Goal: Task Accomplishment & Management: Use online tool/utility

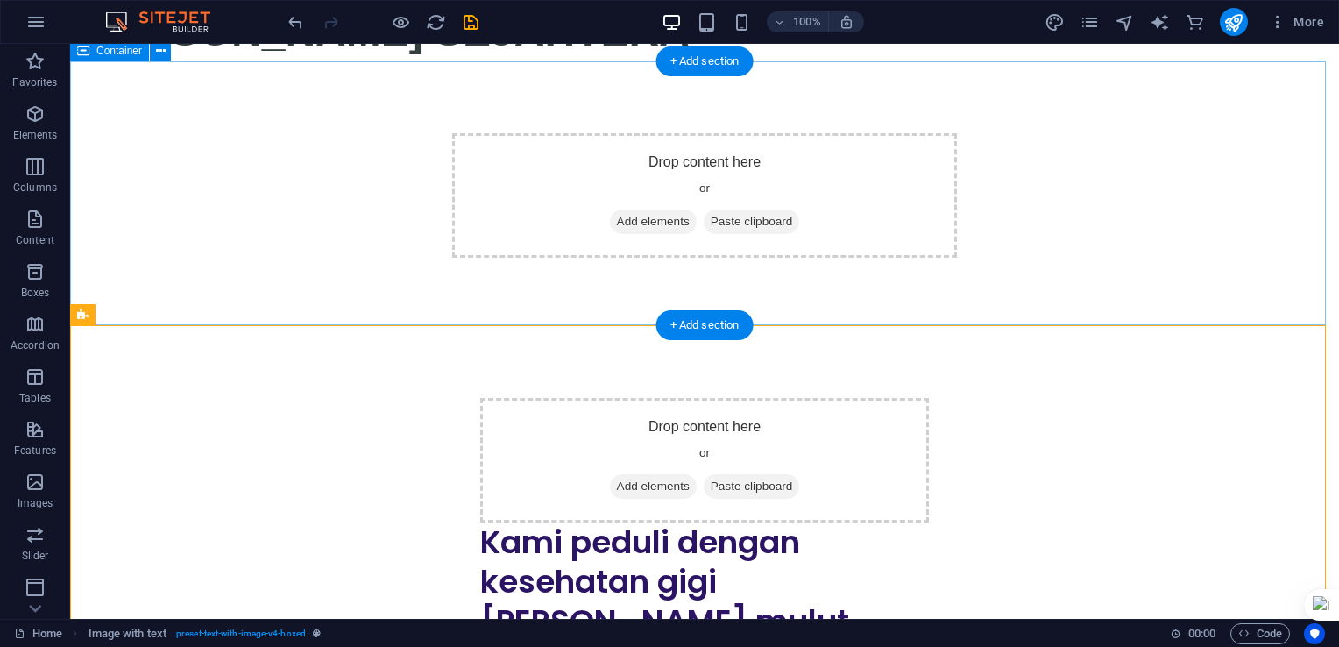
scroll to position [242, 0]
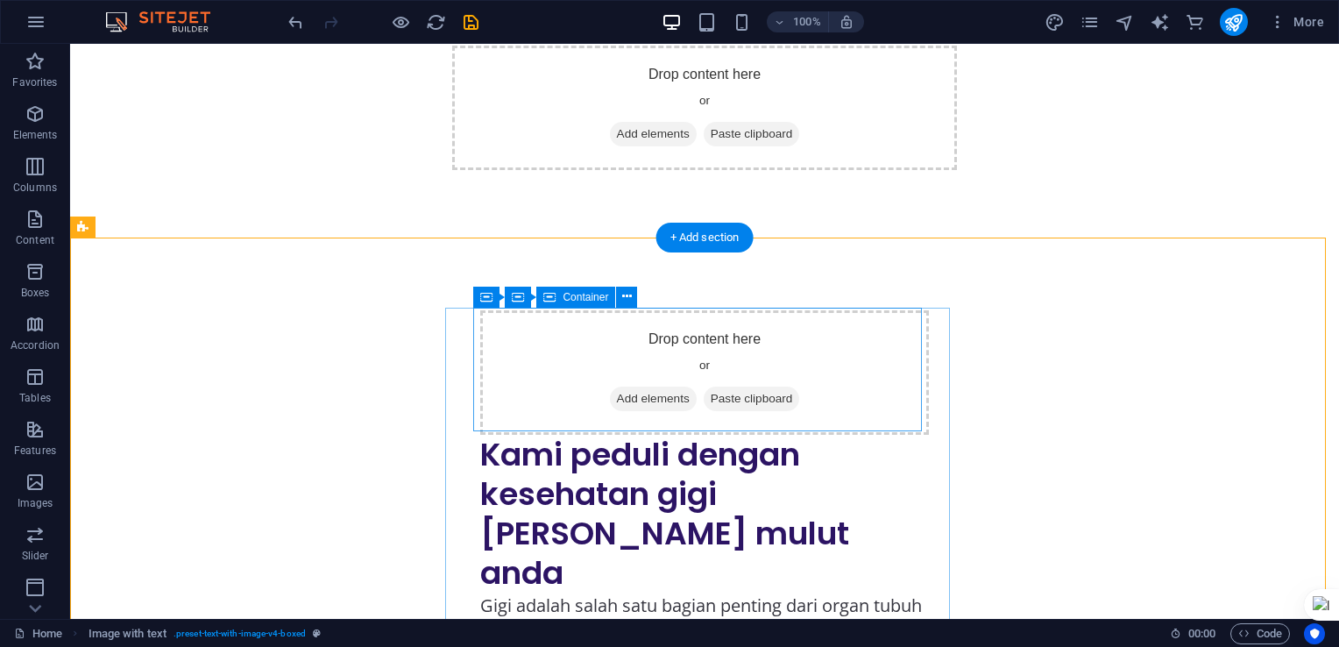
click at [729, 338] on div "Drop content here or Add elements Paste clipboard" at bounding box center [704, 372] width 449 height 124
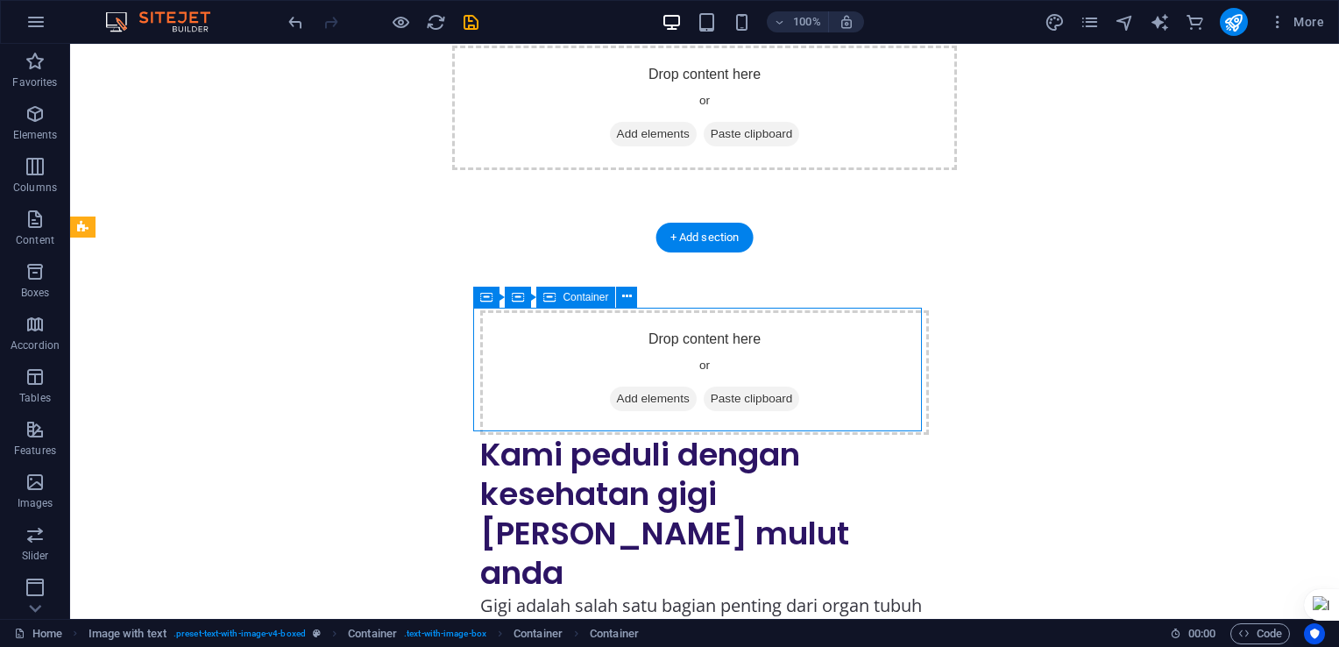
click at [650, 394] on span "Add elements" at bounding box center [653, 399] width 87 height 25
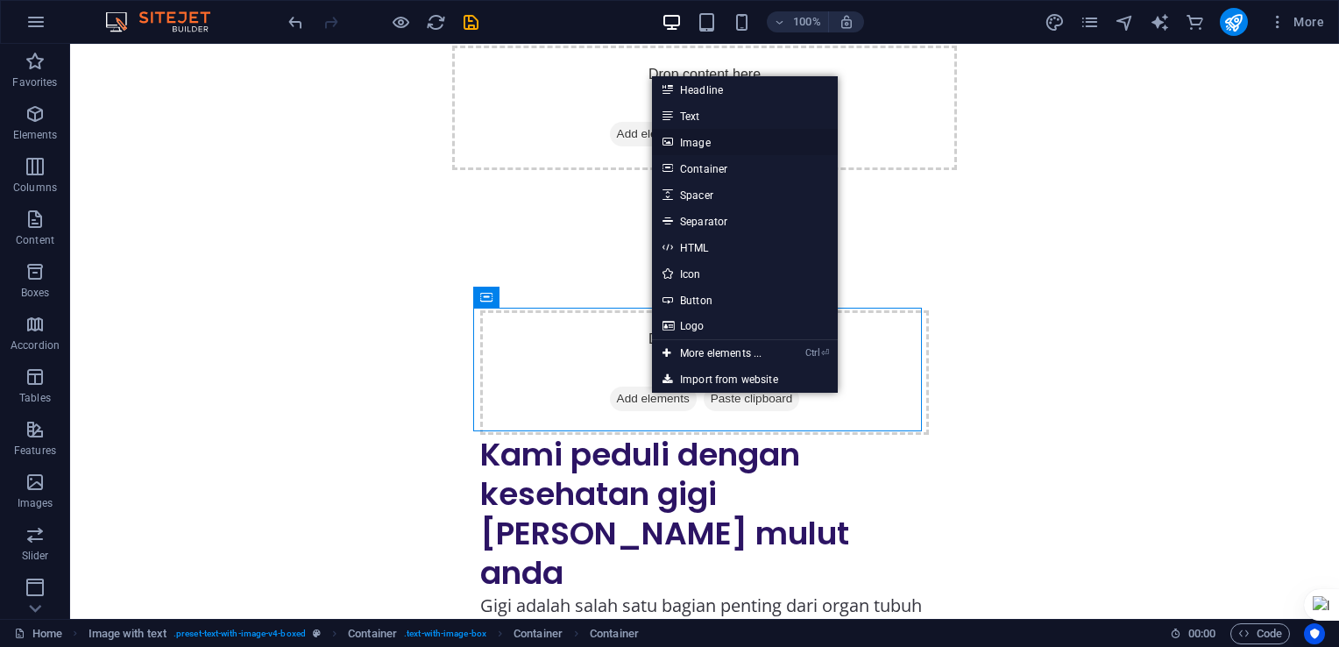
click at [694, 147] on link "Image" at bounding box center [745, 142] width 186 height 26
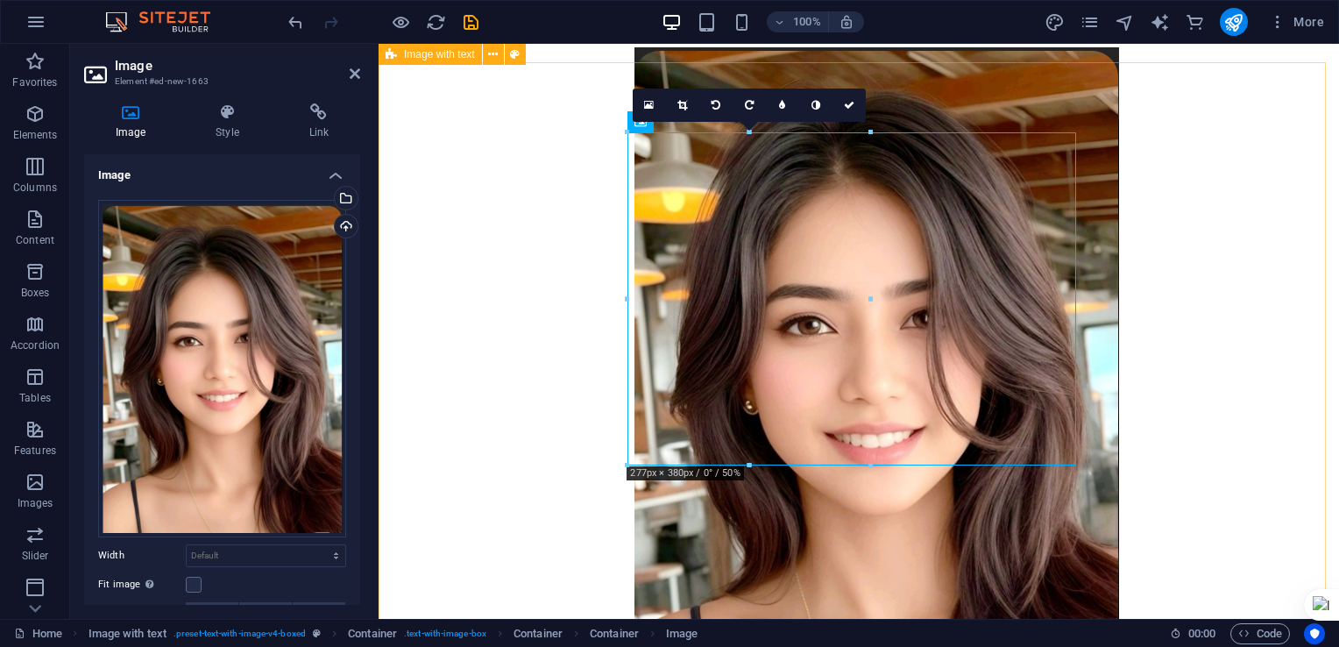
scroll to position [417, 0]
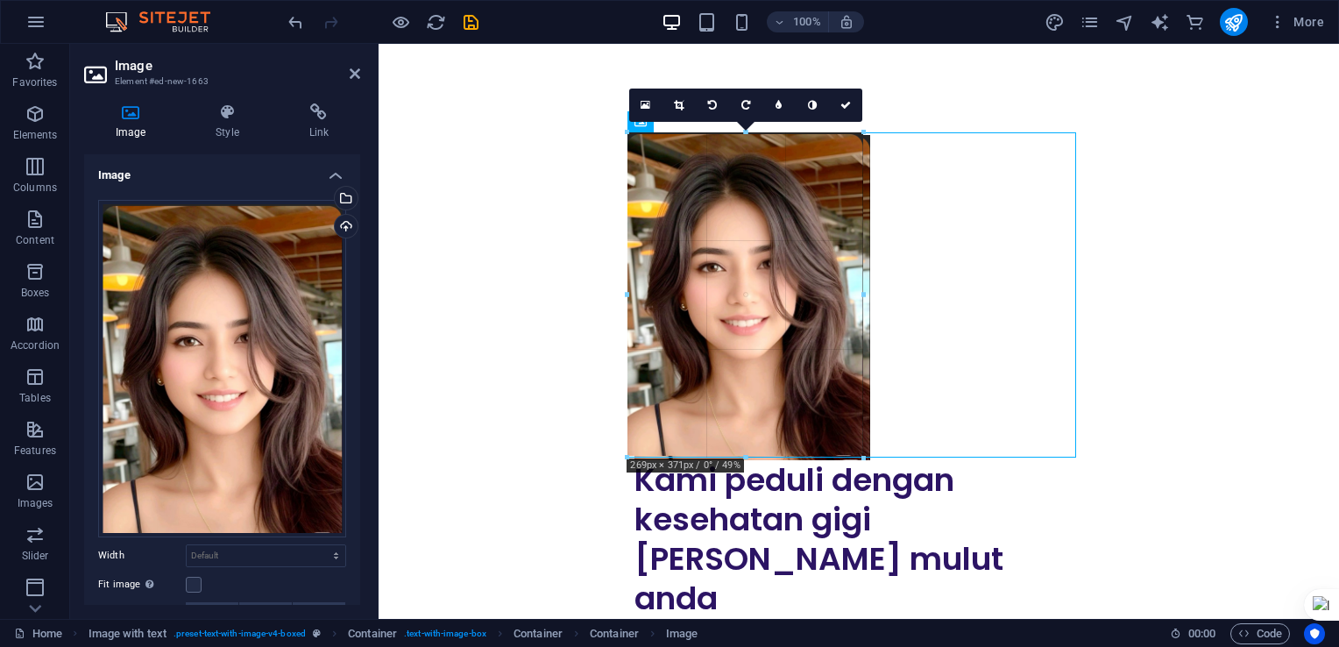
drag, startPoint x: 870, startPoint y: 296, endPoint x: 438, endPoint y: 267, distance: 432.2
type input "269"
select select "px"
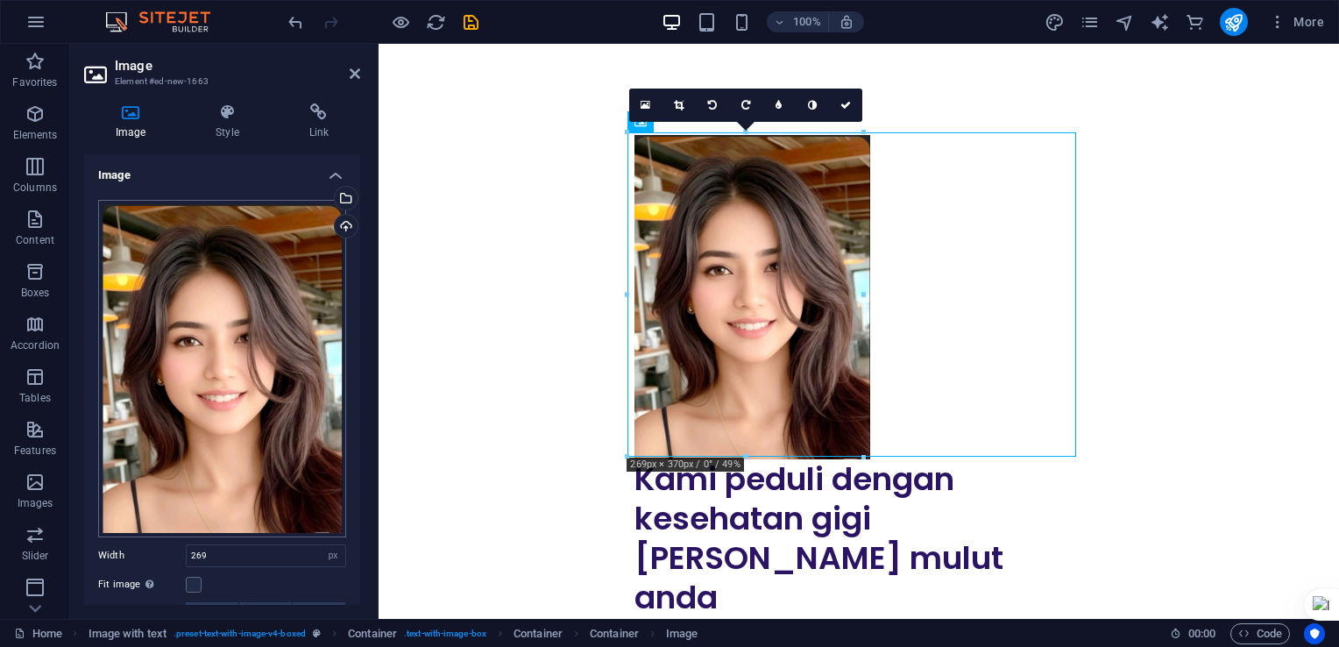
scroll to position [153, 0]
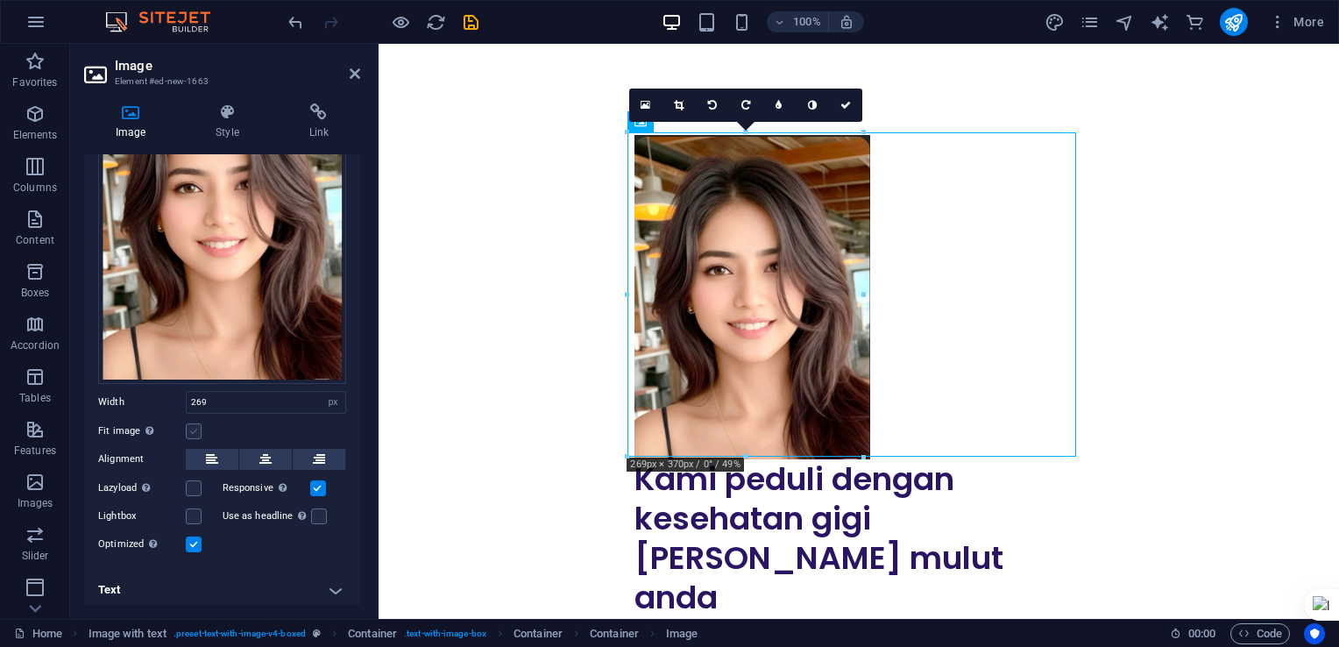
click at [195, 430] on label at bounding box center [194, 431] width 16 height 16
click at [0, 0] on input "Fit image Automatically fit image to a fixed width and height" at bounding box center [0, 0] width 0 height 0
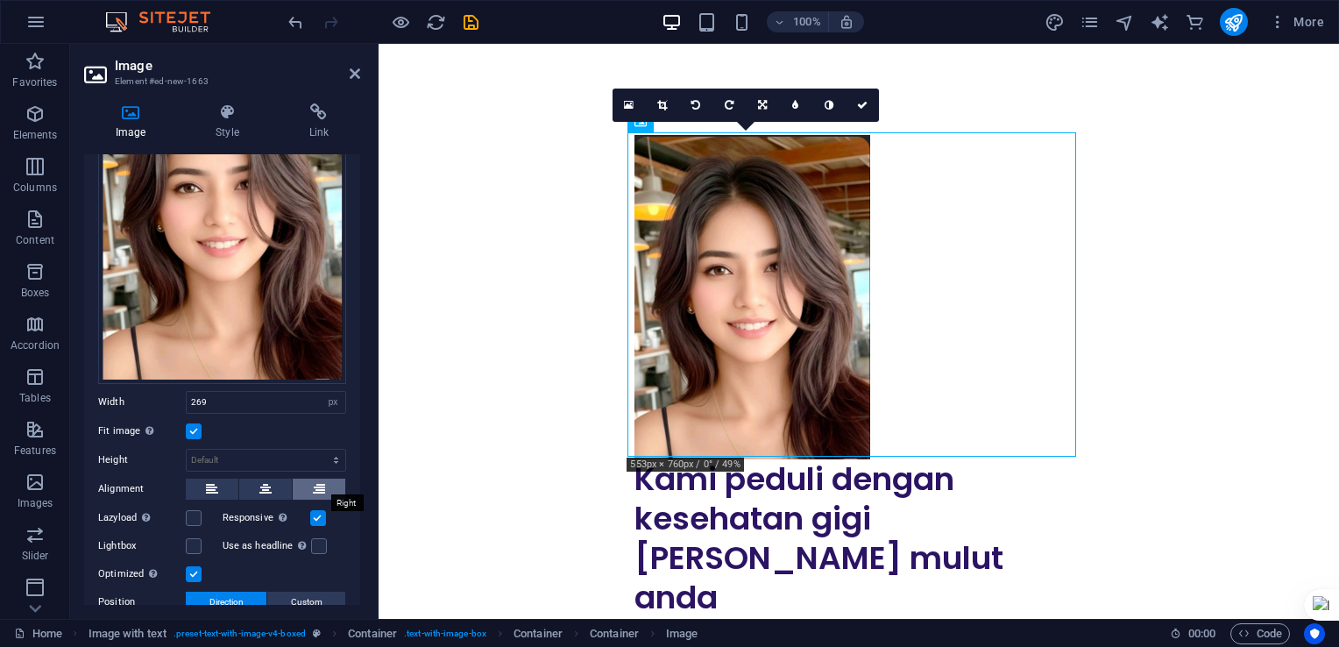
click at [316, 486] on icon at bounding box center [319, 489] width 12 height 21
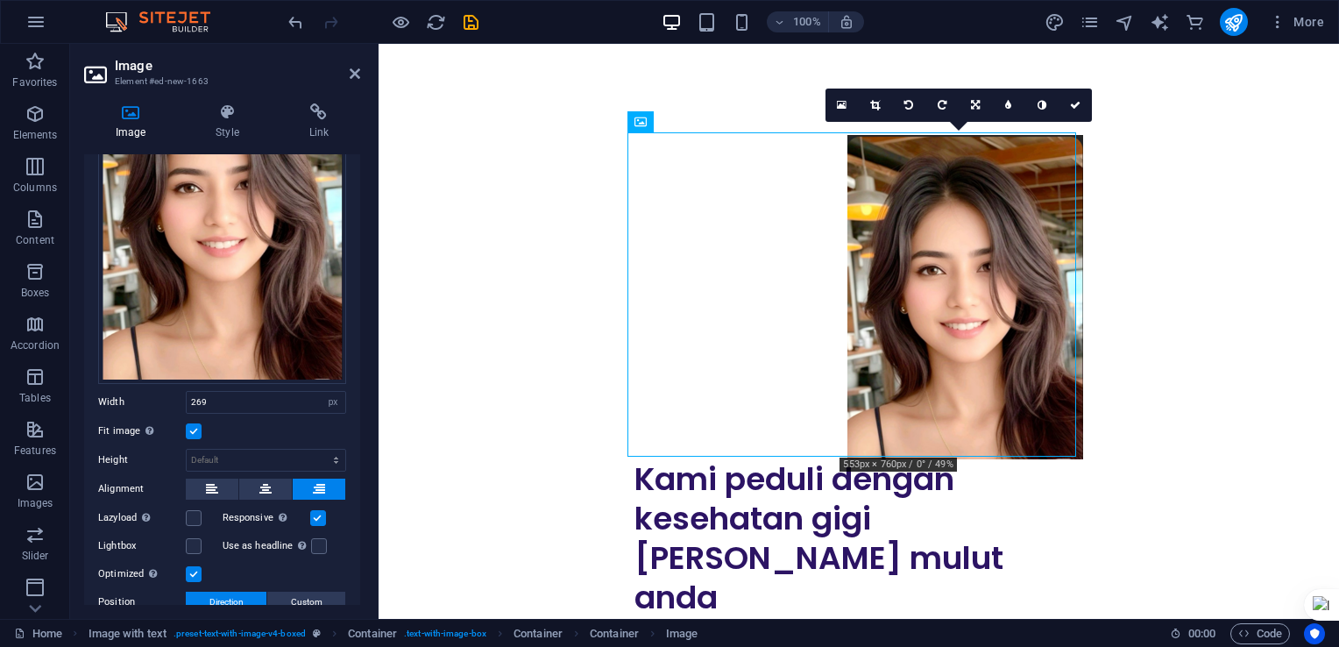
scroll to position [272, 0]
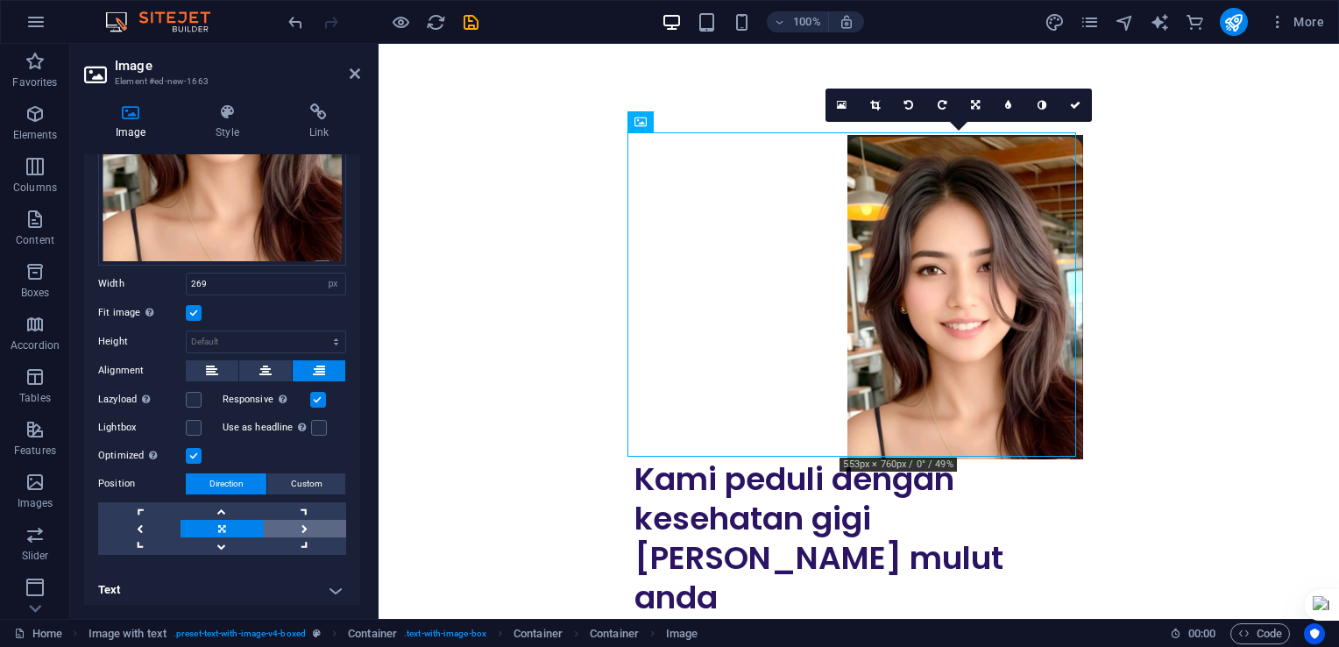
click at [302, 523] on link at bounding box center [305, 529] width 82 height 18
click at [331, 586] on h4 "Text" at bounding box center [222, 590] width 276 height 42
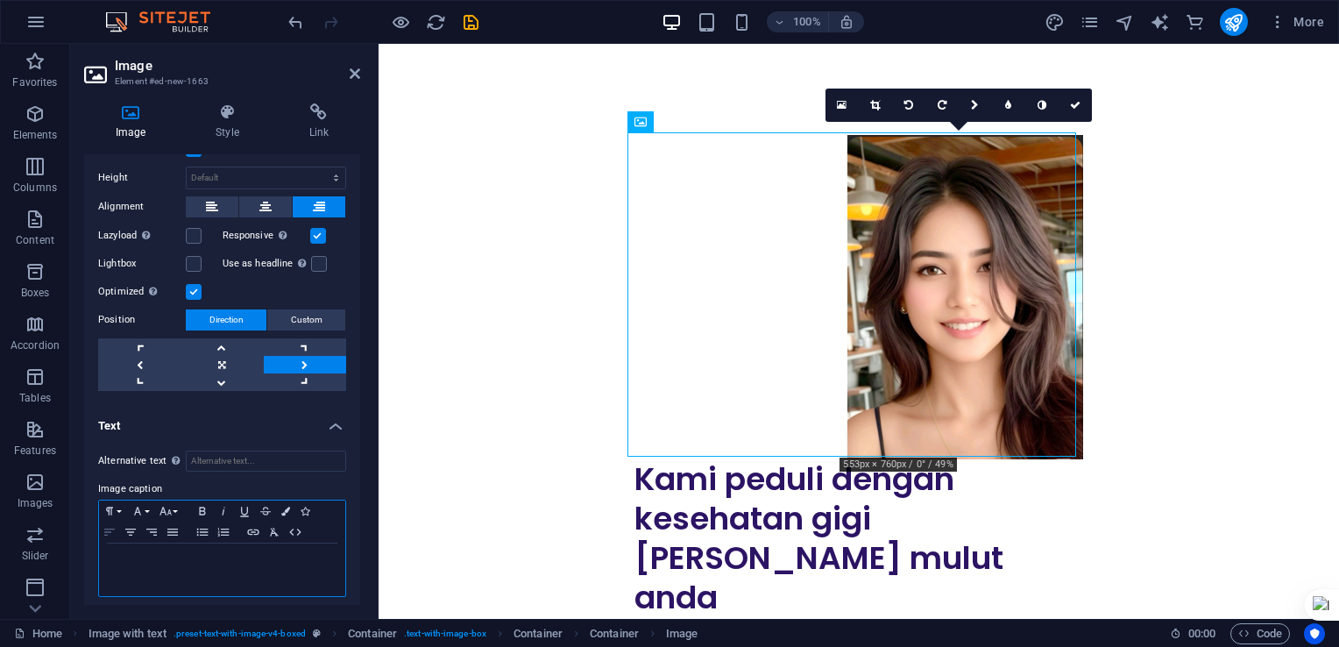
click at [103, 526] on icon "button" at bounding box center [109, 532] width 21 height 14
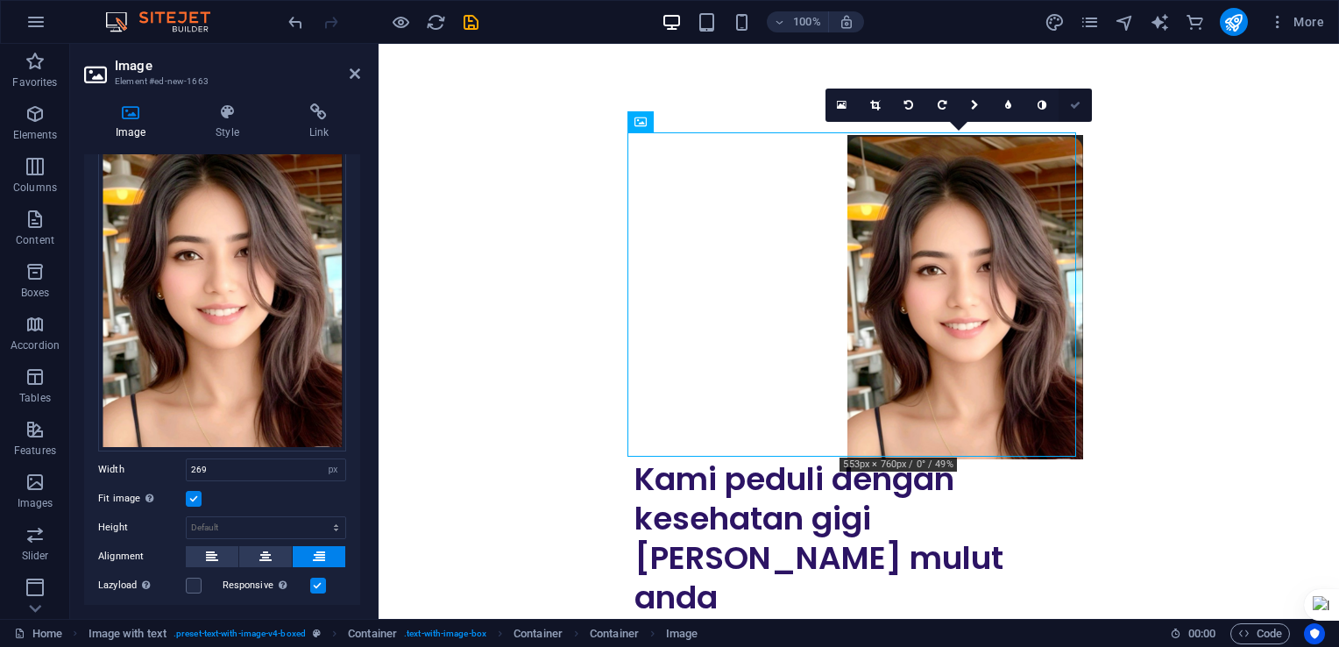
click at [1081, 105] on link at bounding box center [1075, 105] width 33 height 33
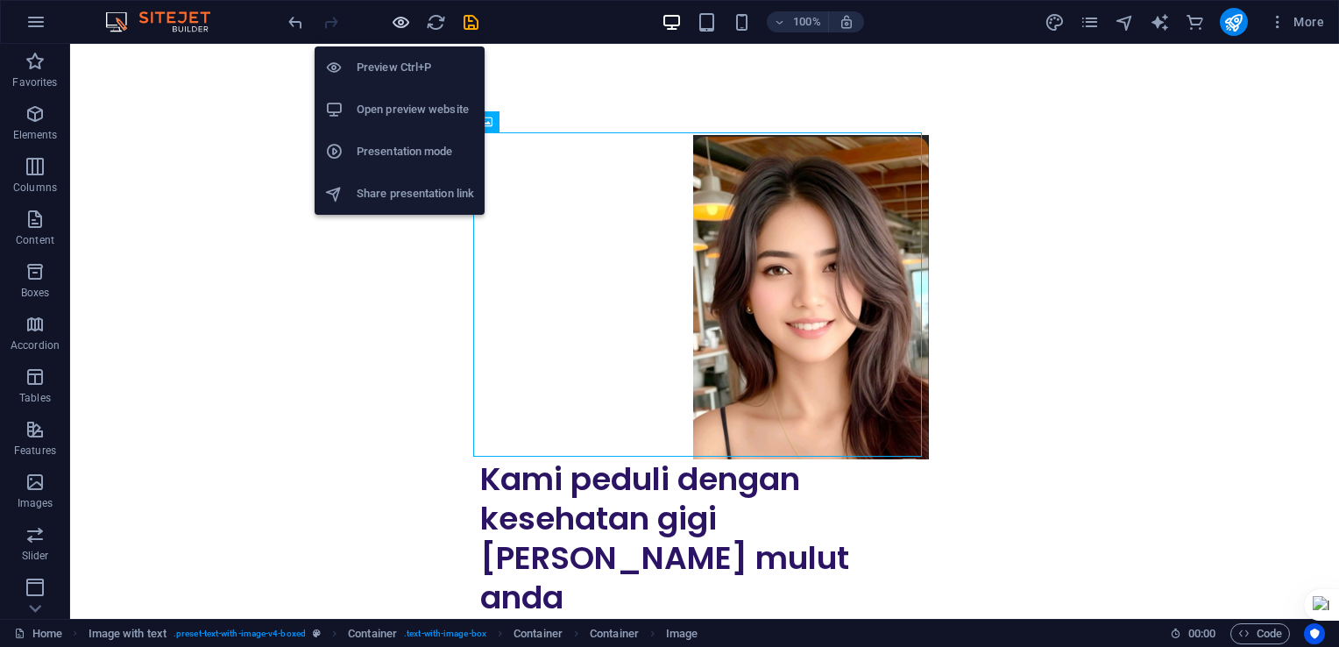
click at [403, 17] on icon "button" at bounding box center [401, 22] width 20 height 20
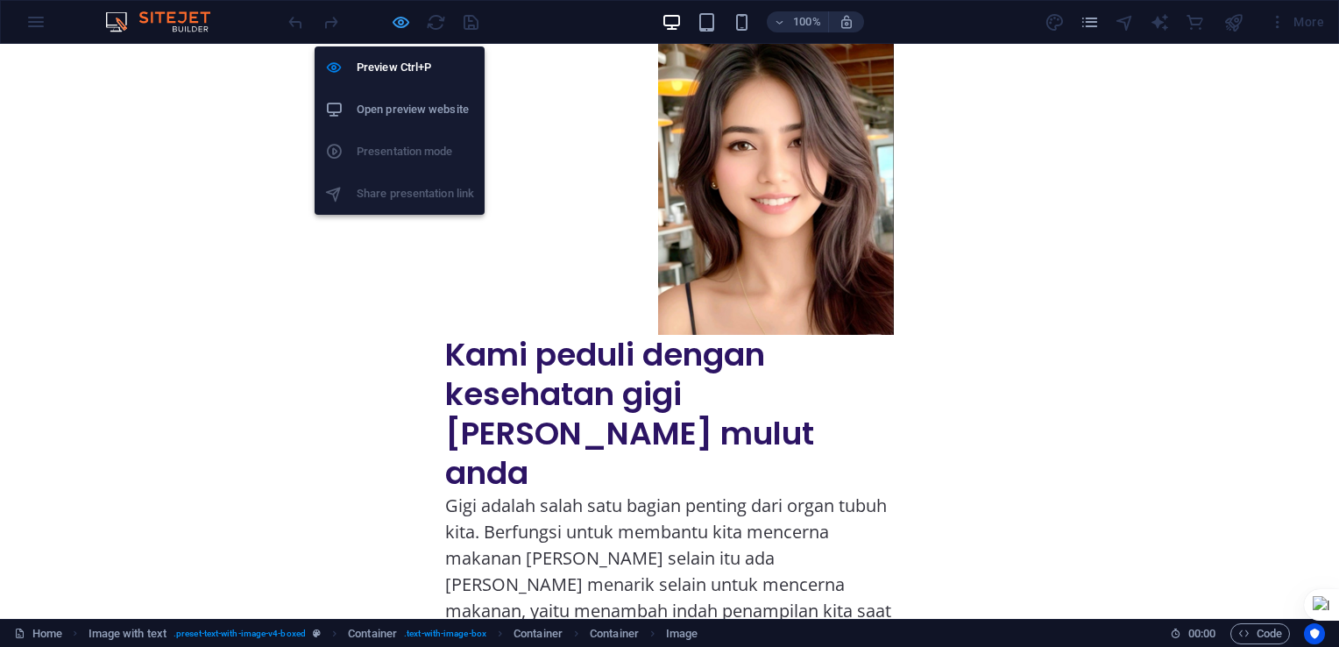
click at [403, 27] on icon "button" at bounding box center [401, 22] width 20 height 20
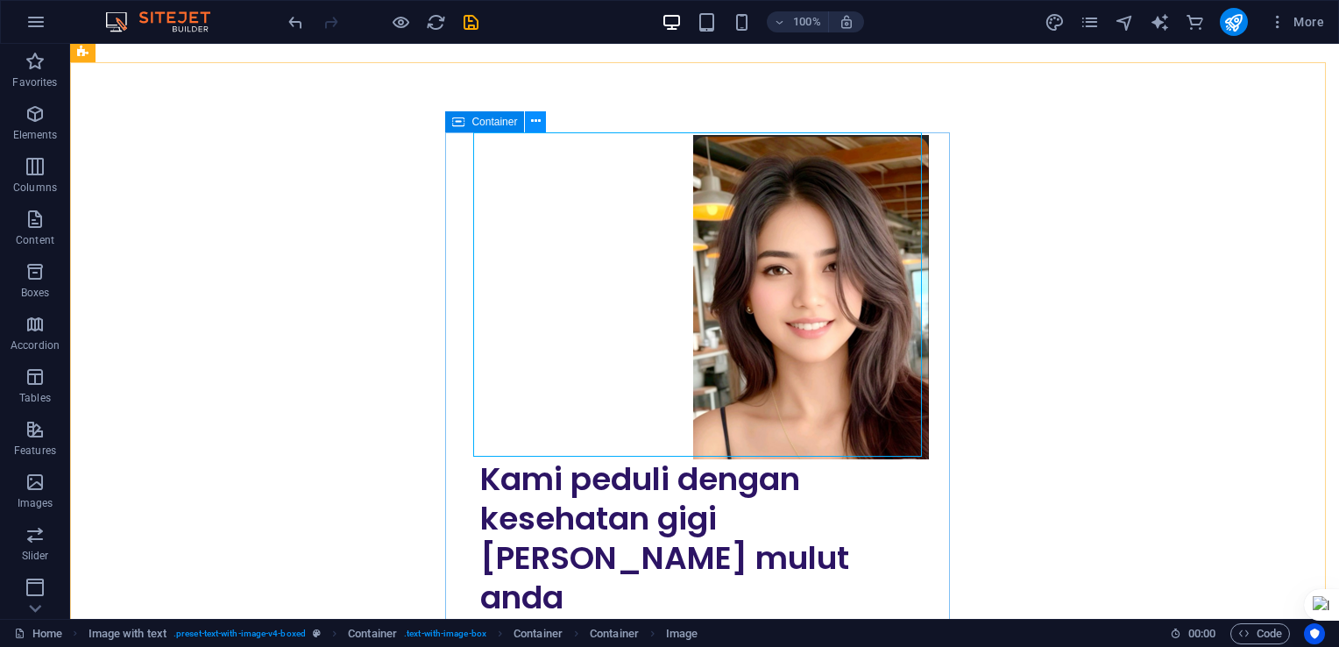
click at [535, 121] on icon at bounding box center [536, 121] width 10 height 18
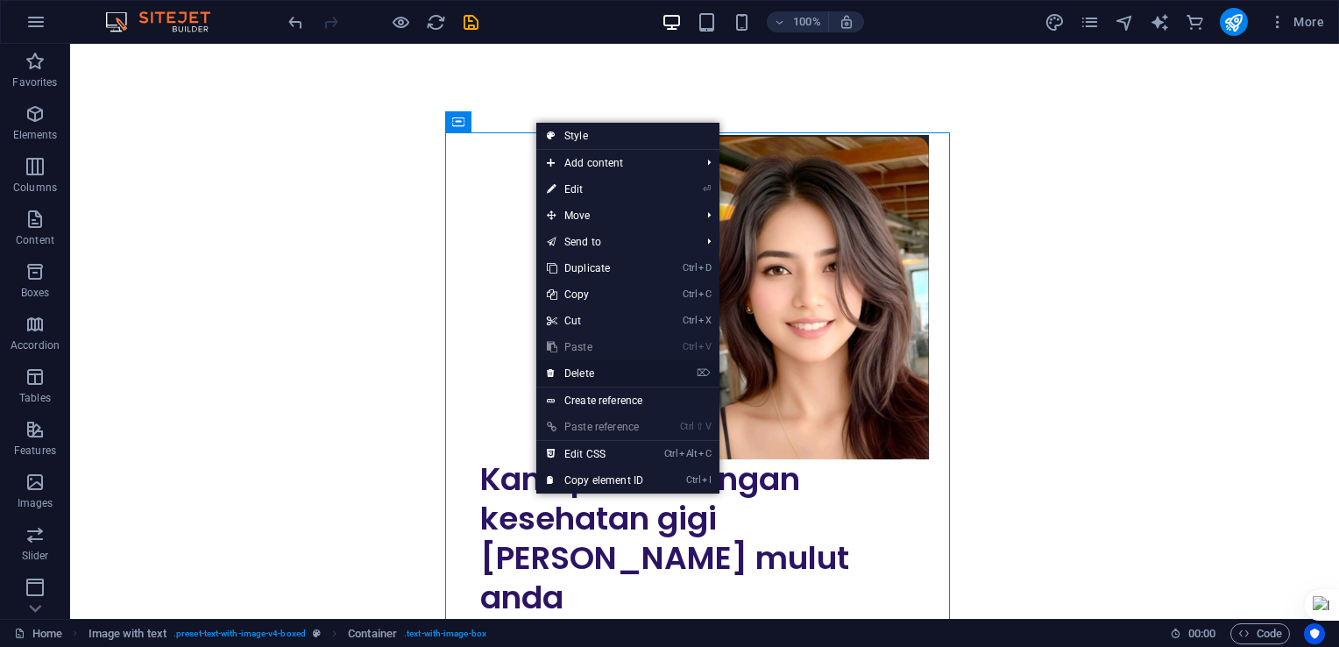
click at [599, 370] on link "⌦ Delete" at bounding box center [594, 373] width 117 height 26
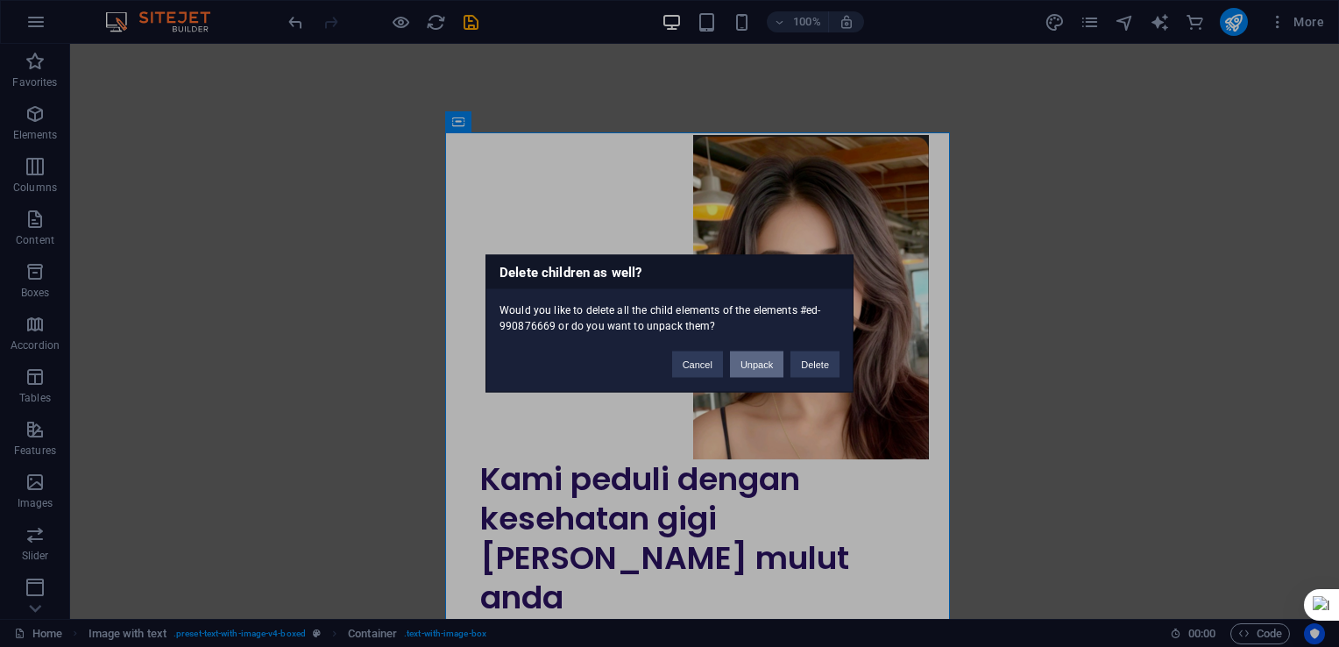
click at [758, 359] on button "Unpack" at bounding box center [756, 364] width 53 height 26
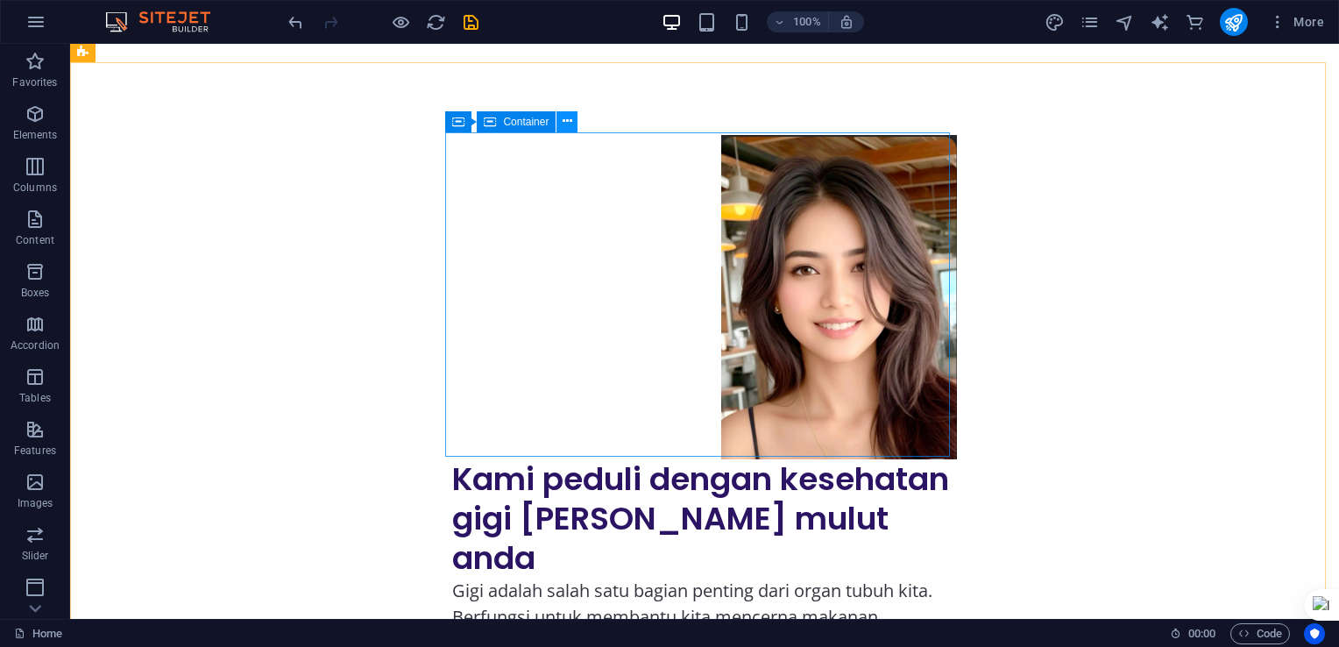
click at [564, 122] on icon at bounding box center [568, 121] width 10 height 18
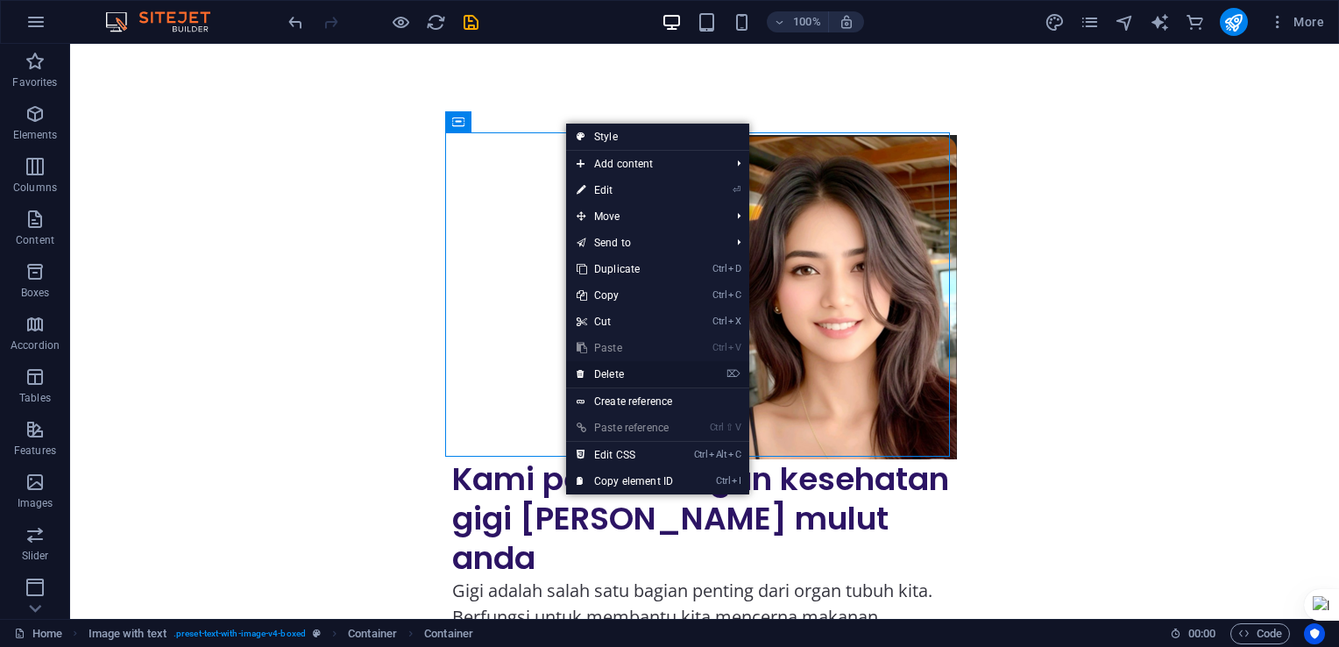
click at [628, 373] on link "⌦ Delete" at bounding box center [624, 374] width 117 height 26
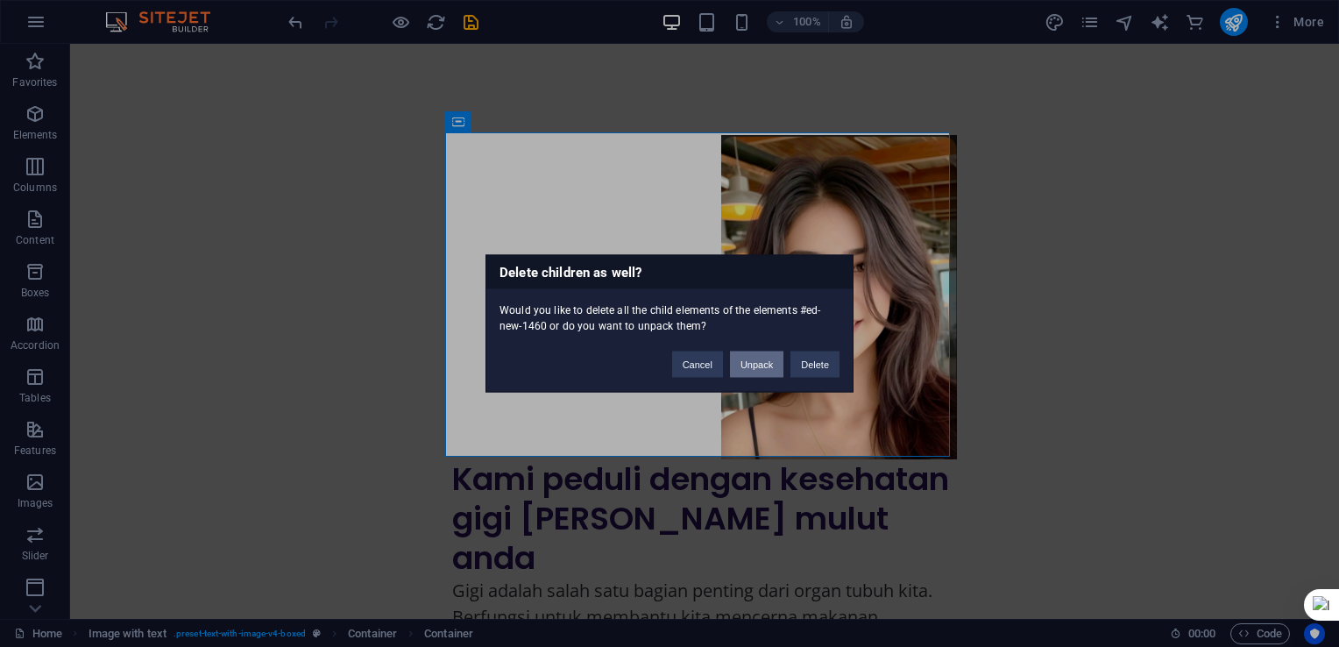
click at [763, 366] on button "Unpack" at bounding box center [756, 364] width 53 height 26
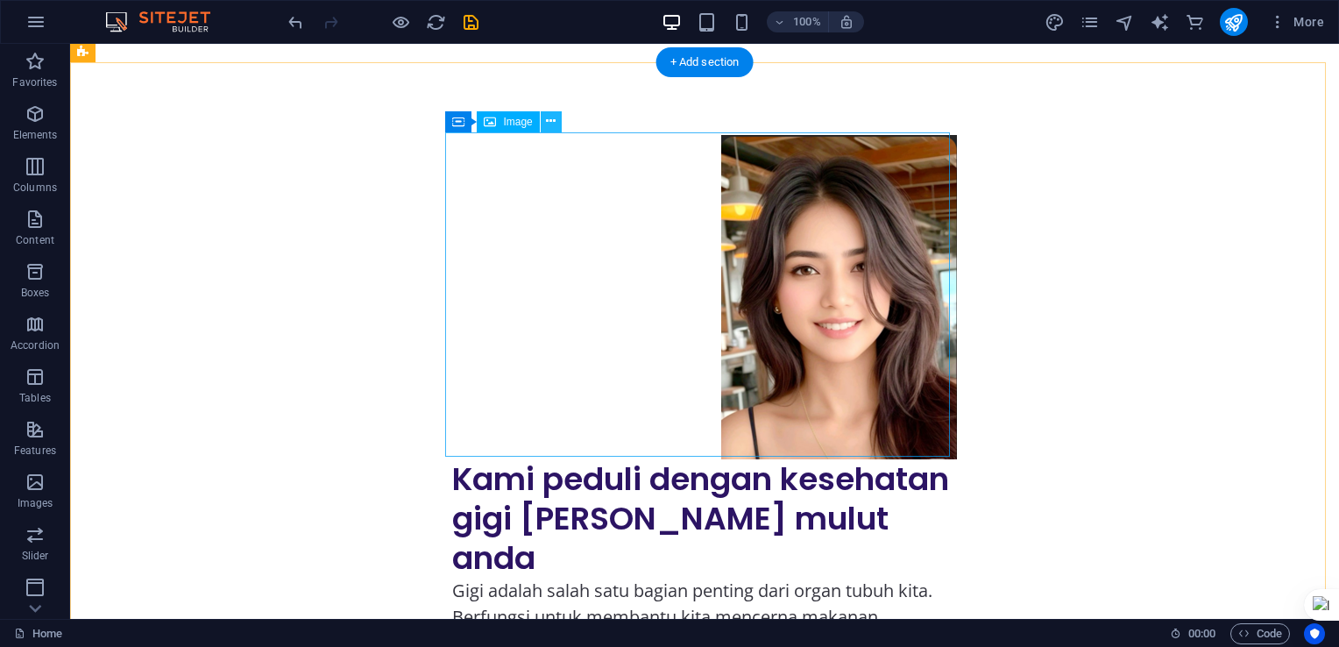
click at [550, 128] on icon at bounding box center [551, 121] width 10 height 18
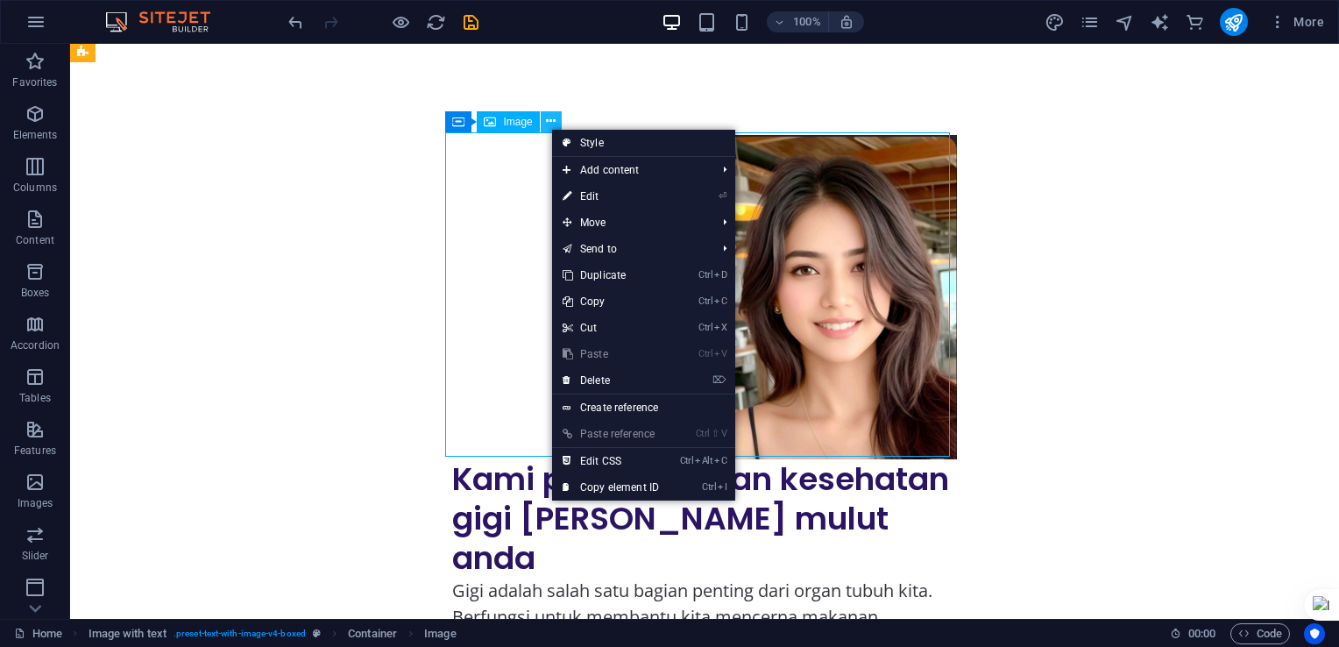
click at [551, 121] on icon at bounding box center [551, 121] width 10 height 18
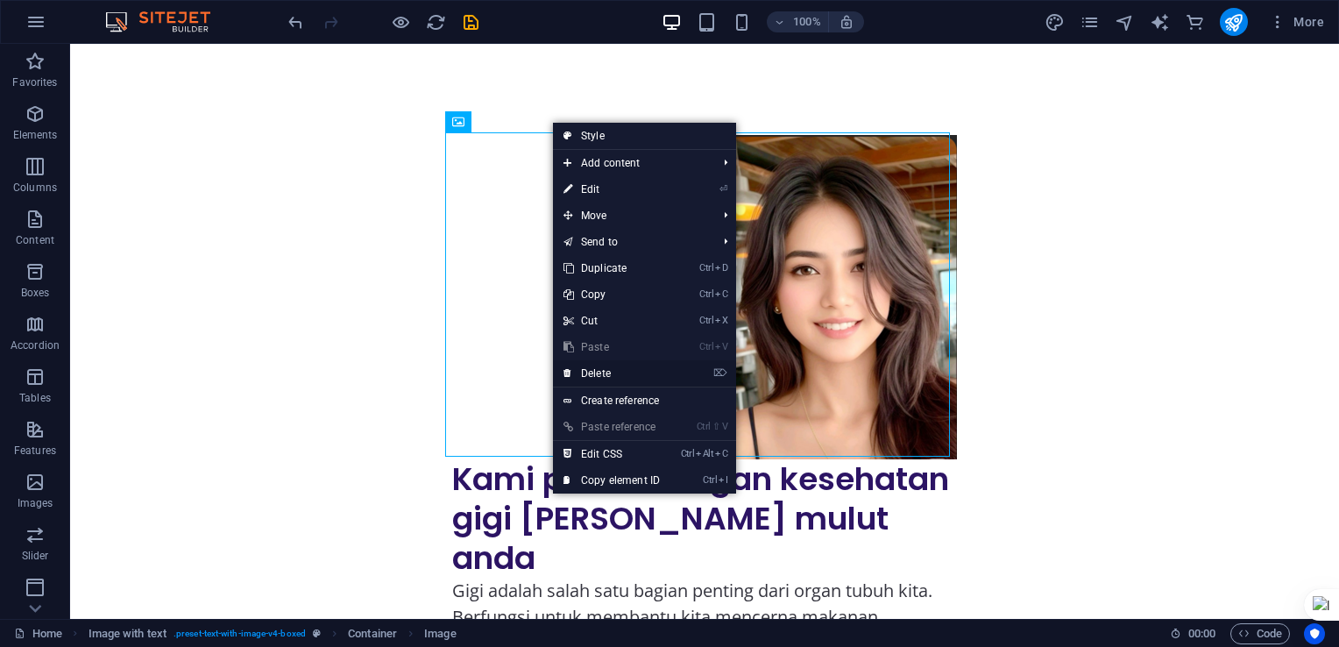
click at [649, 376] on link "⌦ Delete" at bounding box center [611, 373] width 117 height 26
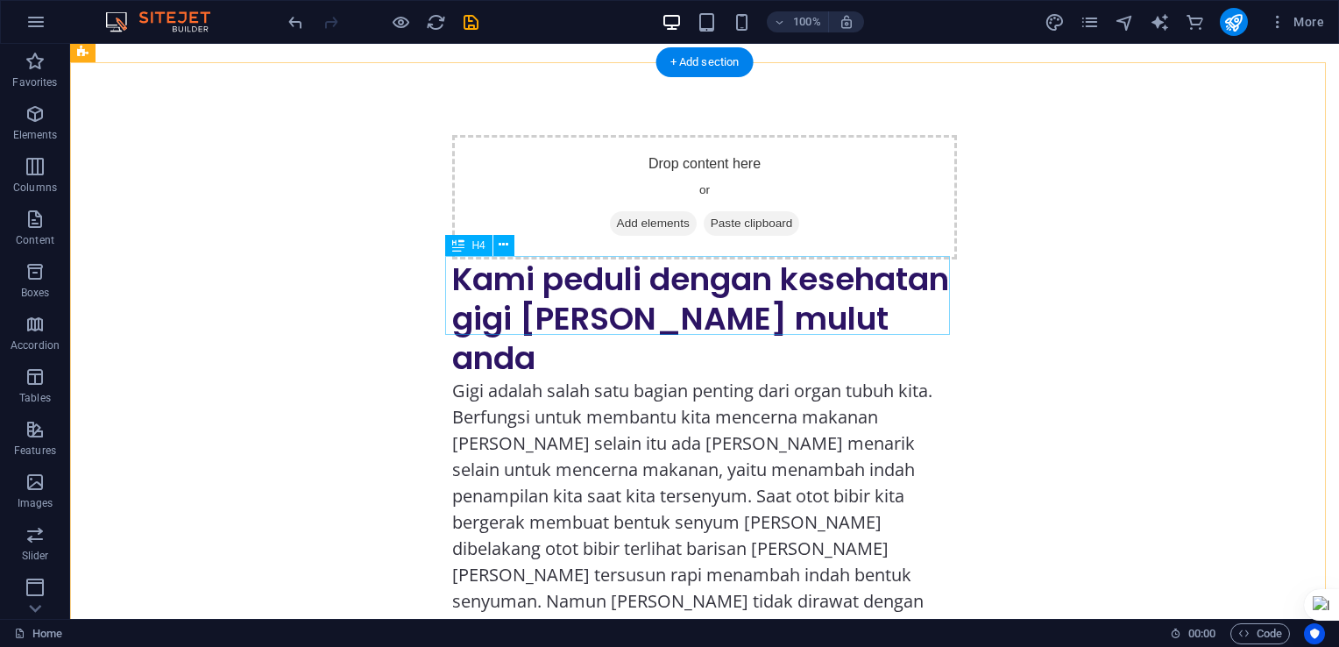
click at [453, 275] on div "Kami peduli dengan kesehatan gigi [PERSON_NAME] mulut anda" at bounding box center [704, 318] width 505 height 118
click at [772, 315] on div "Kami peduli dengan kesehatan gigi [PERSON_NAME] mulut anda" at bounding box center [704, 318] width 505 height 118
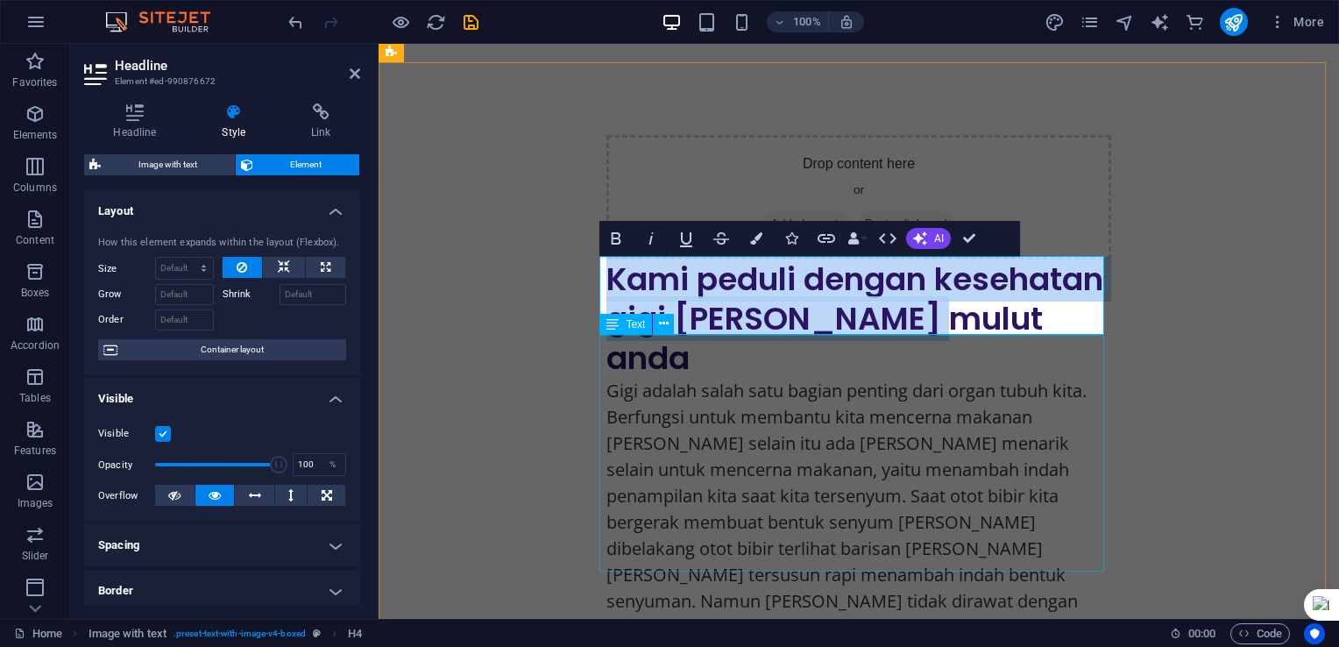
click at [820, 436] on div "Gigi adalah salah satu bagian penting dari organ tubuh kita. Berfungsi untuk me…" at bounding box center [859, 509] width 505 height 263
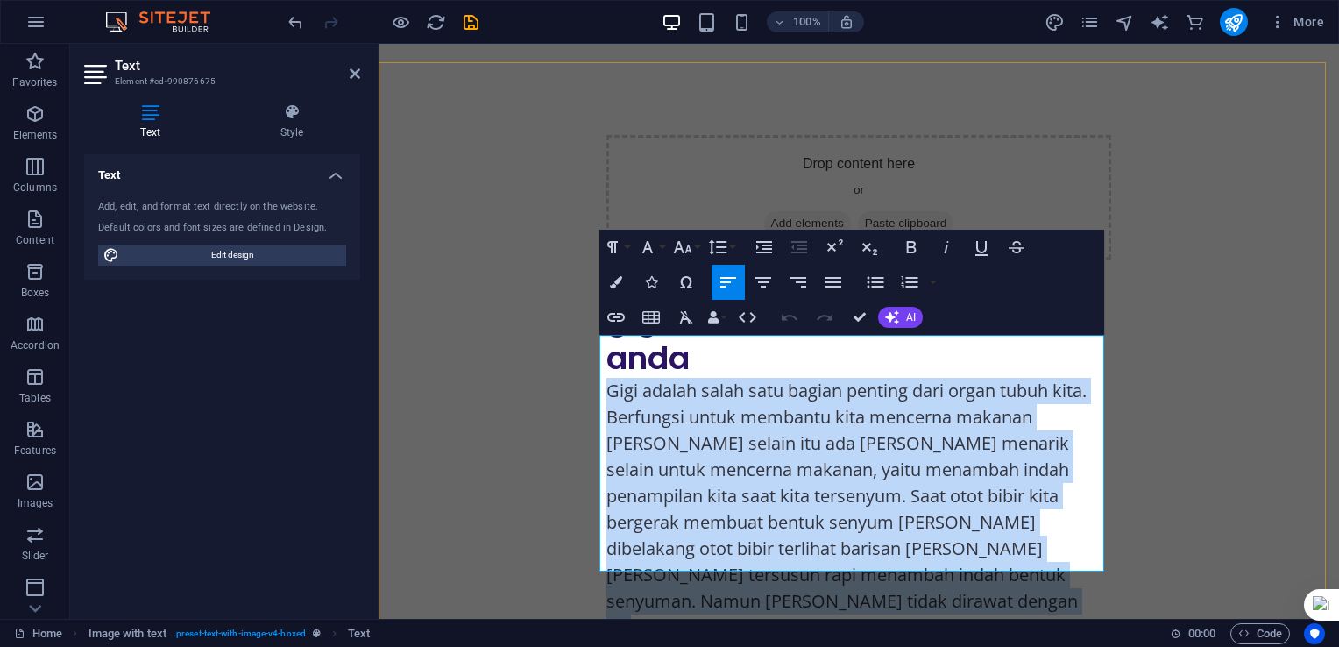
drag, startPoint x: 600, startPoint y: 346, endPoint x: 1022, endPoint y: 557, distance: 472.3
click at [1022, 557] on p "Gigi adalah salah satu bagian penting dari organ tubuh kita. Berfungsi untuk me…" at bounding box center [859, 509] width 505 height 263
copy p "Gigi adalah salah satu bagian penting dari organ tubuh kita. Berfungsi untuk me…"
click at [1157, 250] on div "Drop content here or Add elements Paste clipboard Kami peduli dengan kesehatan …" at bounding box center [859, 388] width 961 height 646
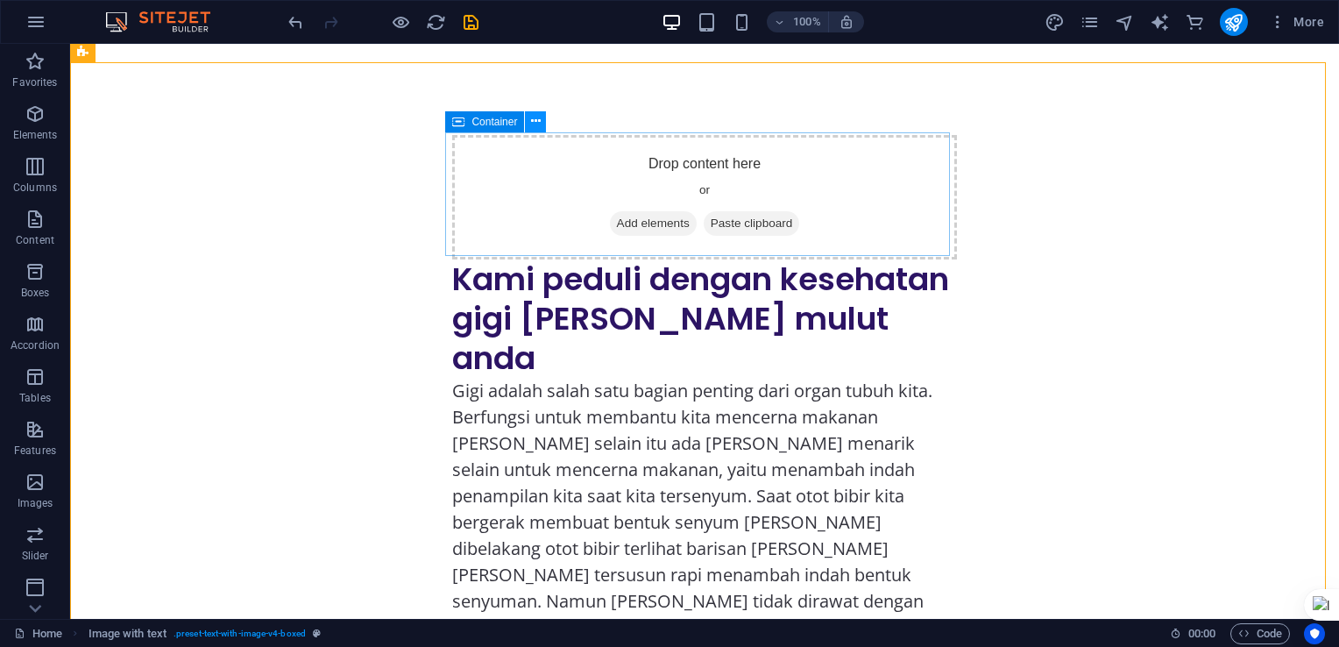
click at [533, 122] on icon at bounding box center [536, 121] width 10 height 18
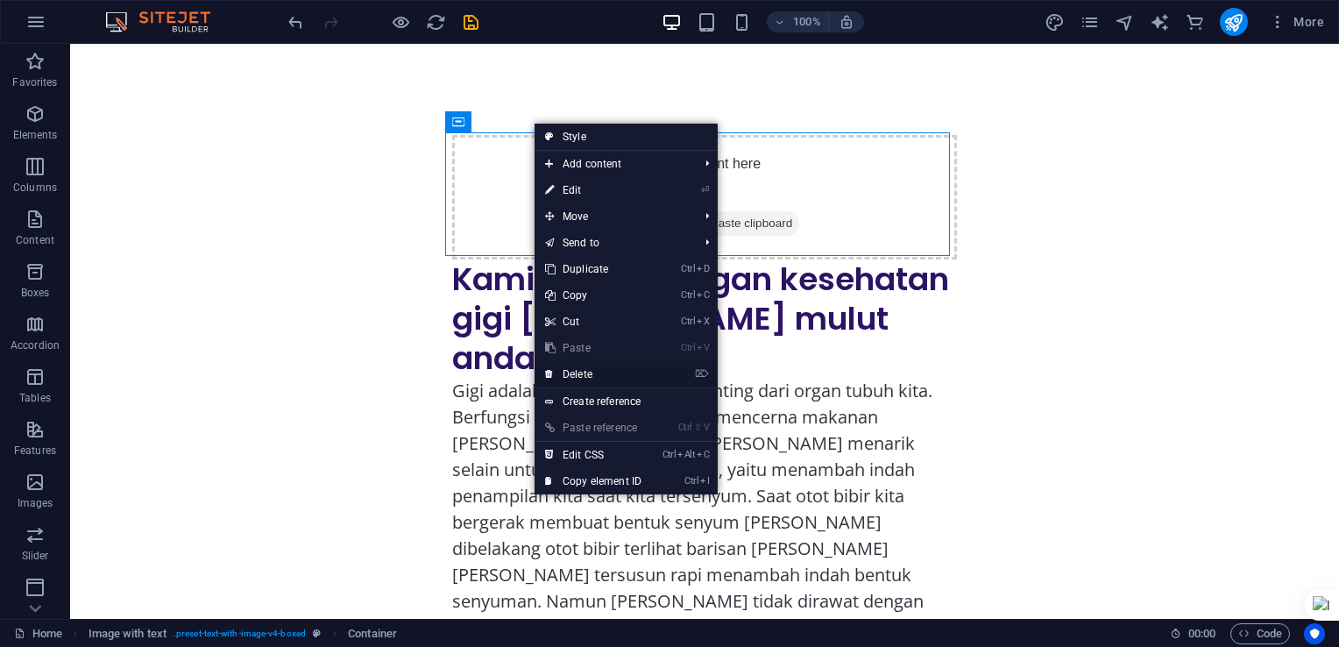
click at [586, 371] on link "⌦ Delete" at bounding box center [593, 374] width 117 height 26
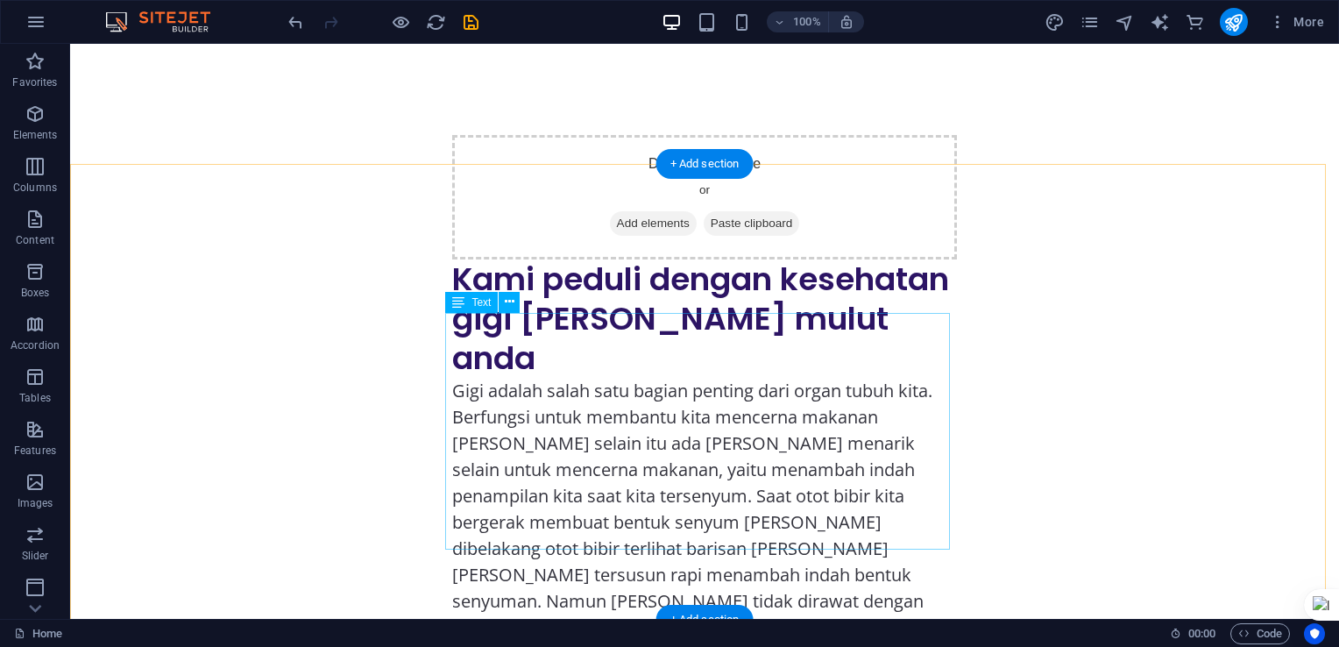
scroll to position [316, 0]
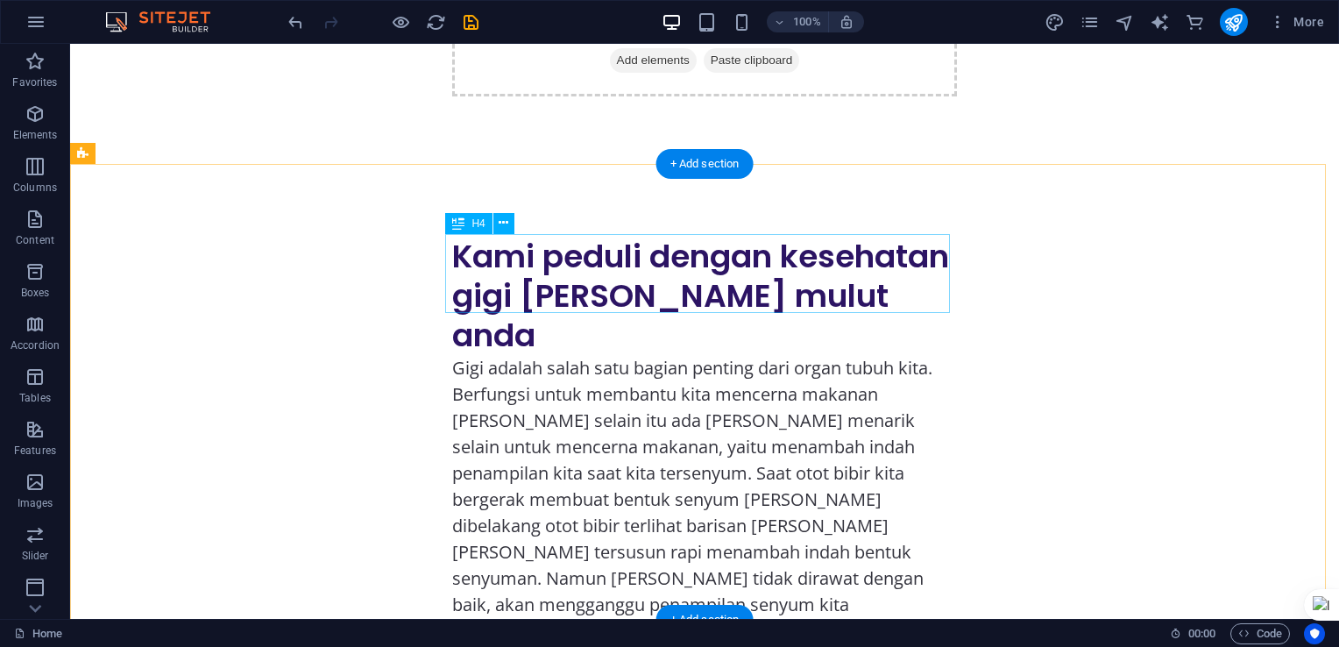
click at [505, 267] on div "Kami peduli dengan kesehatan gigi [PERSON_NAME] mulut anda" at bounding box center [704, 296] width 505 height 118
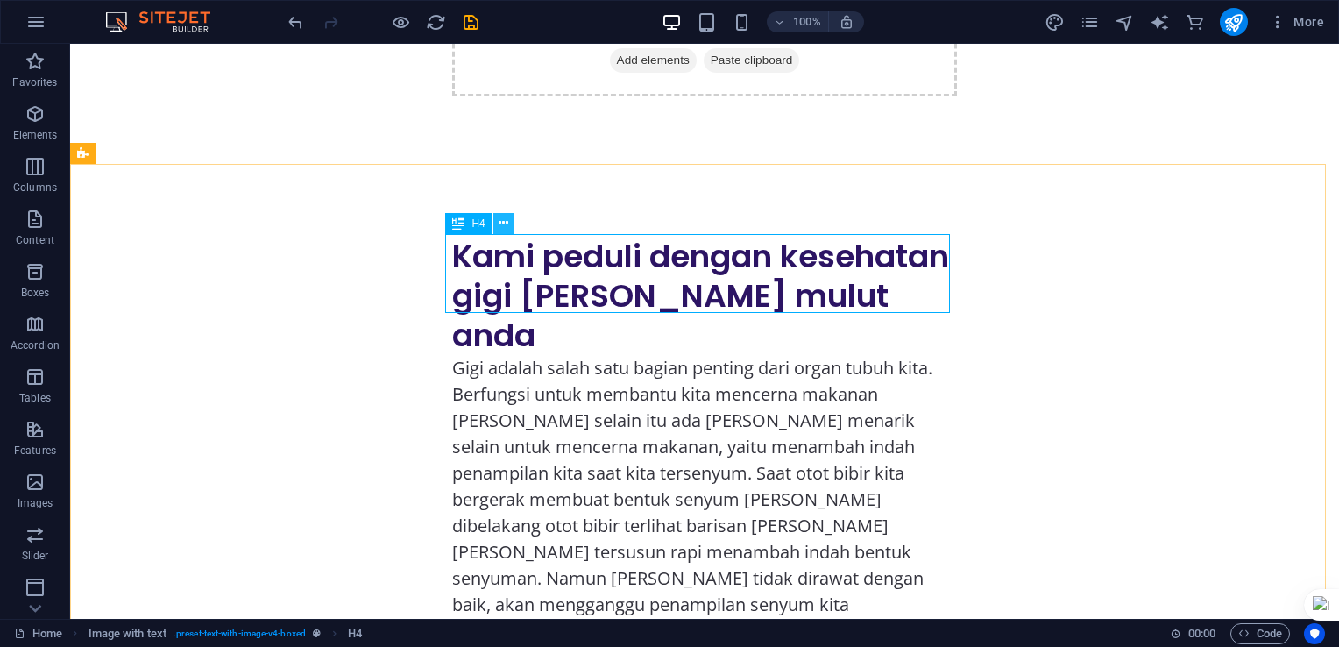
click at [501, 225] on icon at bounding box center [504, 223] width 10 height 18
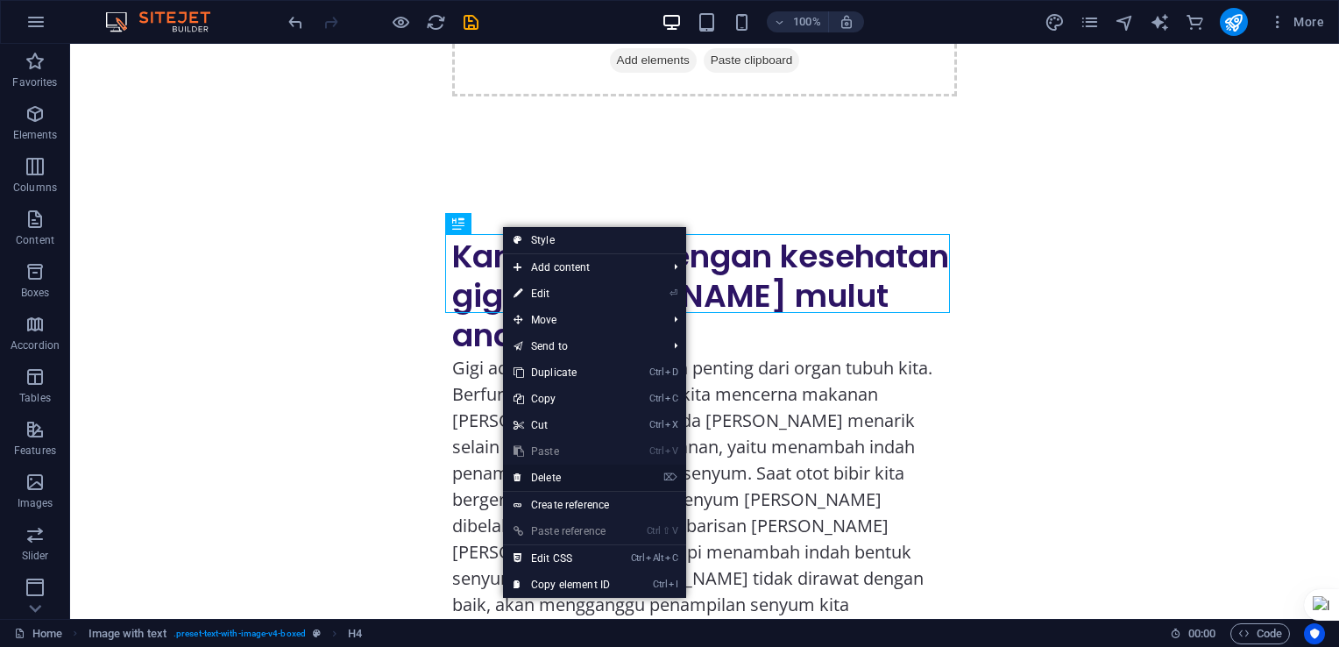
click at [547, 476] on link "⌦ Delete" at bounding box center [561, 478] width 117 height 26
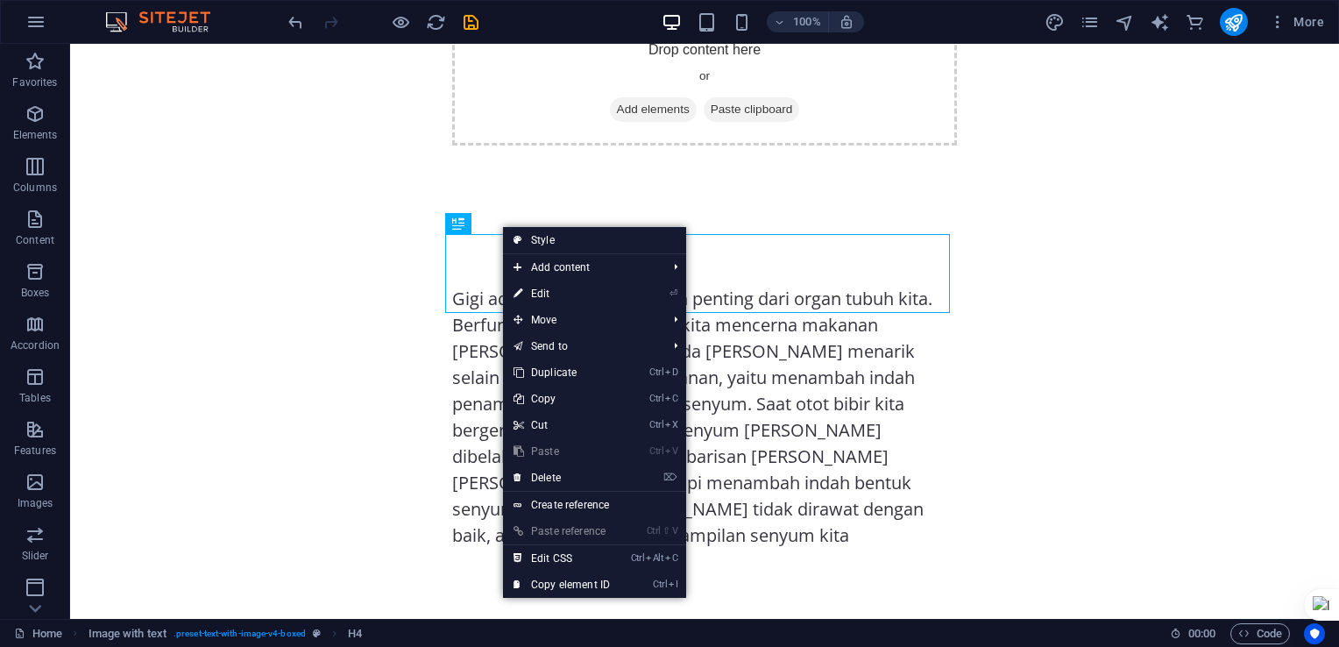
scroll to position [238, 0]
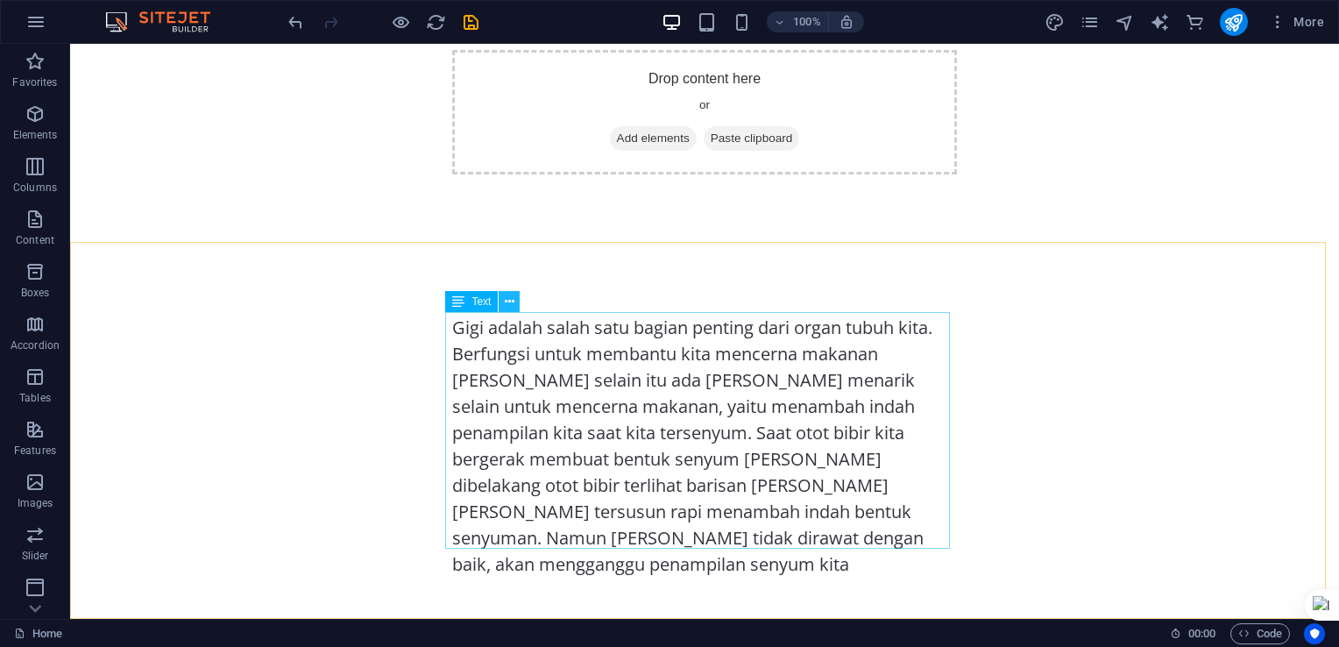
click at [508, 296] on icon at bounding box center [510, 302] width 10 height 18
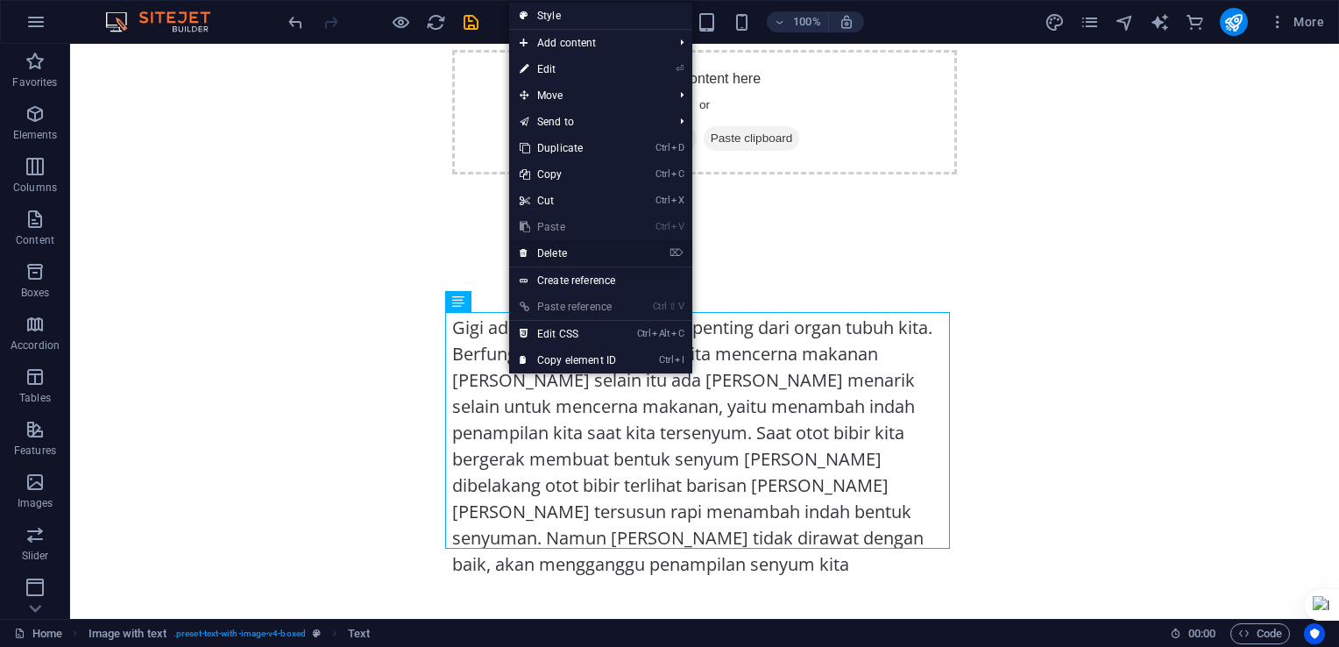
click at [559, 253] on link "⌦ Delete" at bounding box center [567, 253] width 117 height 26
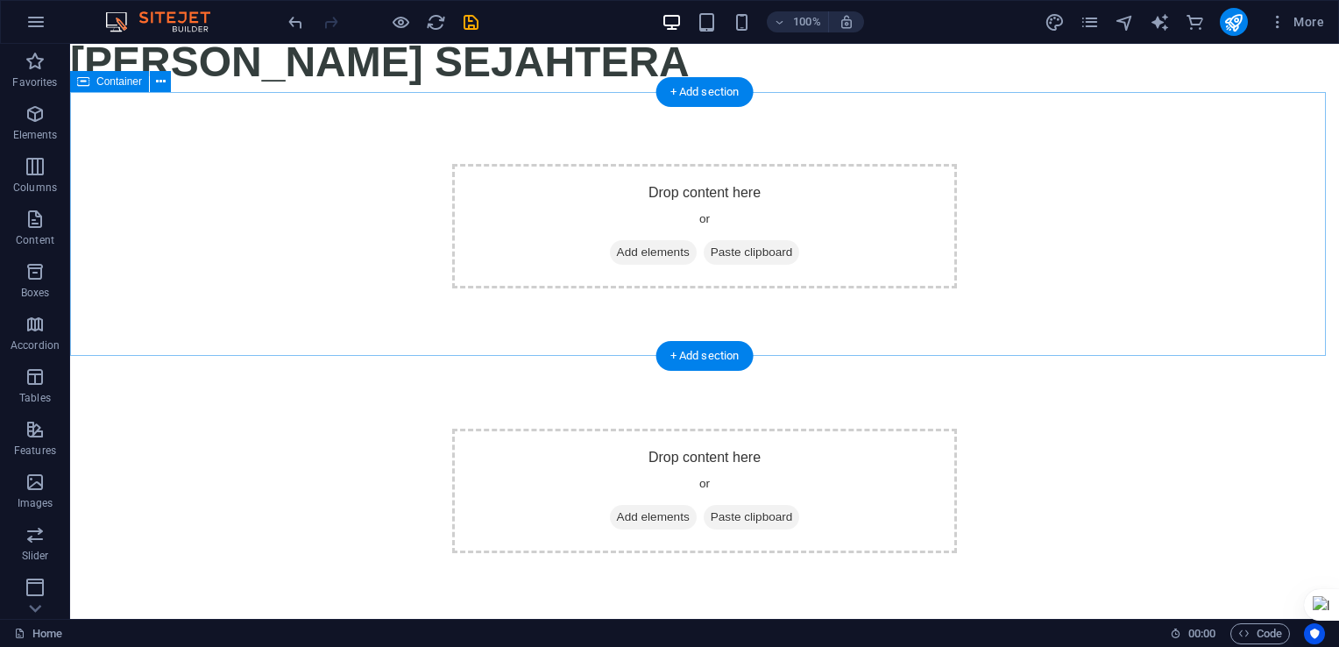
scroll to position [0, 0]
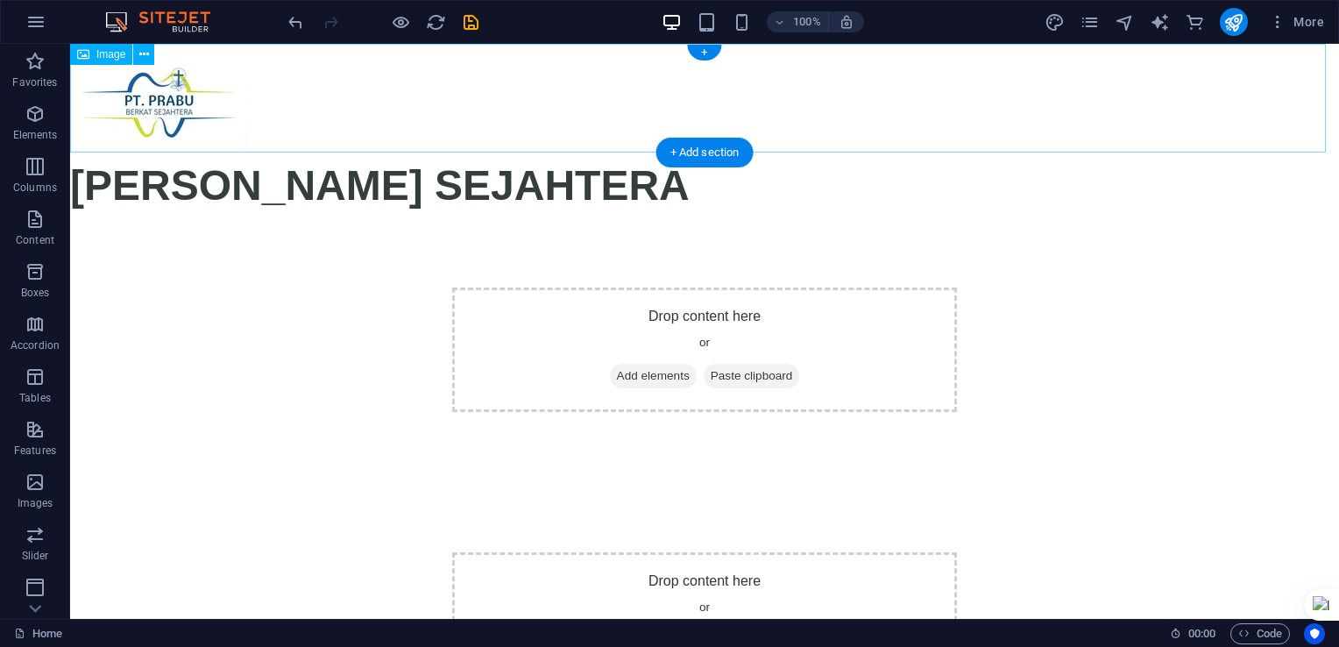
click at [158, 104] on figure at bounding box center [704, 98] width 1269 height 109
click at [193, 104] on figure at bounding box center [704, 98] width 1269 height 109
click at [192, 104] on figure at bounding box center [704, 98] width 1269 height 109
select select "px"
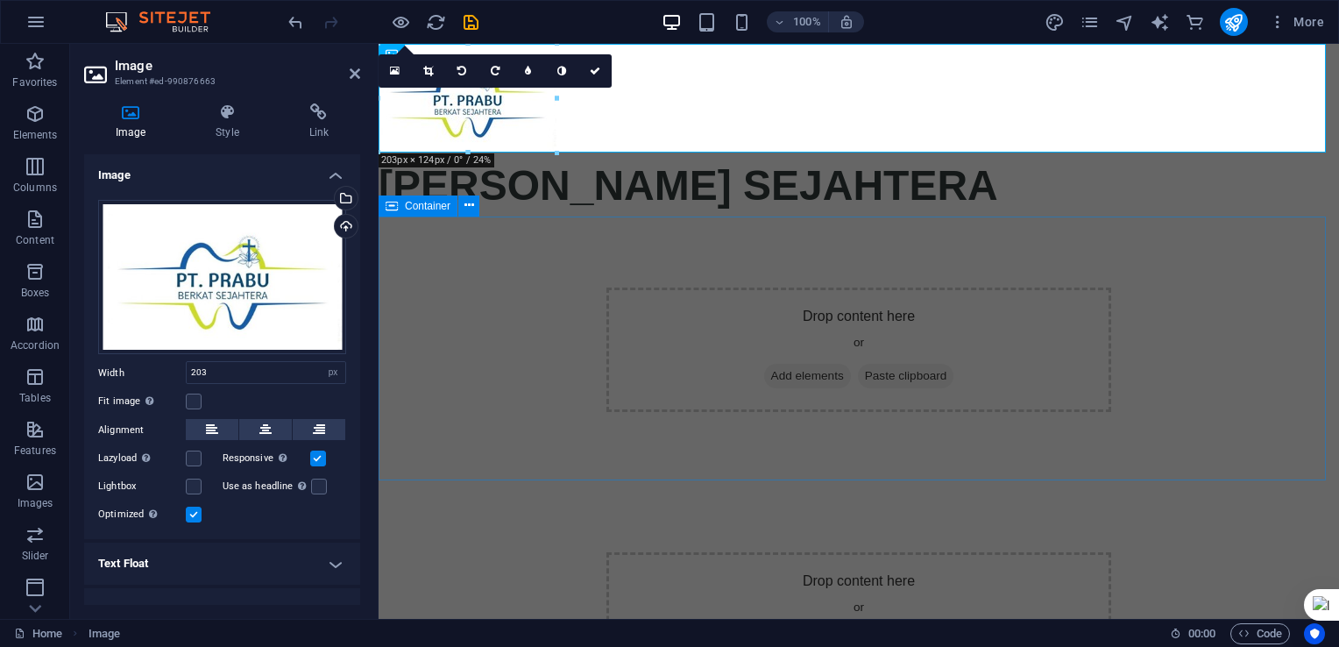
click at [442, 282] on div "Drop content here or Add elements Paste clipboard" at bounding box center [859, 349] width 961 height 265
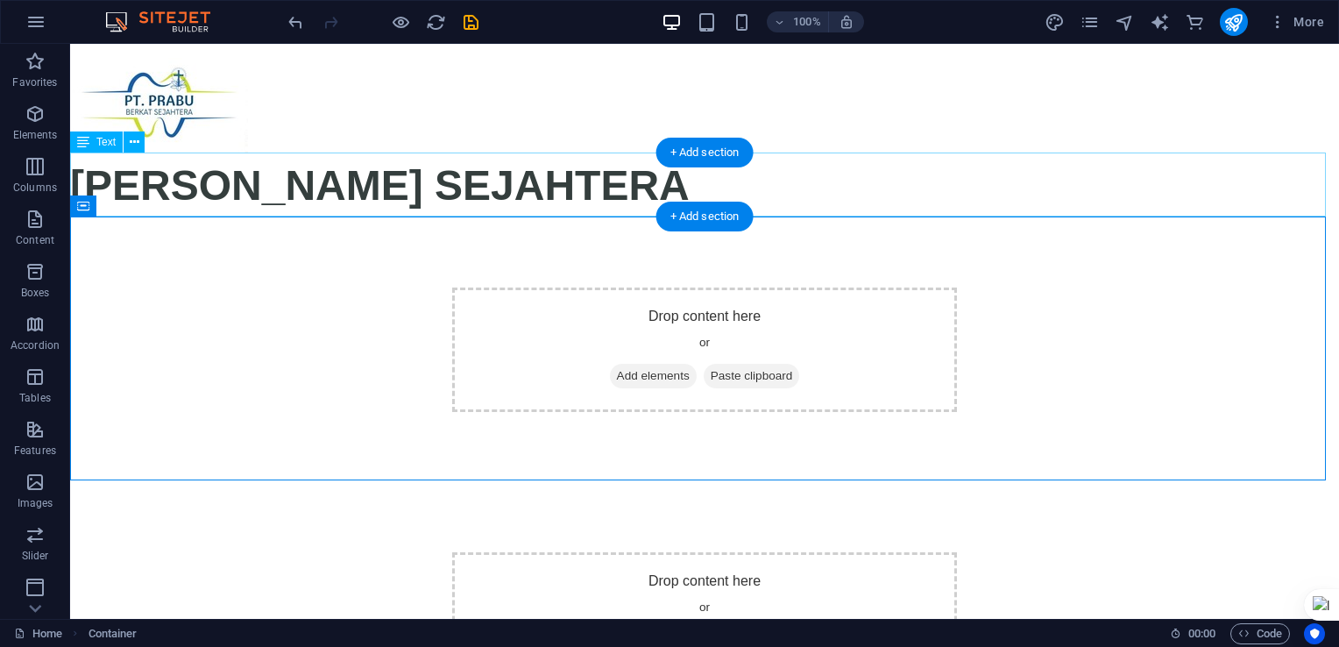
click at [467, 196] on div "[PERSON_NAME] SEJAHTERA" at bounding box center [704, 185] width 1269 height 65
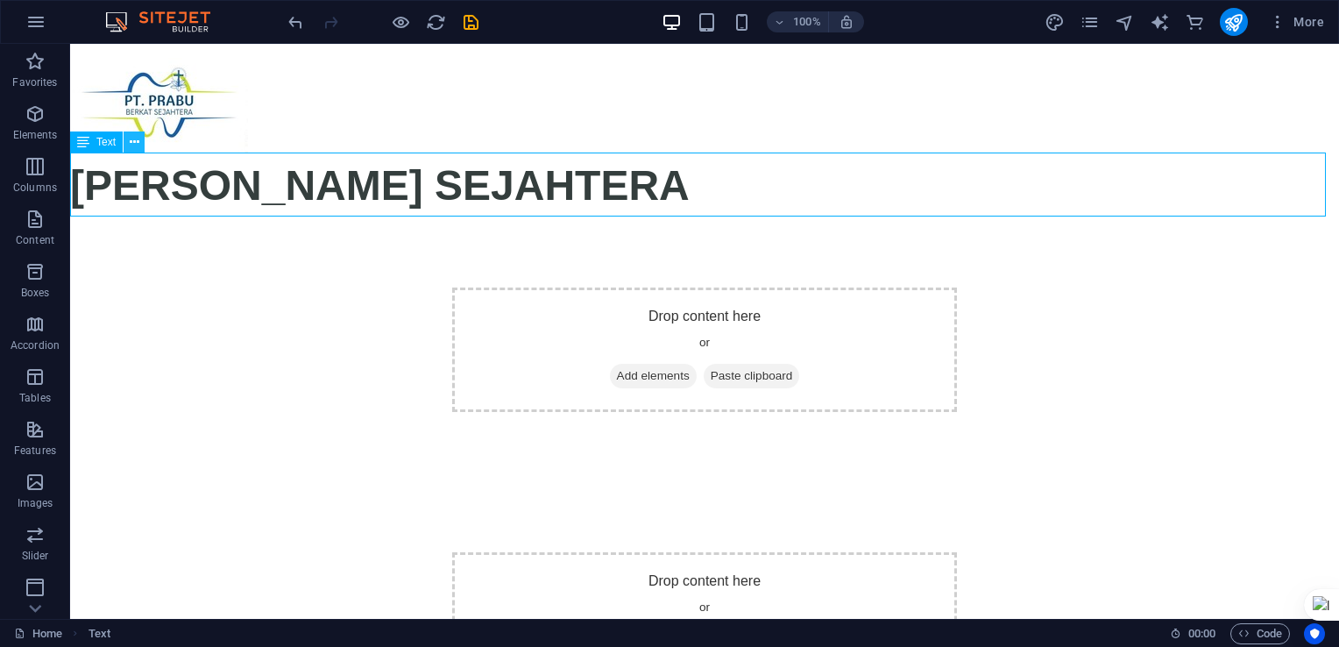
click at [130, 138] on icon at bounding box center [135, 142] width 10 height 18
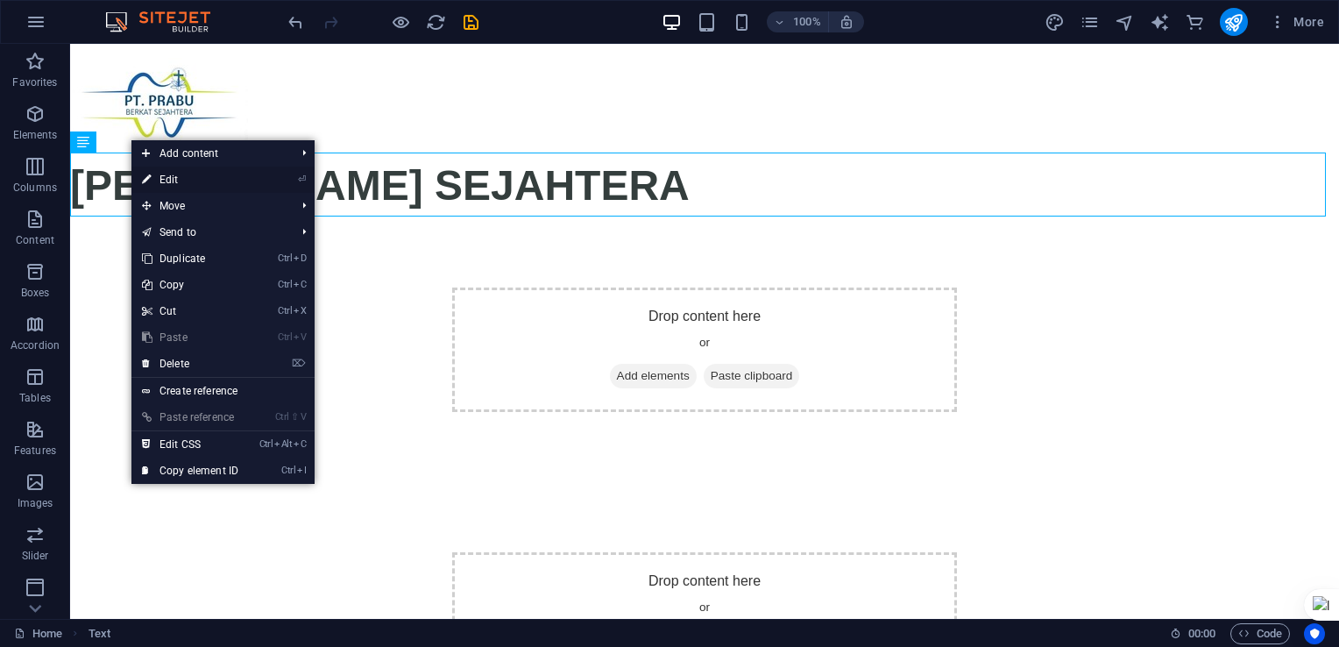
click at [155, 183] on link "⏎ Edit" at bounding box center [189, 180] width 117 height 26
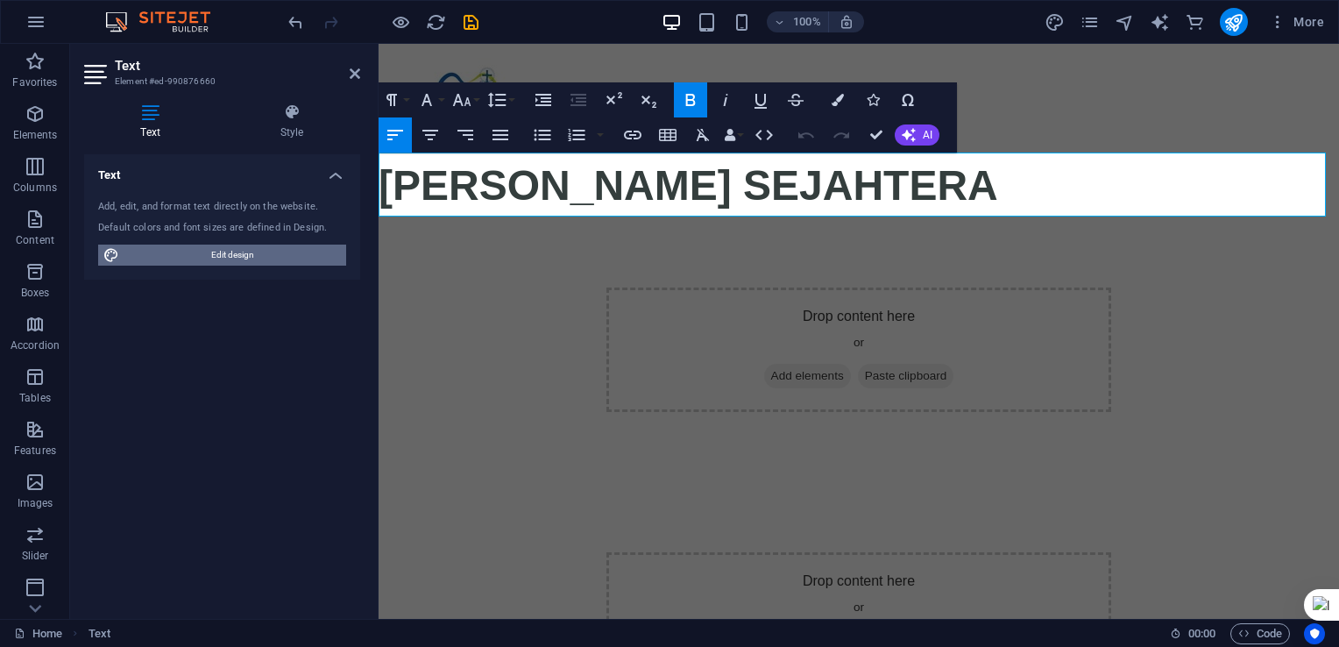
click at [241, 259] on span "Edit design" at bounding box center [232, 255] width 217 height 21
select select "px"
select select "400"
select select "px"
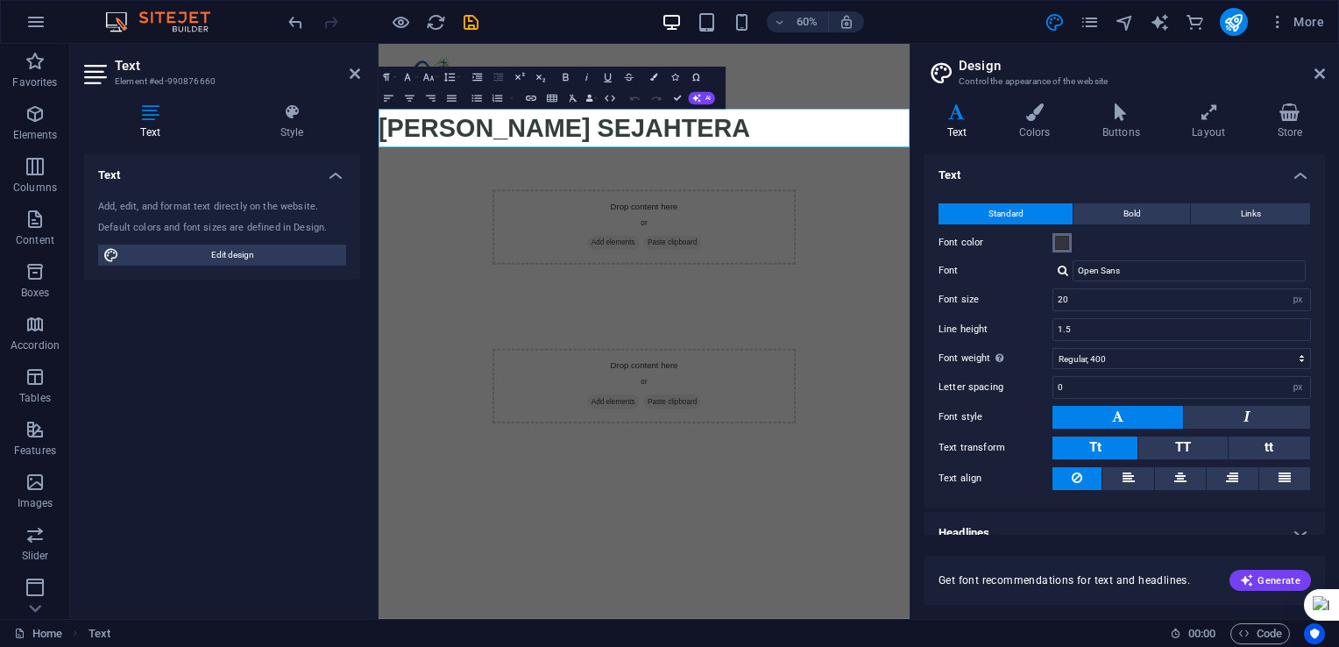
click at [1062, 240] on span at bounding box center [1062, 243] width 14 height 14
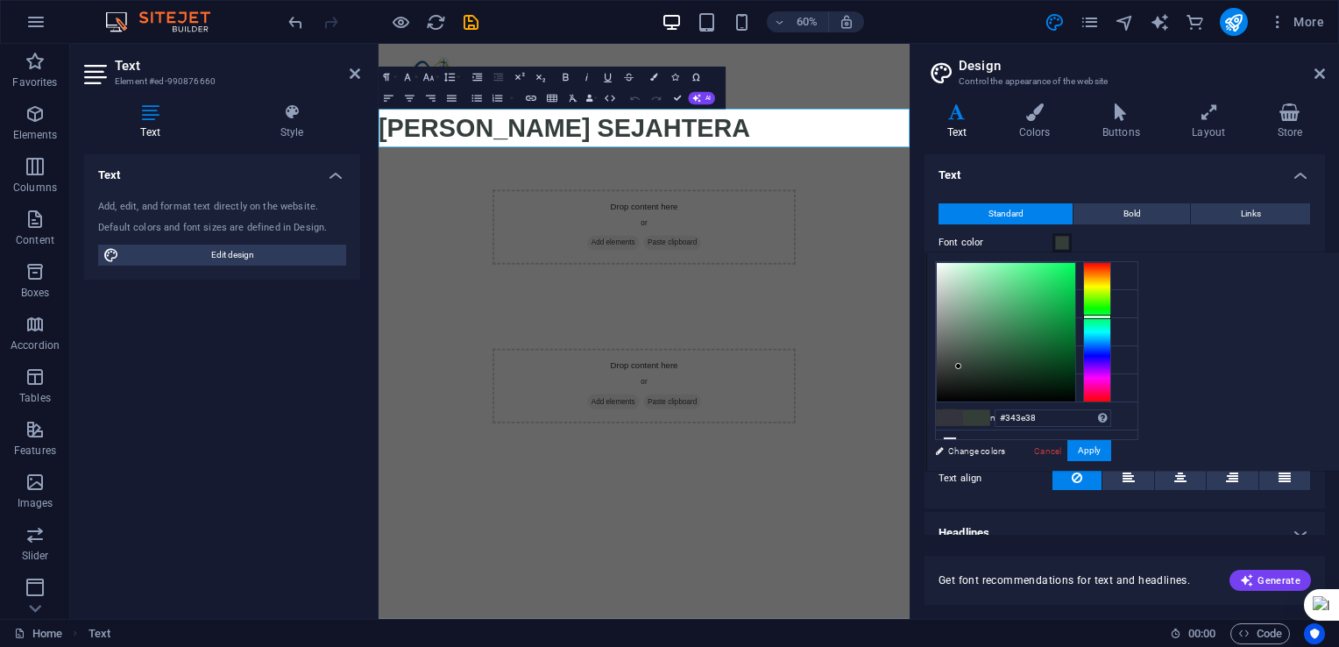
click at [1111, 316] on div at bounding box center [1097, 332] width 28 height 140
click at [1111, 314] on div at bounding box center [1097, 315] width 28 height 4
click at [1075, 337] on div at bounding box center [1006, 332] width 138 height 138
type input "#41614a"
click at [1075, 347] on div at bounding box center [1006, 332] width 138 height 138
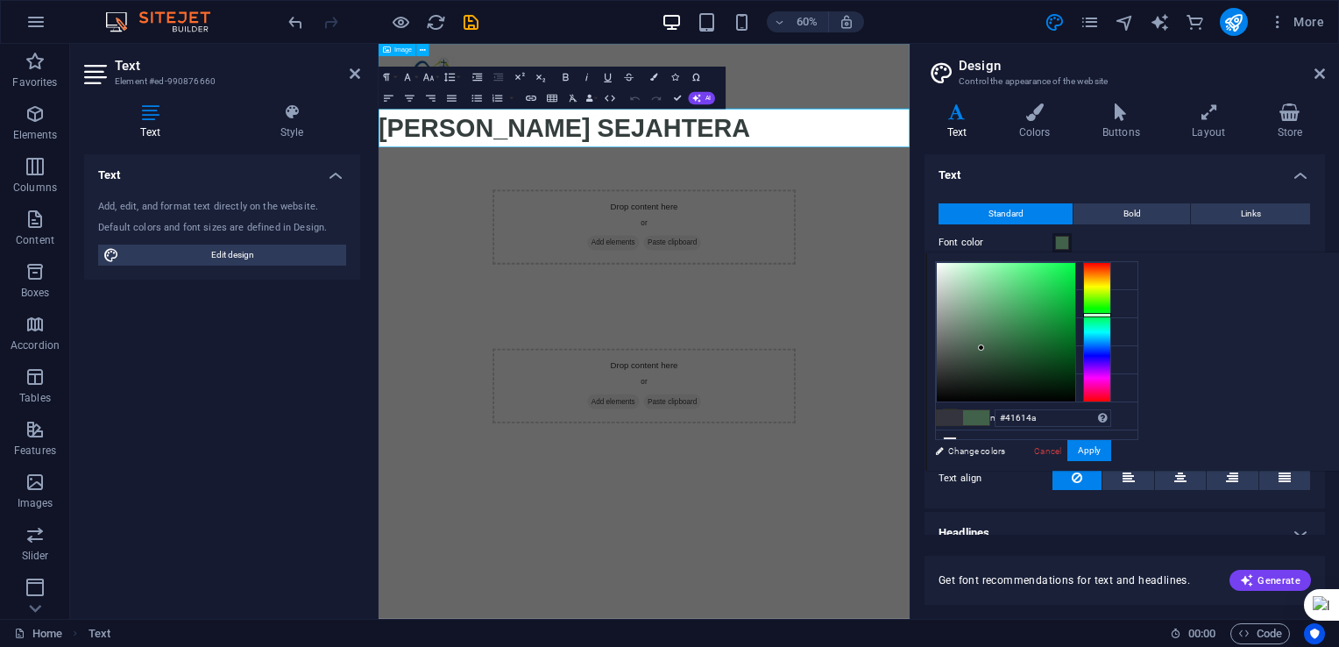
click at [1124, 96] on figure at bounding box center [821, 98] width 885 height 109
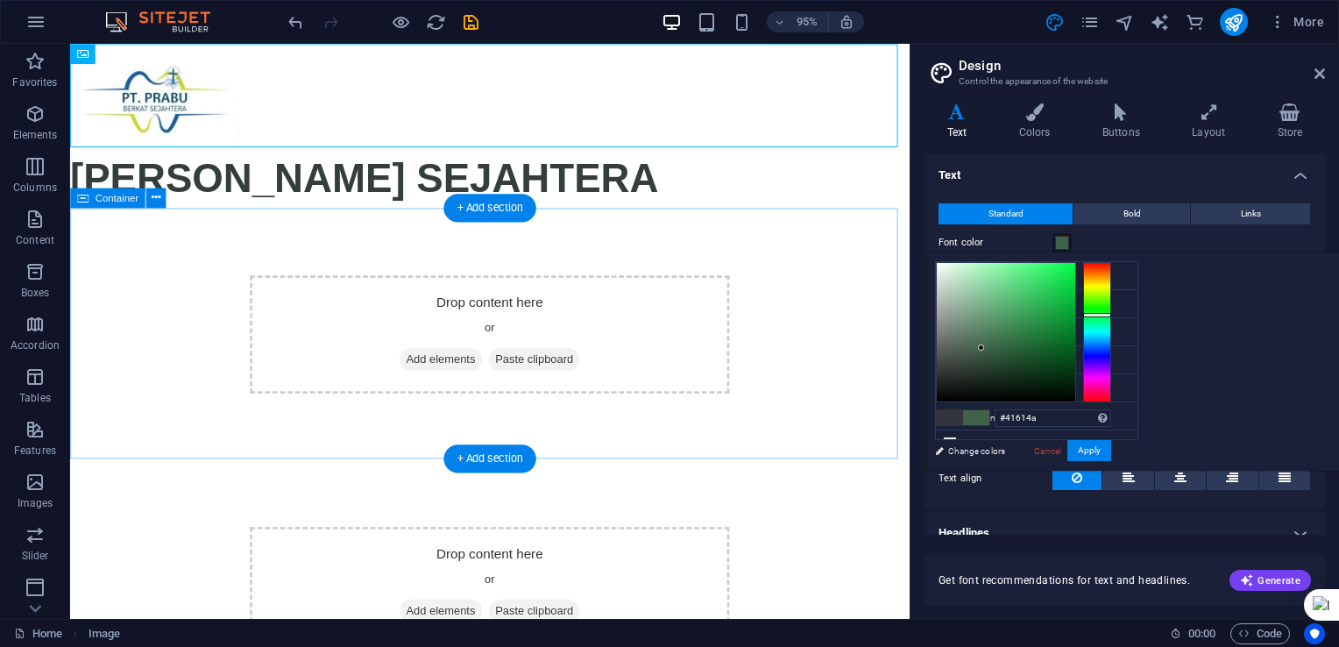
click at [777, 254] on div "Drop content here or Add elements Paste clipboard" at bounding box center [512, 349] width 884 height 265
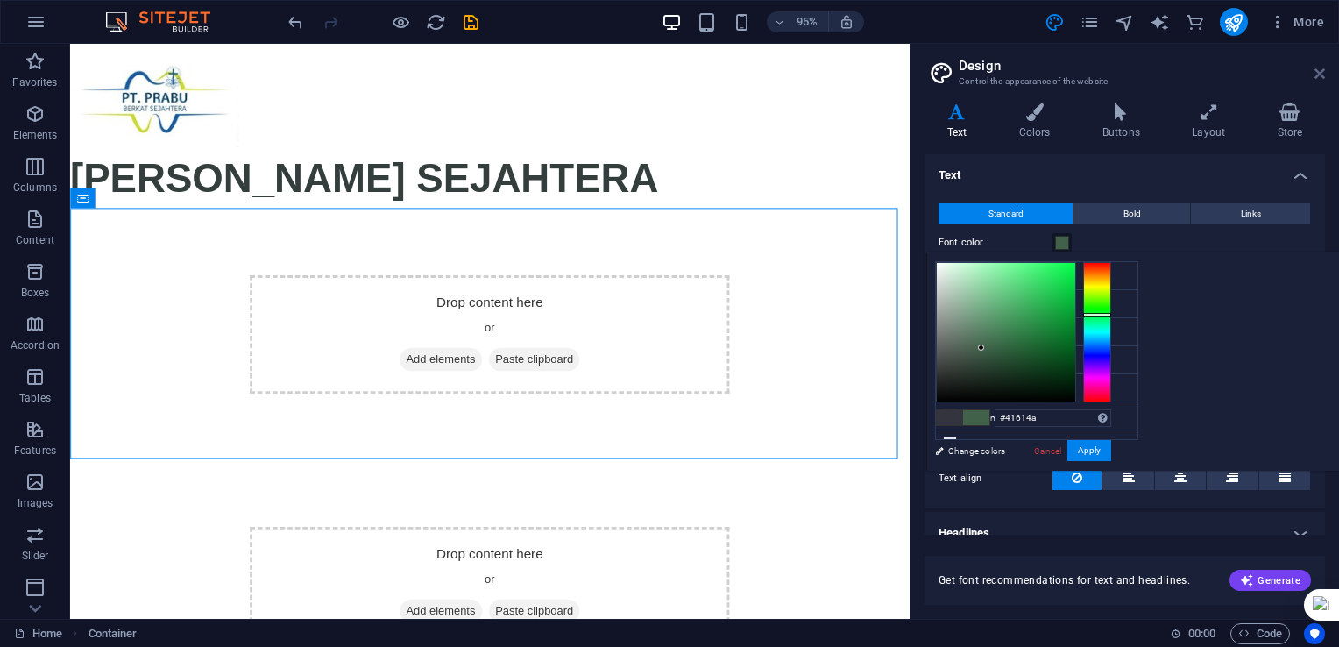
click at [1321, 71] on icon at bounding box center [1320, 74] width 11 height 14
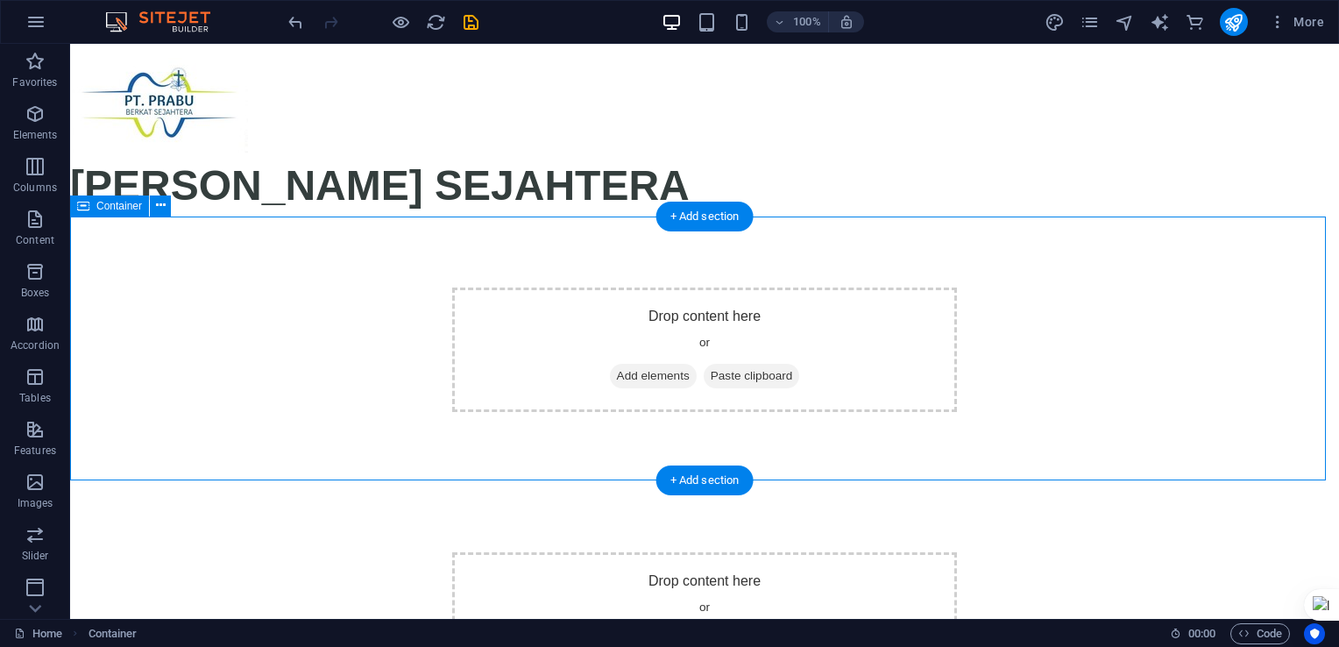
click at [226, 279] on div "Drop content here or Add elements Paste clipboard" at bounding box center [704, 349] width 1269 height 265
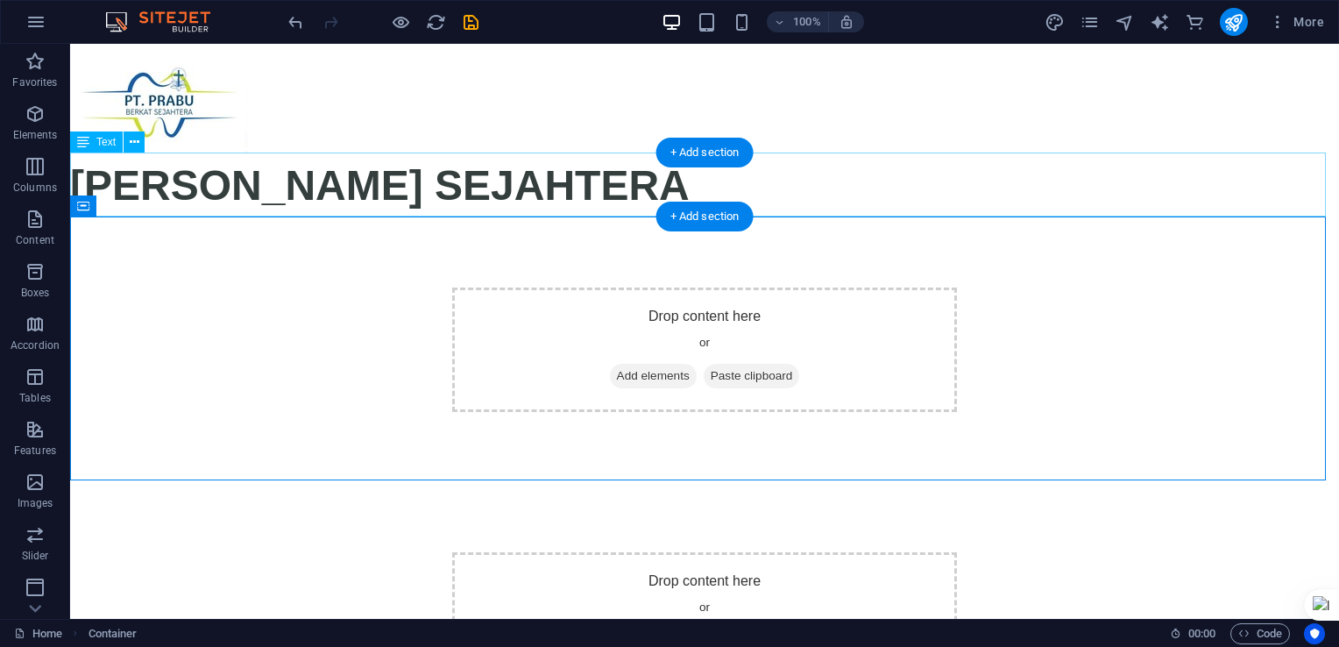
click at [172, 184] on div "[PERSON_NAME] SEJAHTERA" at bounding box center [704, 185] width 1269 height 65
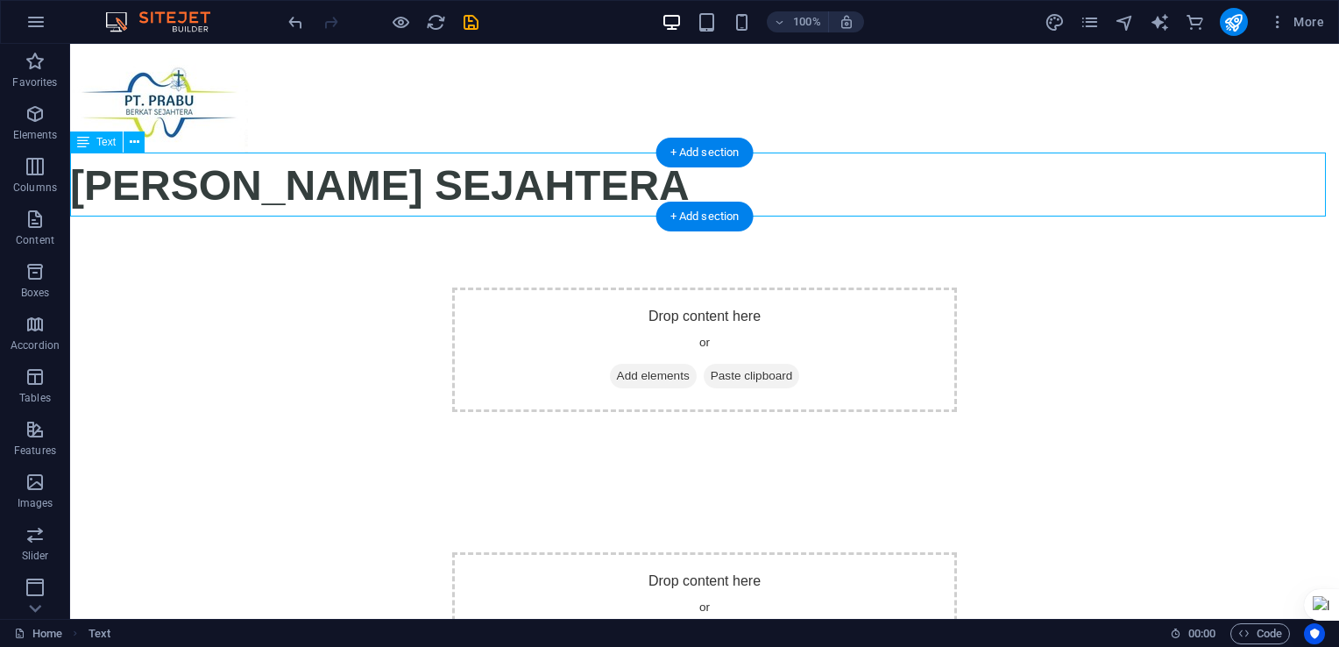
click at [173, 184] on div "[PERSON_NAME] SEJAHTERA" at bounding box center [704, 185] width 1269 height 65
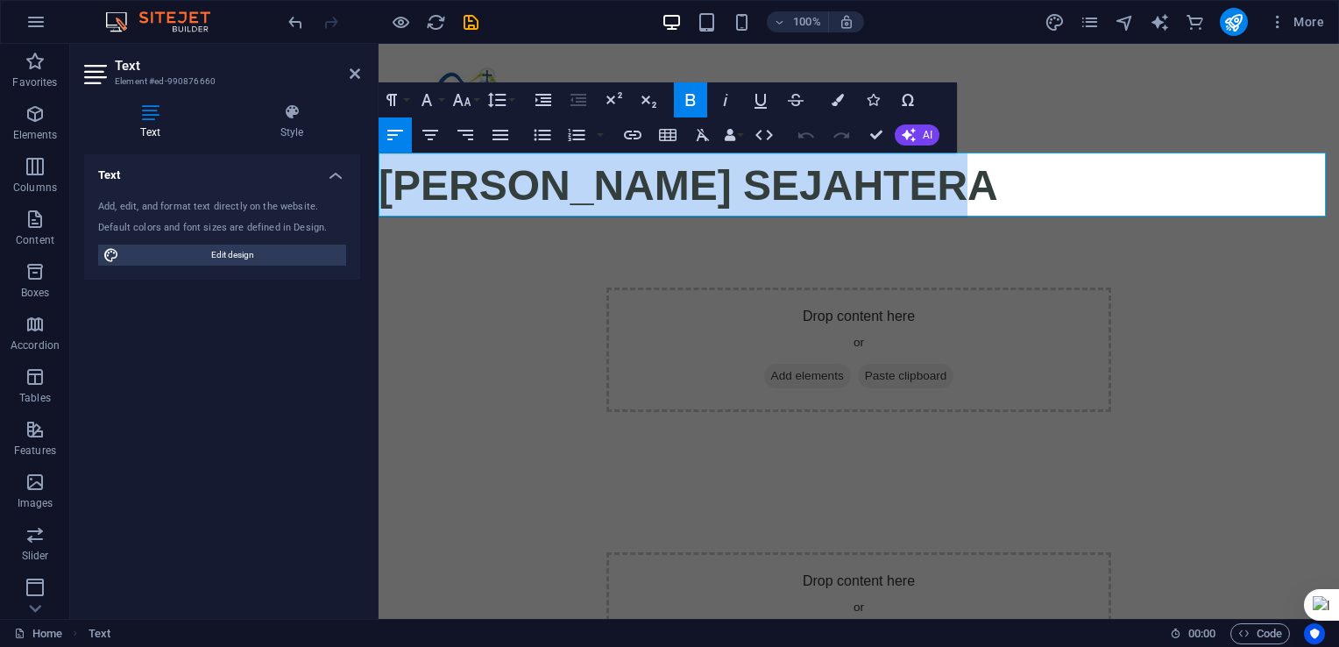
drag, startPoint x: 386, startPoint y: 182, endPoint x: 956, endPoint y: 184, distance: 570.6
click at [956, 184] on span "[PERSON_NAME] SEJAHTERA" at bounding box center [689, 185] width 620 height 46
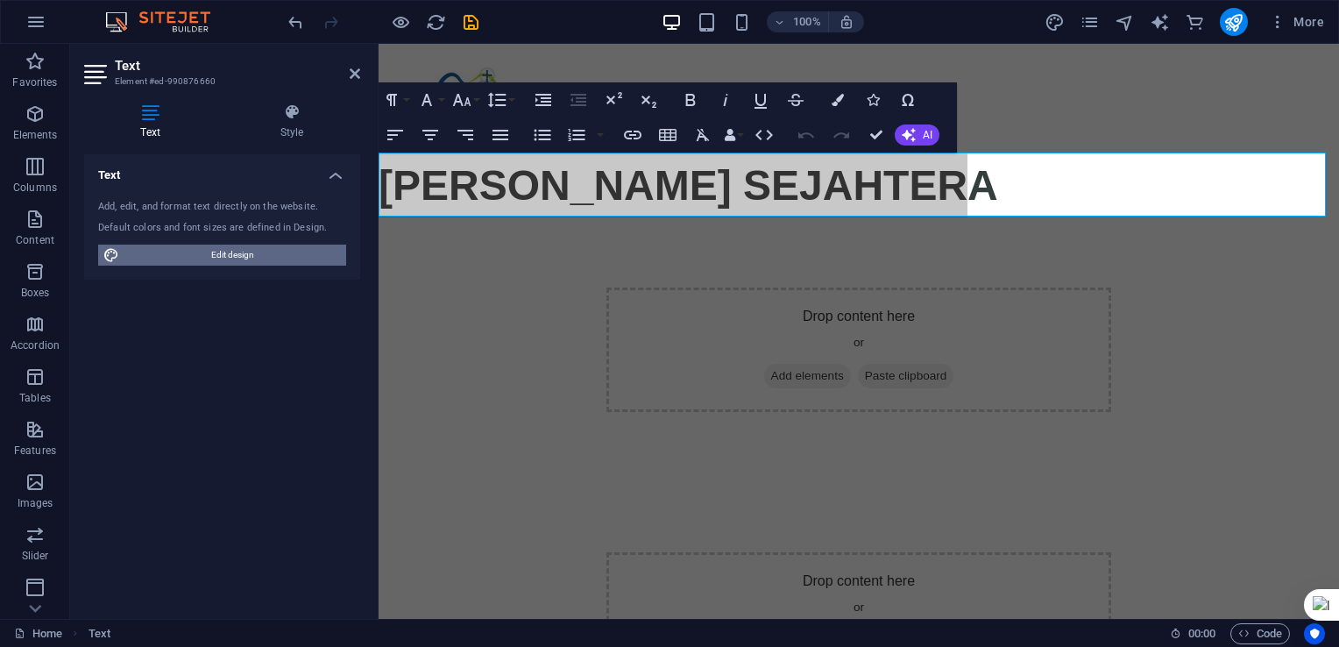
click at [279, 256] on span "Edit design" at bounding box center [232, 255] width 217 height 21
select select "px"
select select "400"
select select "px"
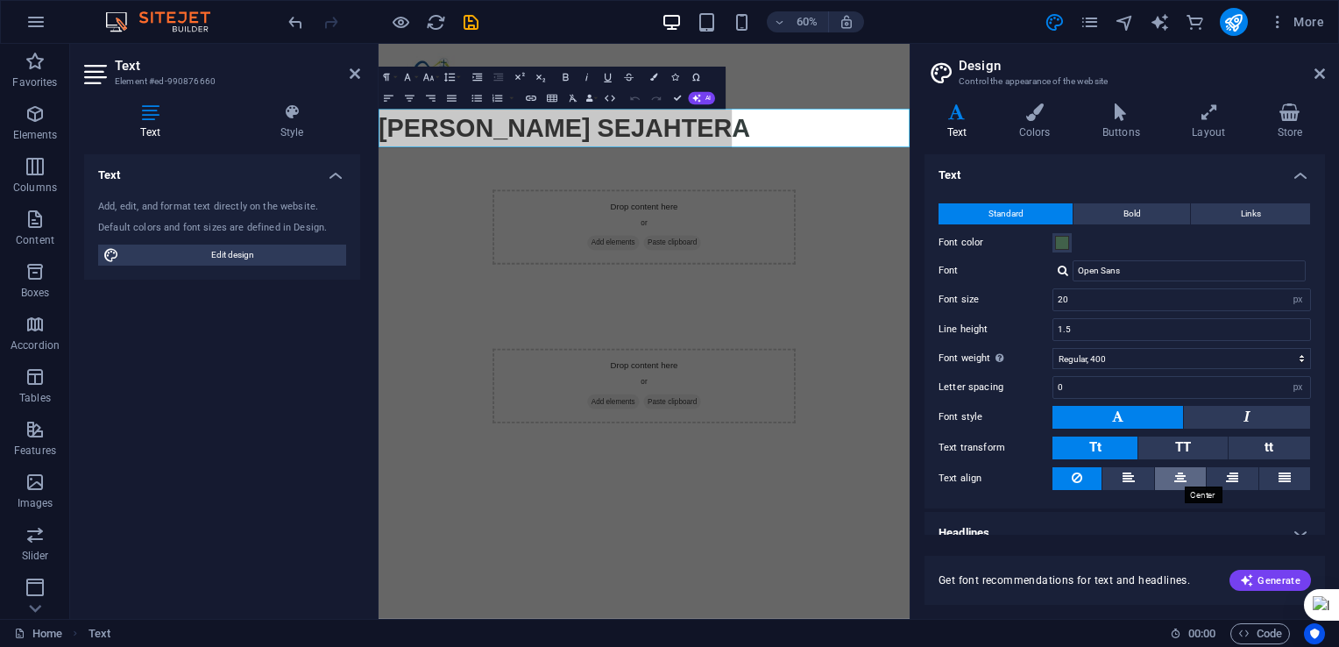
click at [1178, 478] on icon at bounding box center [1181, 477] width 12 height 21
click at [1034, 123] on h4 "Colors" at bounding box center [1038, 121] width 83 height 37
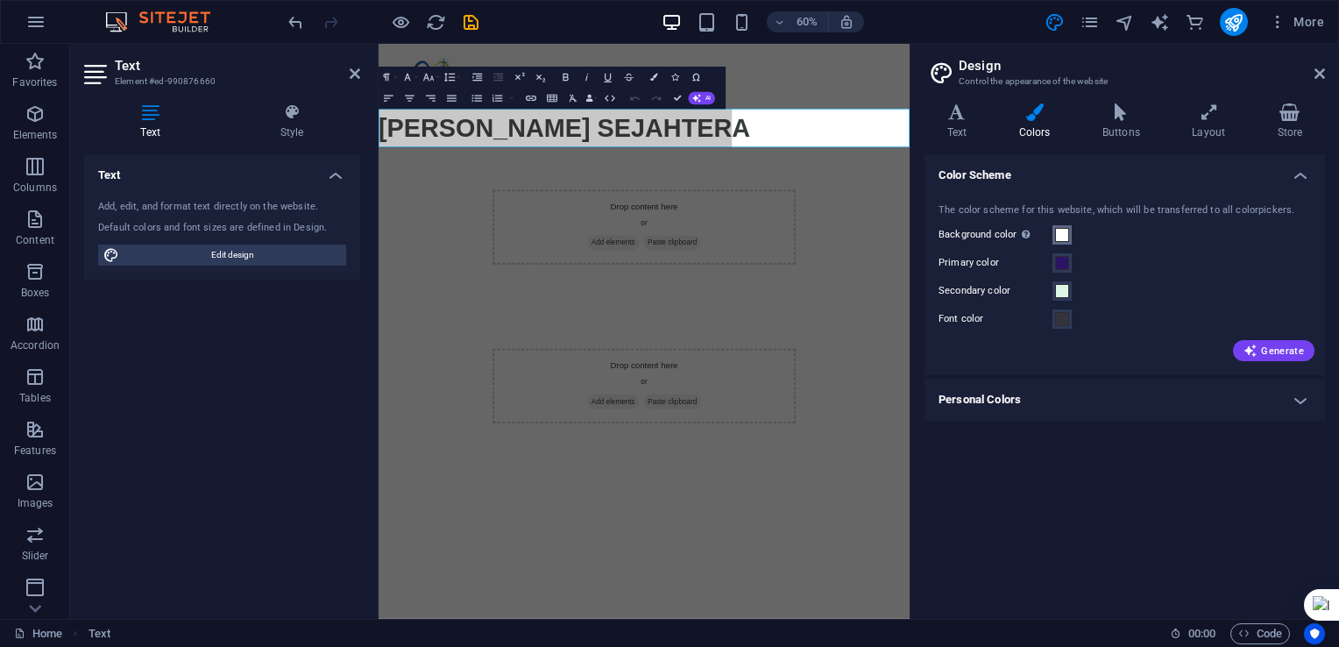
click at [1061, 237] on span at bounding box center [1062, 235] width 14 height 14
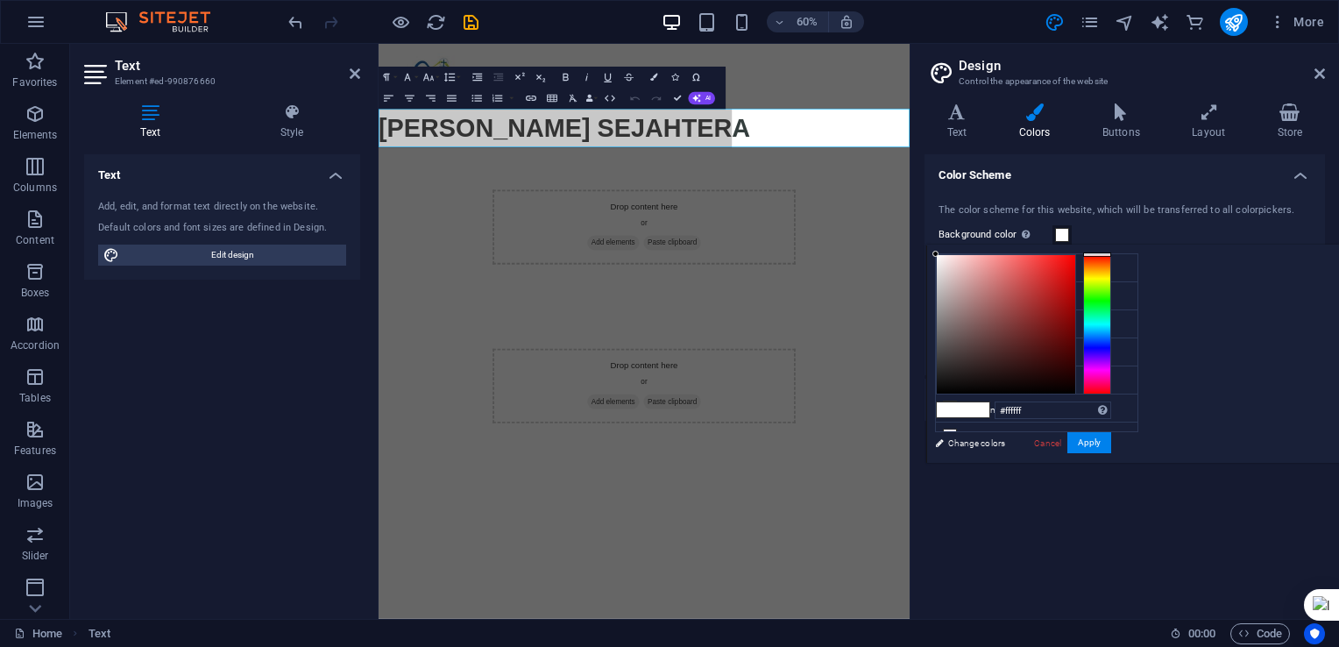
click at [1062, 238] on span at bounding box center [1062, 235] width 14 height 14
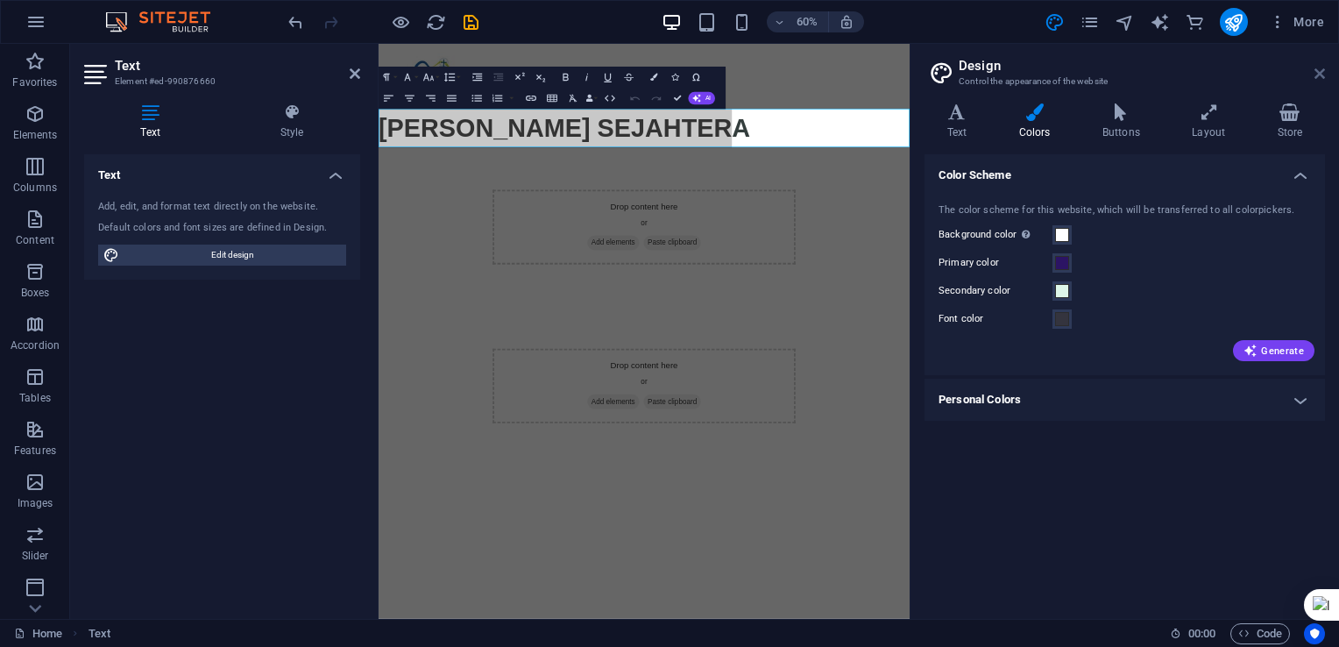
click at [1317, 74] on icon at bounding box center [1320, 74] width 11 height 14
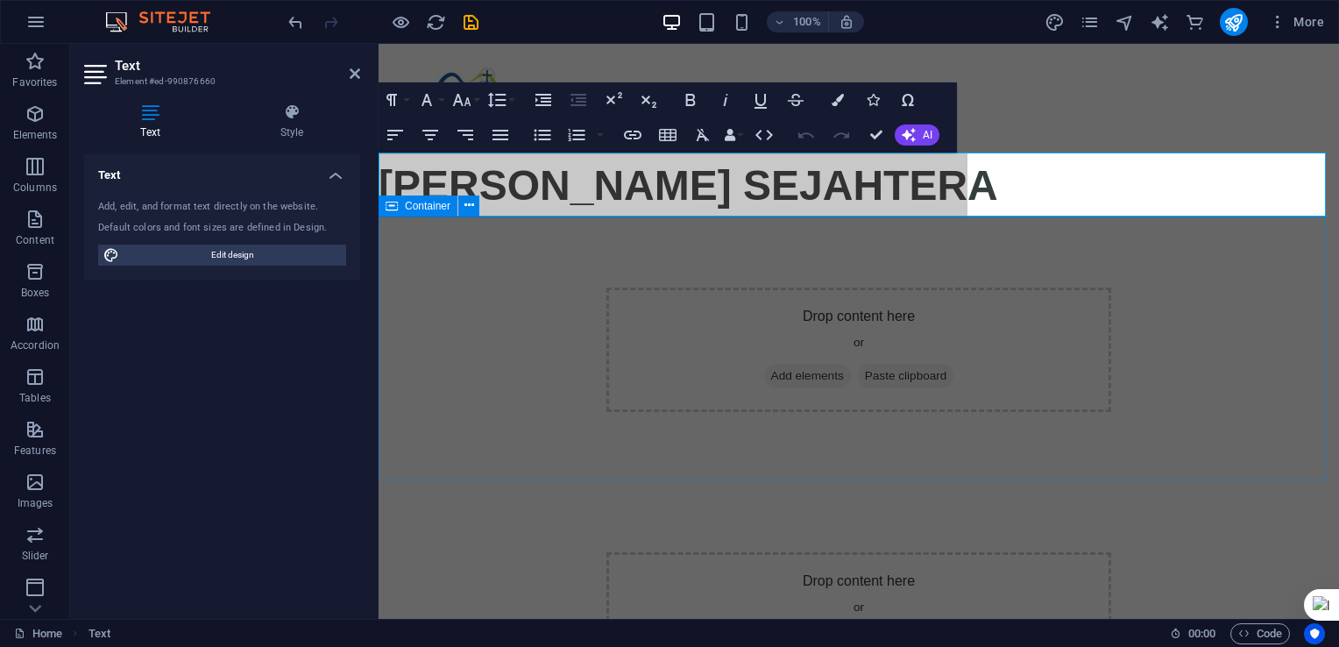
click at [1198, 381] on div "Drop content here or Add elements Paste clipboard" at bounding box center [859, 349] width 961 height 265
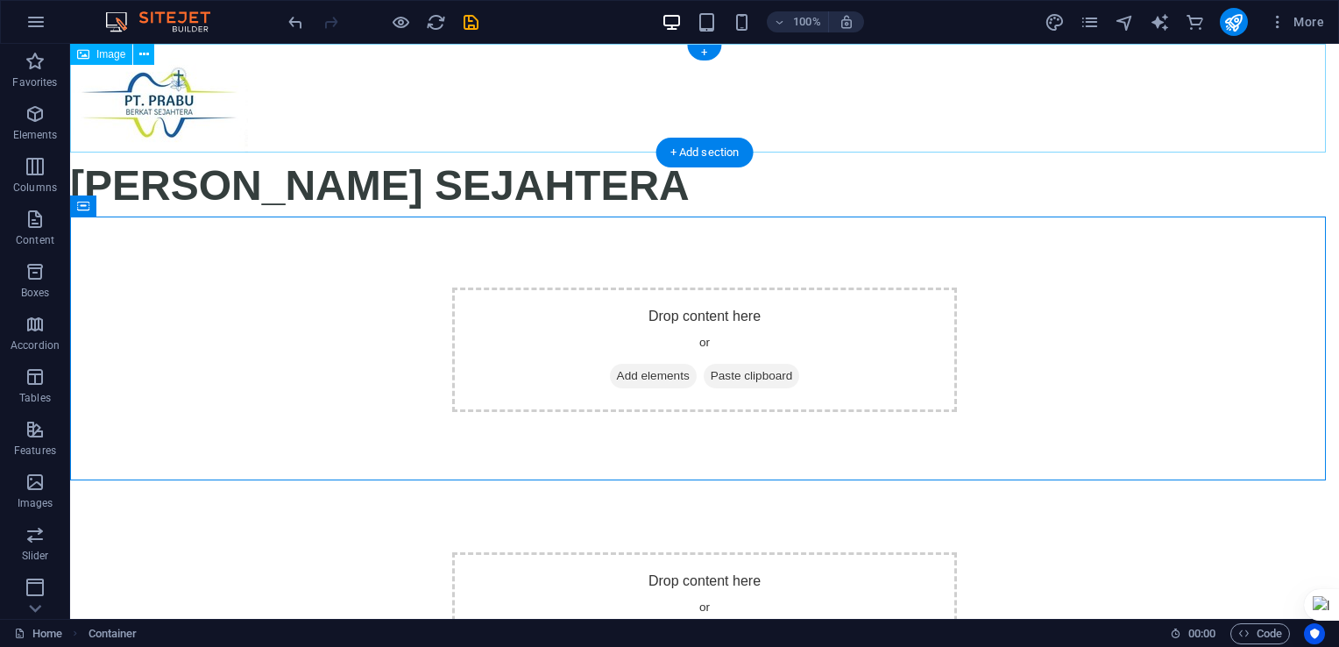
click at [153, 111] on figure at bounding box center [704, 98] width 1269 height 109
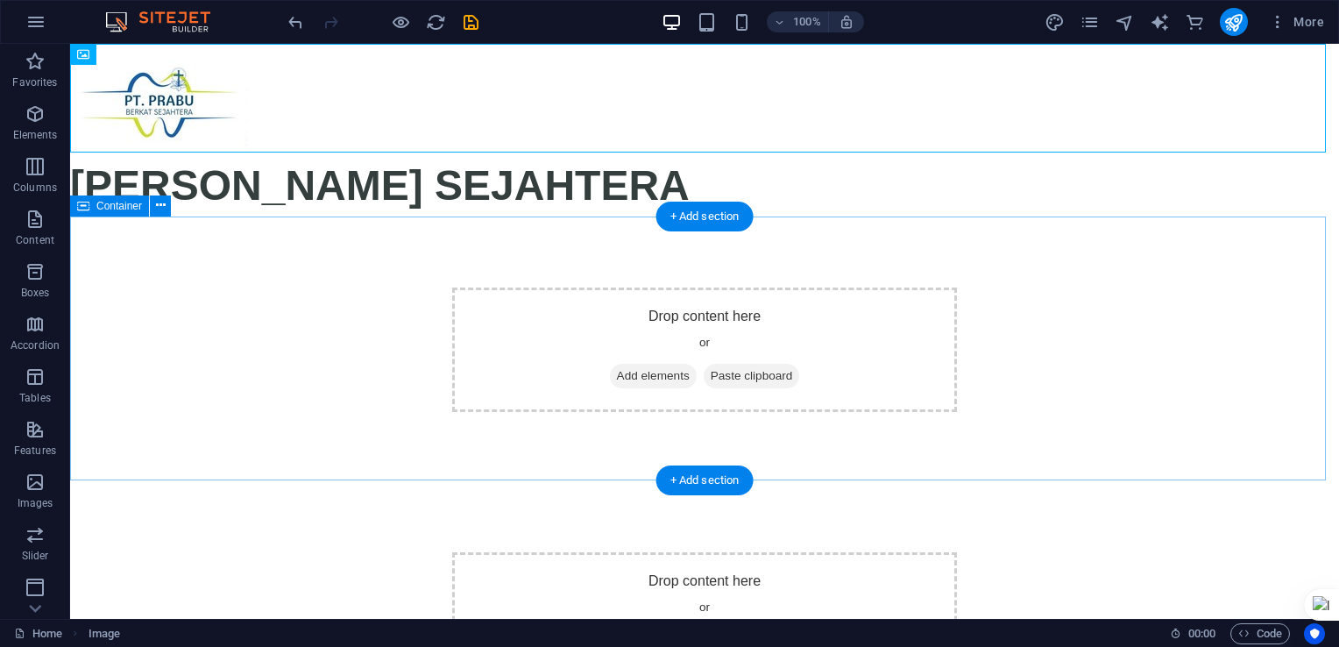
click at [862, 351] on div "Drop content here or Add elements Paste clipboard" at bounding box center [704, 349] width 505 height 124
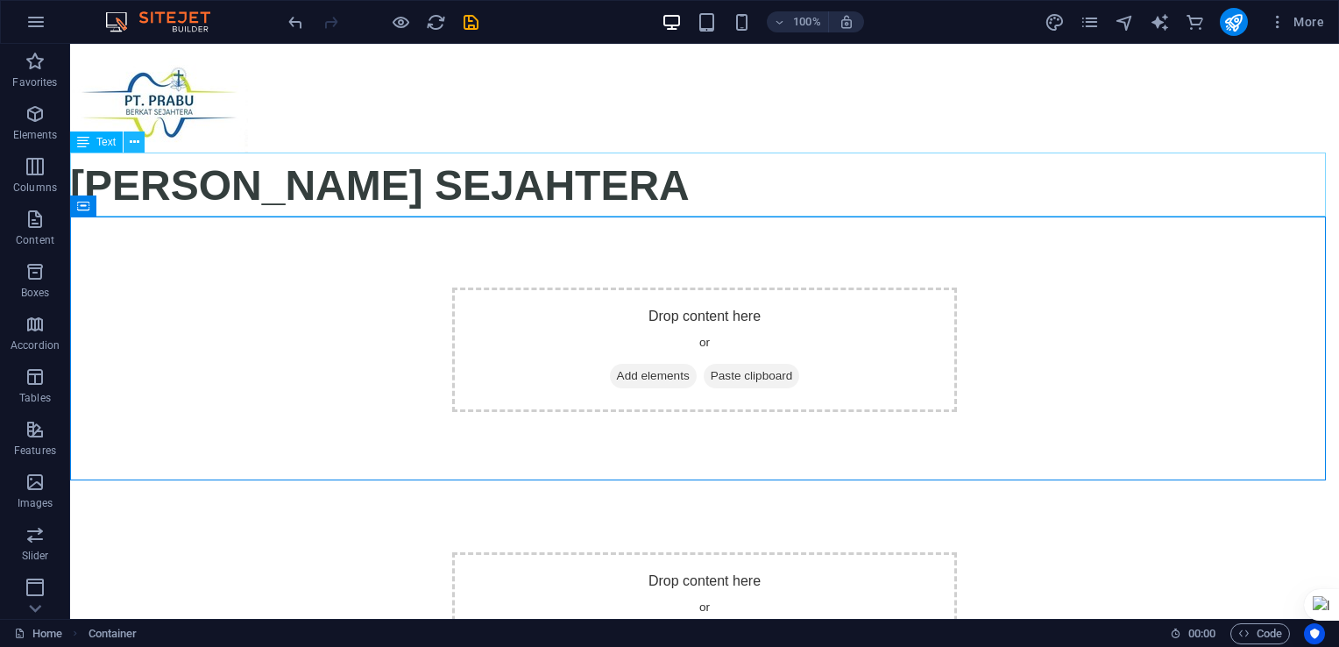
click at [140, 140] on button at bounding box center [134, 141] width 21 height 21
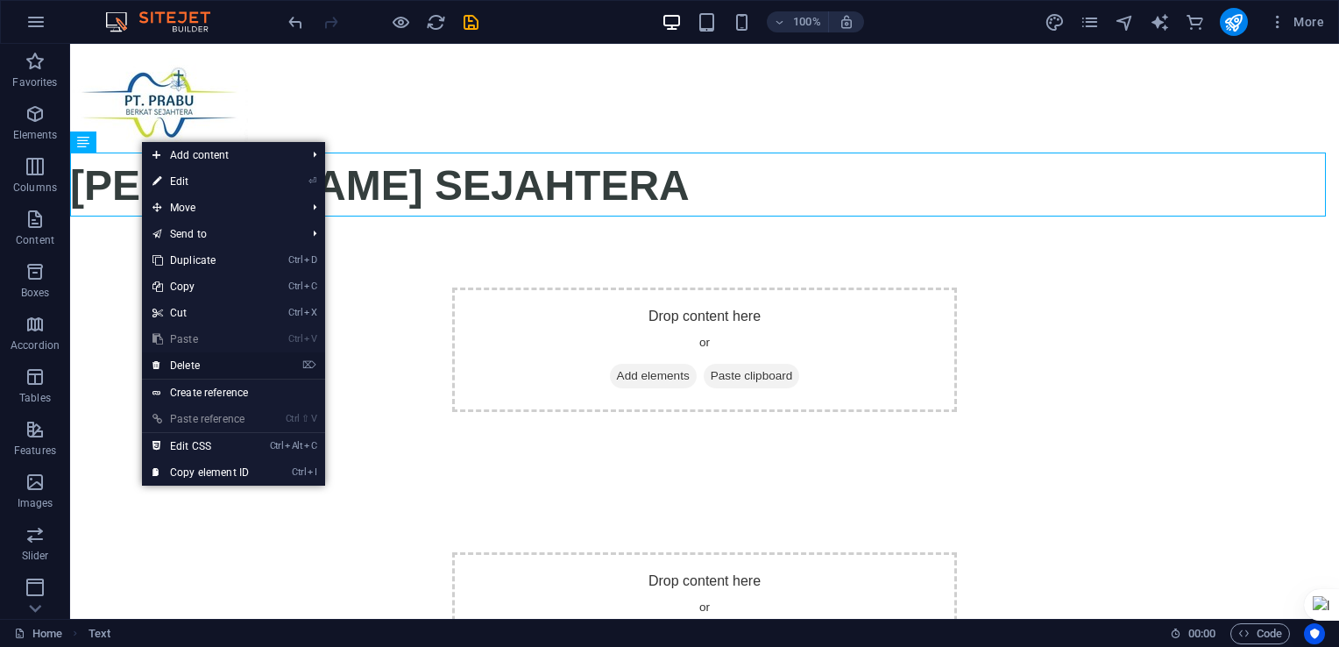
click at [207, 366] on link "⌦ Delete" at bounding box center [200, 365] width 117 height 26
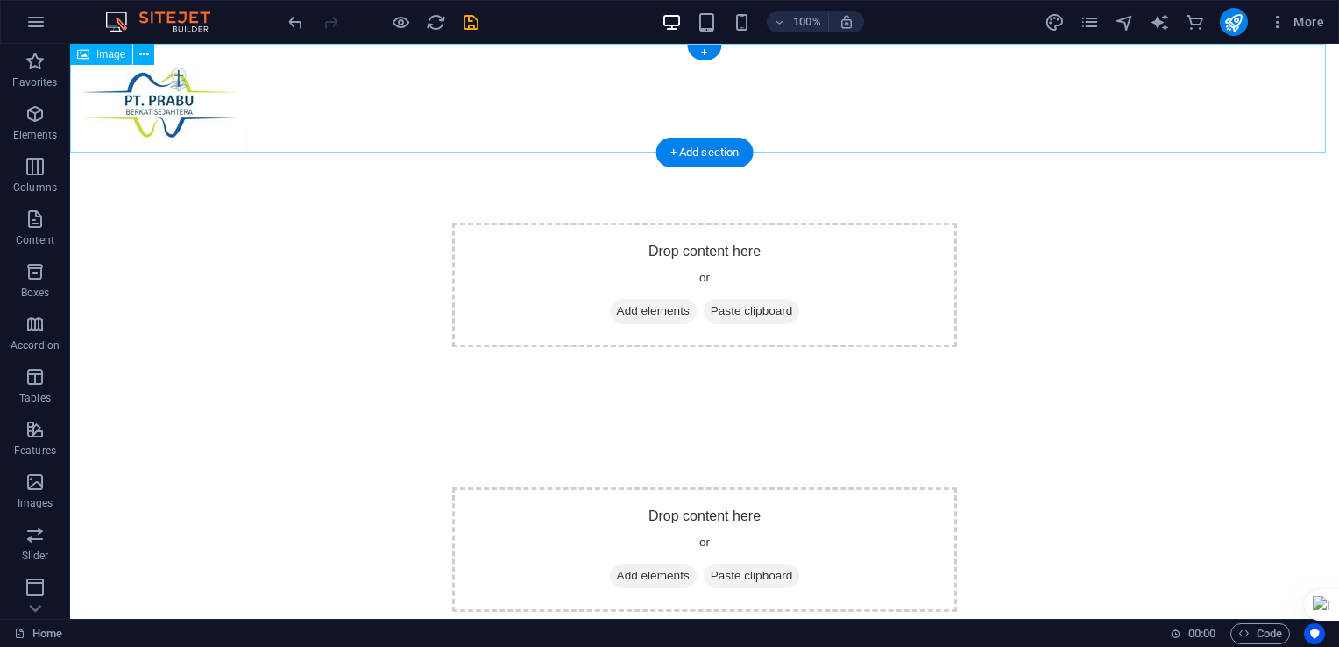
click at [171, 96] on figure at bounding box center [704, 98] width 1269 height 109
click at [144, 55] on icon at bounding box center [144, 55] width 10 height 18
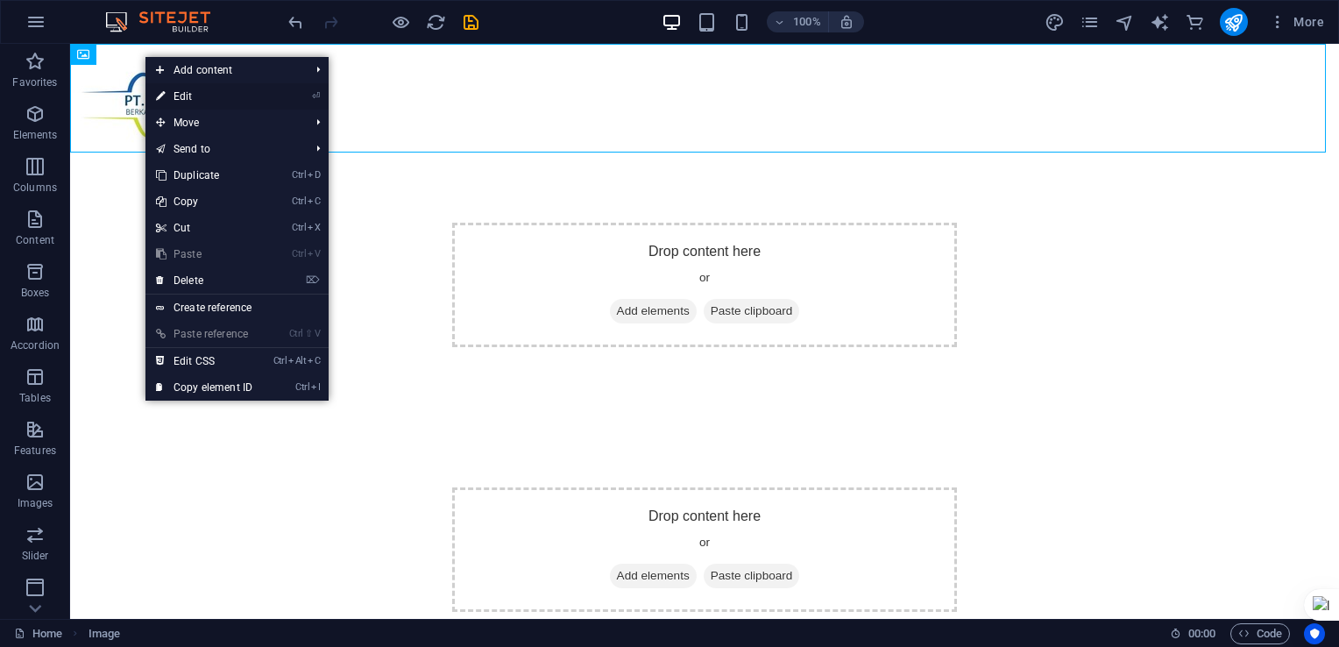
click at [172, 93] on link "⏎ Edit" at bounding box center [204, 96] width 117 height 26
select select "px"
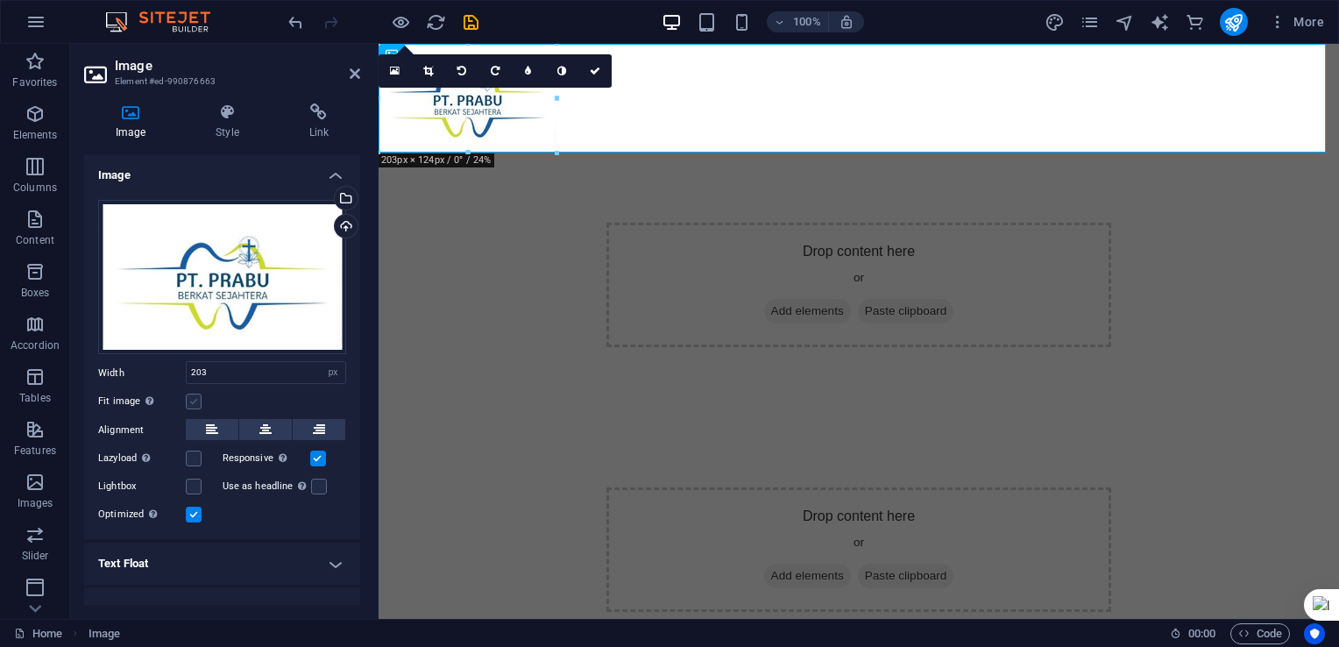
click at [201, 397] on label at bounding box center [194, 402] width 16 height 16
click at [0, 0] on input "Fit image Automatically fit image to a fixed width and height" at bounding box center [0, 0] width 0 height 0
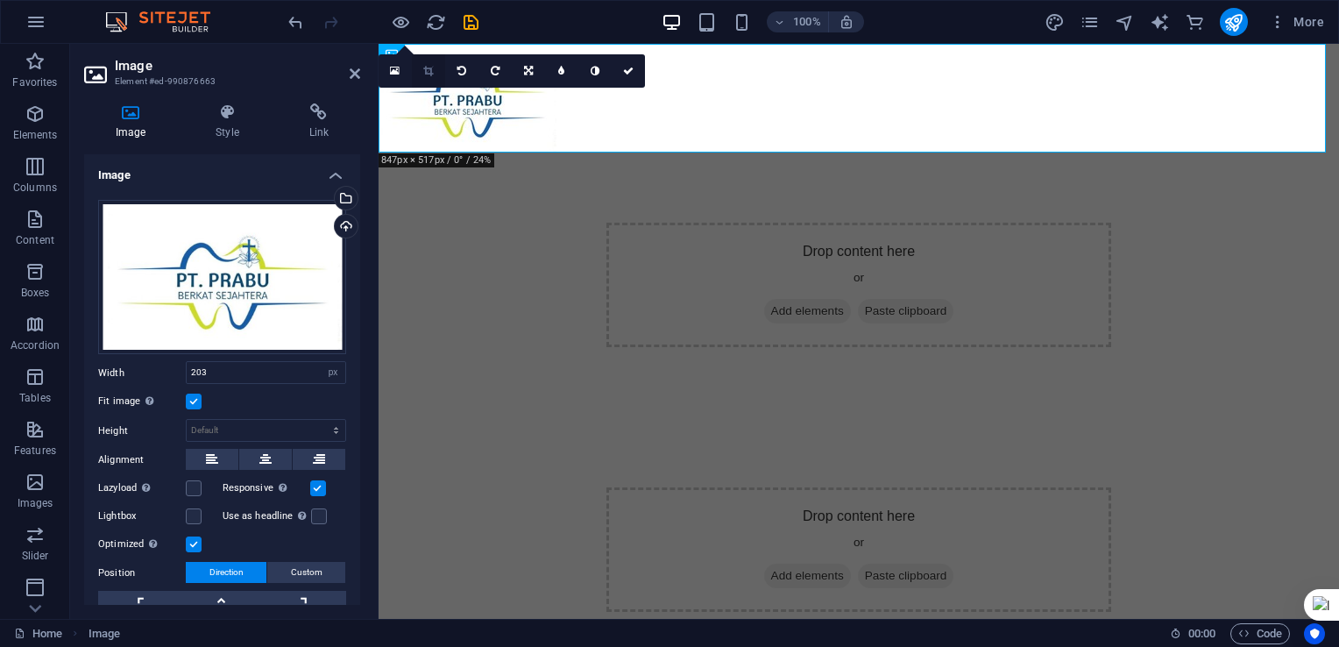
click at [431, 68] on icon at bounding box center [428, 71] width 10 height 11
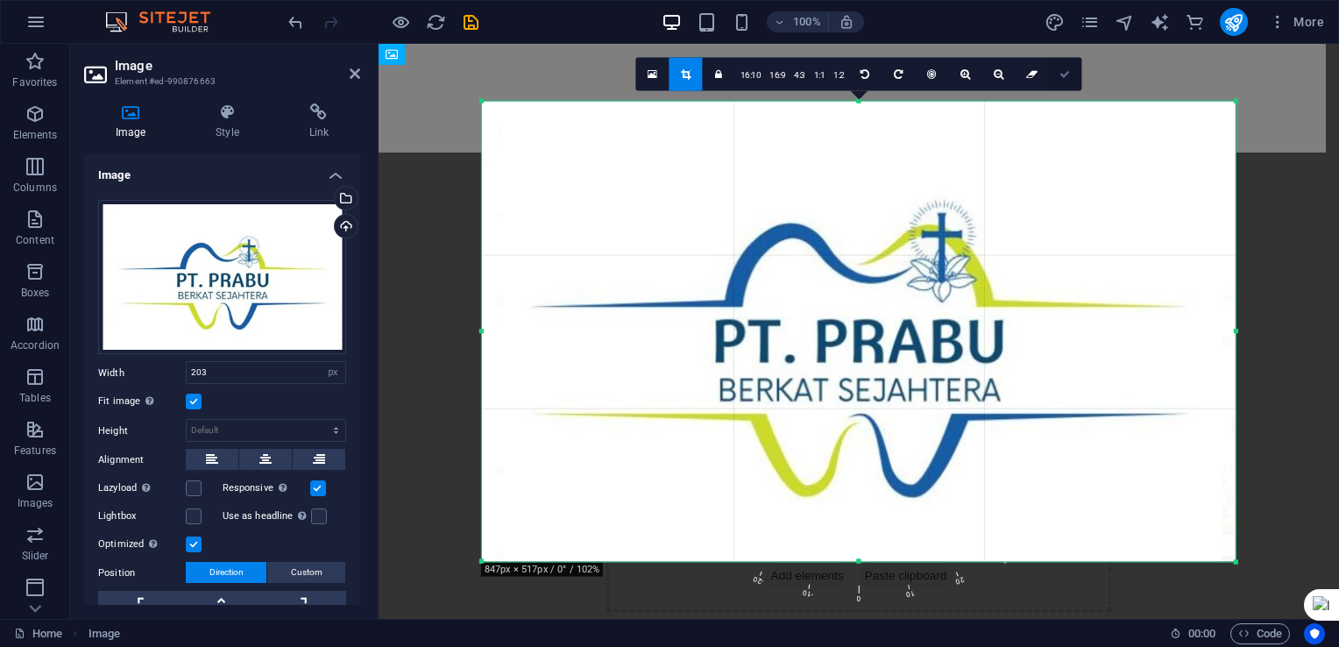
click at [1069, 75] on icon at bounding box center [1065, 74] width 11 height 11
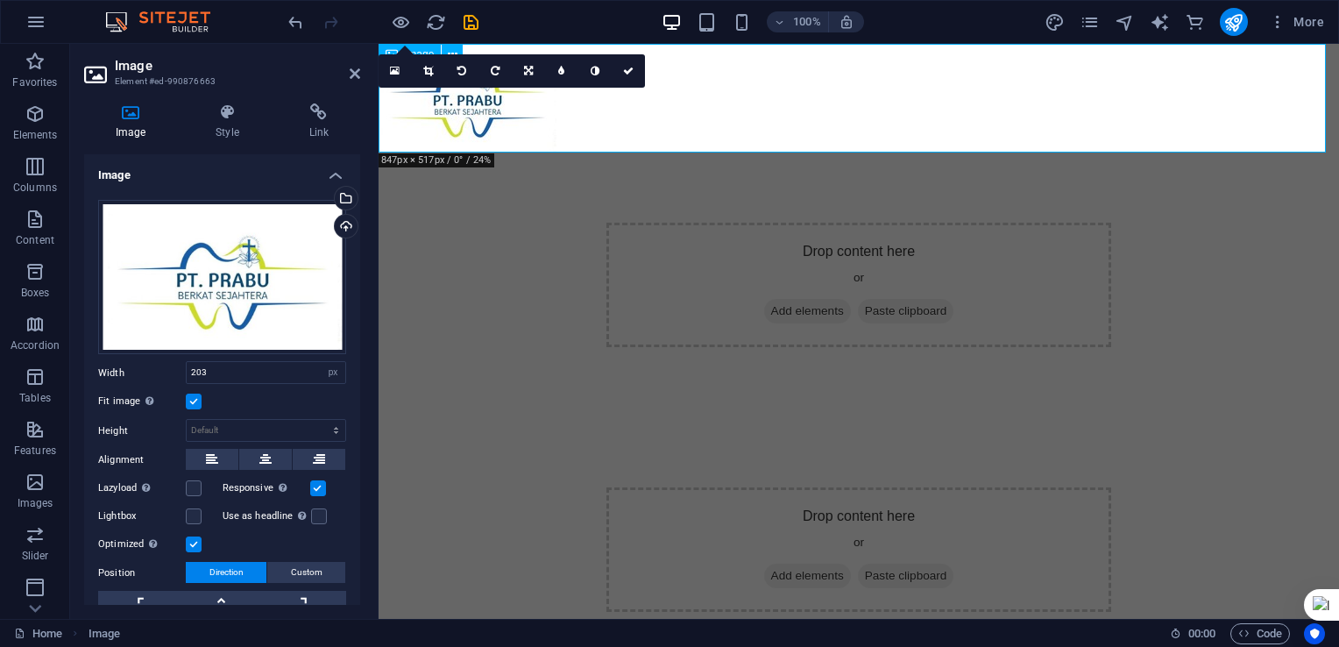
click at [607, 142] on figure at bounding box center [859, 98] width 961 height 109
click at [624, 68] on icon at bounding box center [628, 71] width 11 height 11
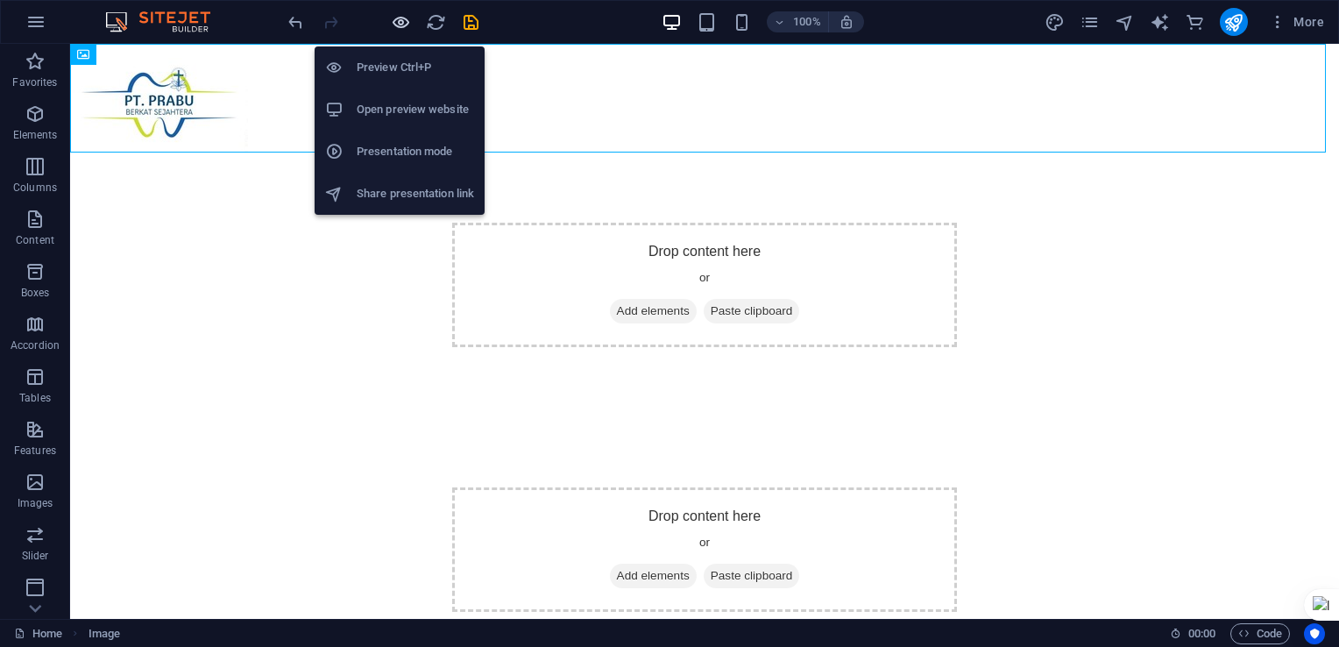
click at [397, 23] on icon "button" at bounding box center [401, 22] width 20 height 20
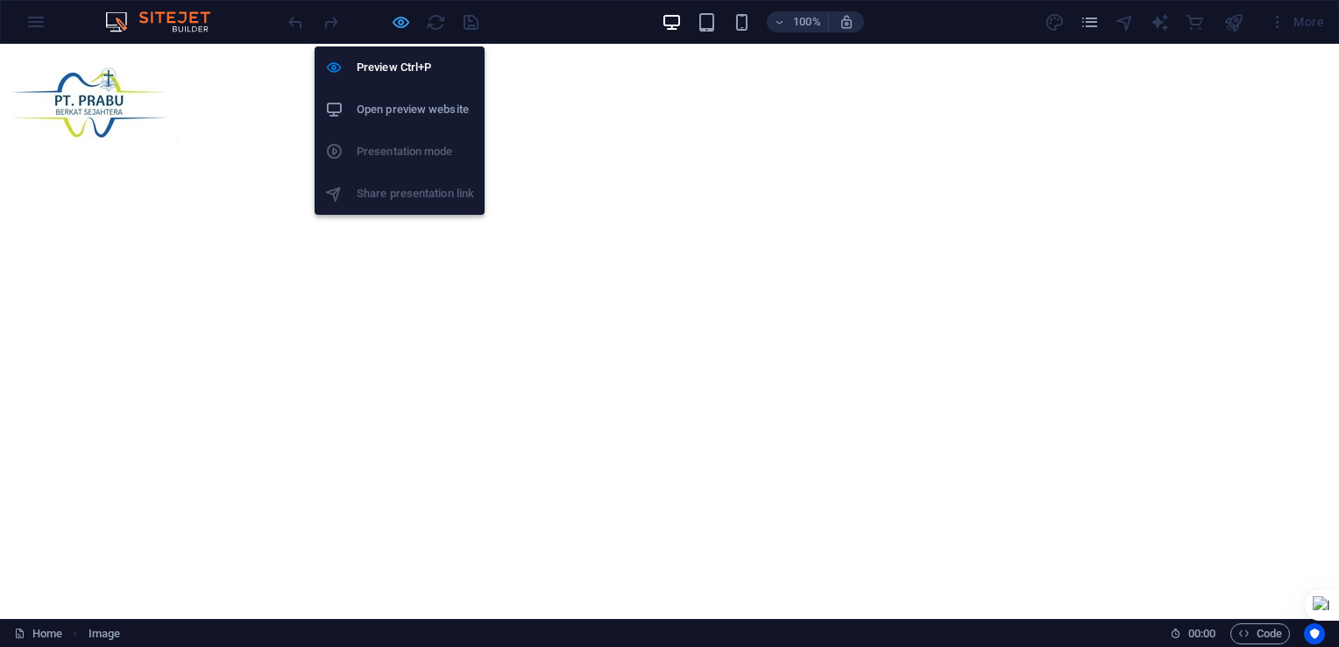
click at [397, 23] on icon "button" at bounding box center [401, 22] width 20 height 20
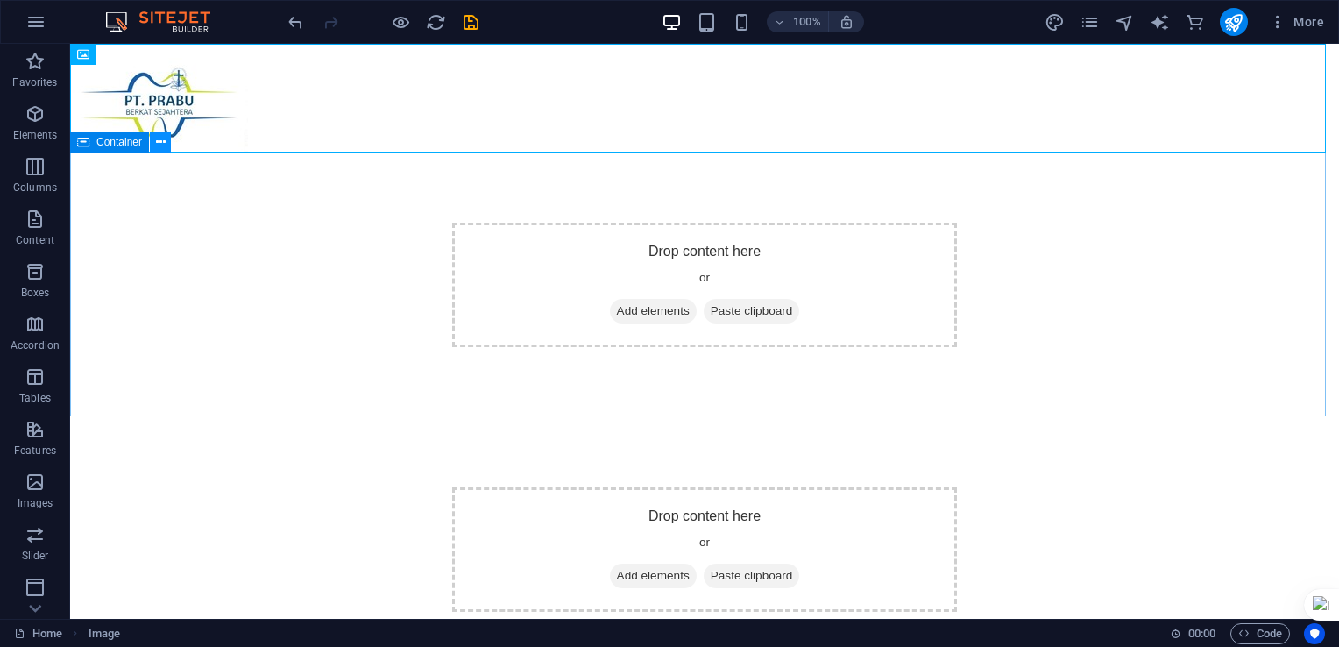
click at [164, 138] on icon at bounding box center [161, 142] width 10 height 18
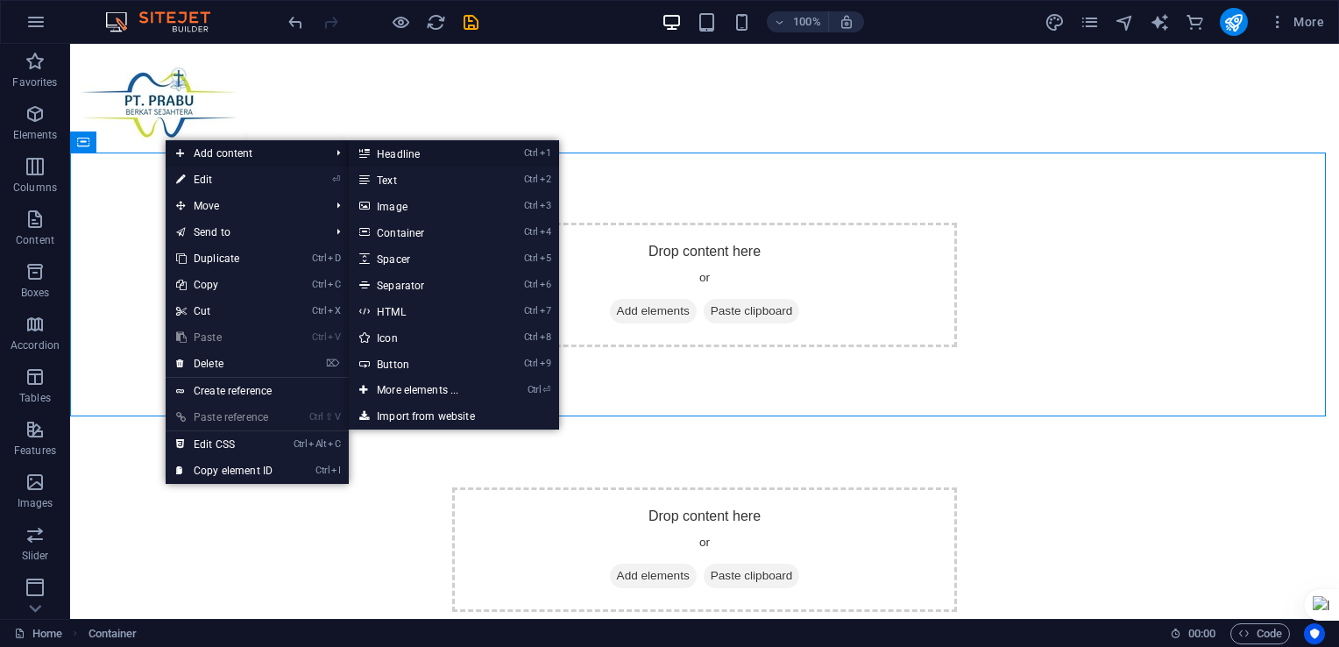
click at [401, 156] on link "Ctrl 1 Headline" at bounding box center [421, 153] width 145 height 26
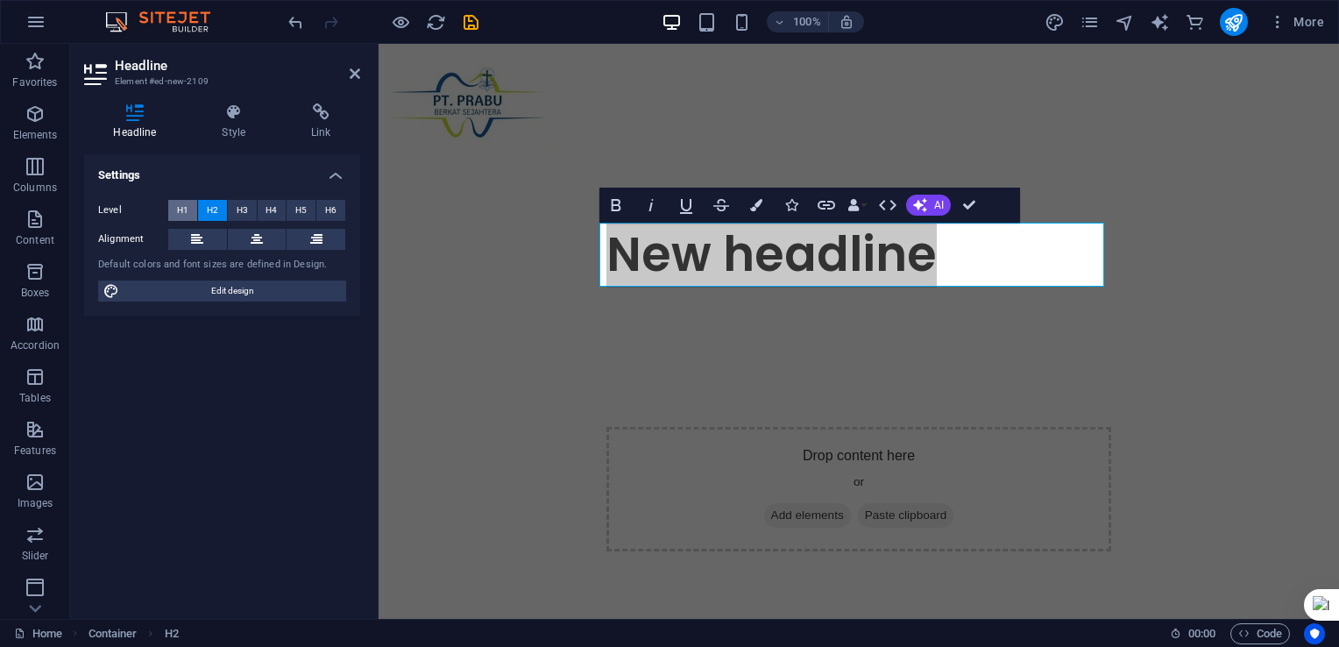
click at [172, 214] on button "H1" at bounding box center [182, 210] width 29 height 21
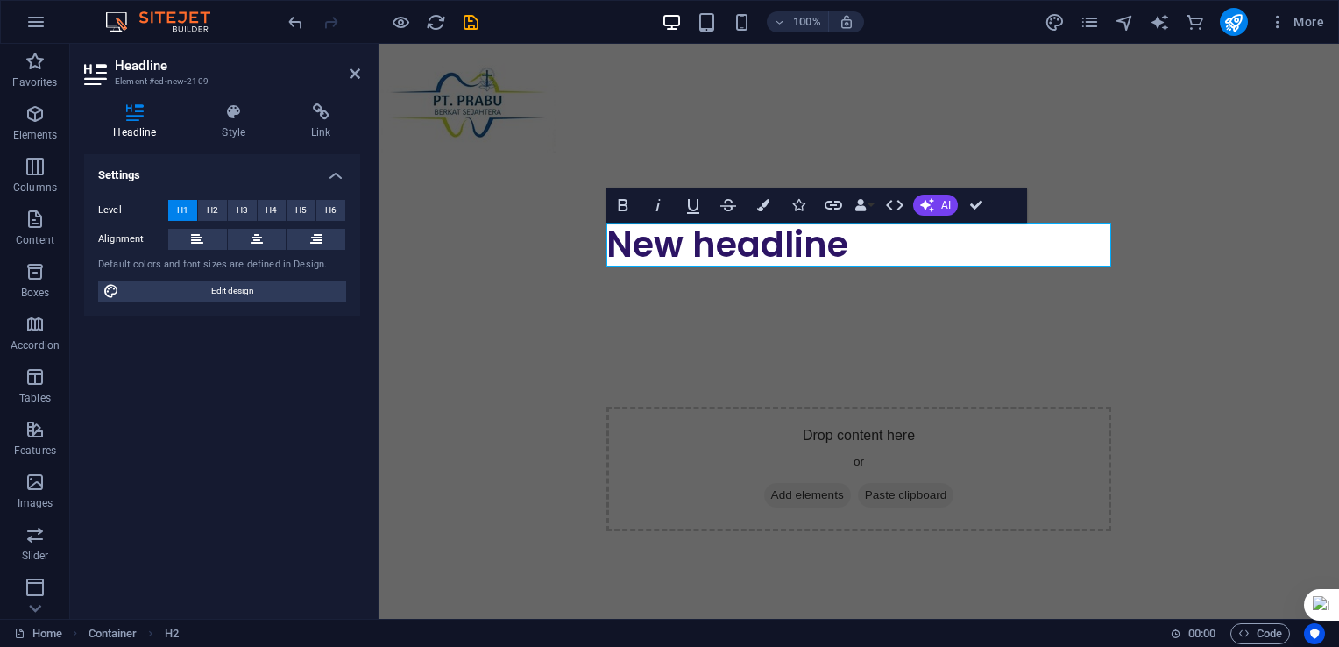
click at [179, 212] on span "H1" at bounding box center [182, 210] width 11 height 21
click at [210, 216] on span "H2" at bounding box center [212, 210] width 11 height 21
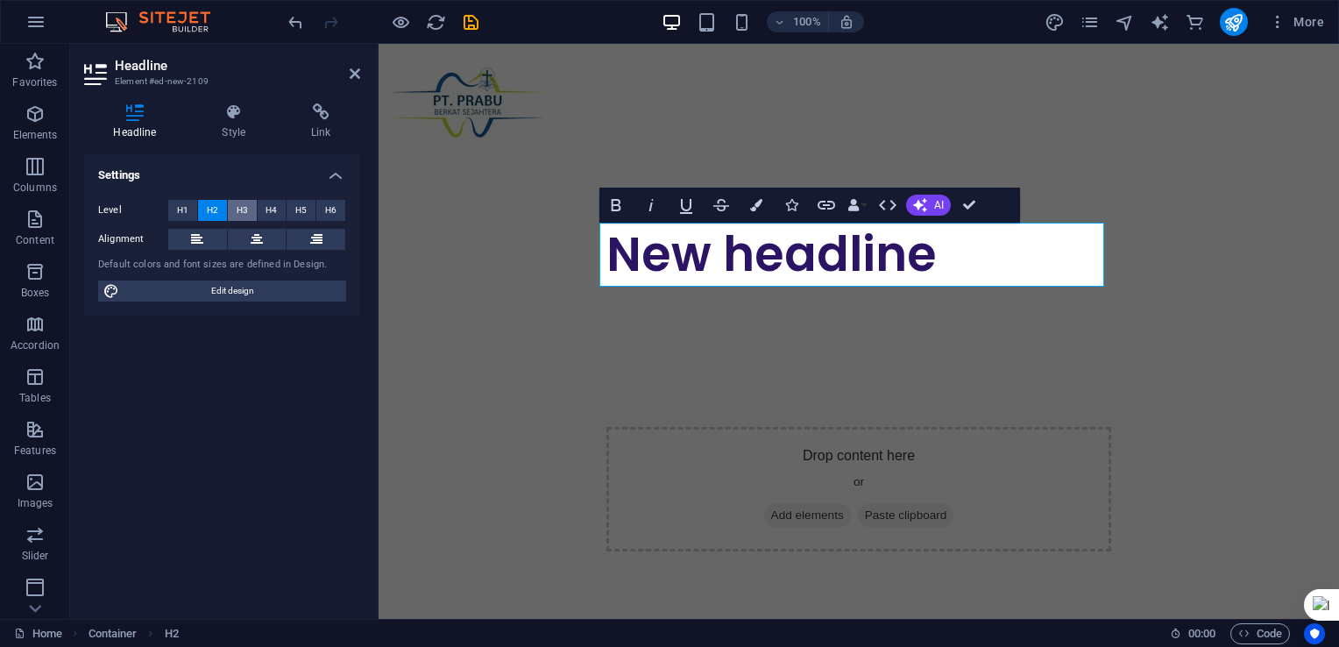
click at [235, 214] on button "H3" at bounding box center [242, 210] width 29 height 21
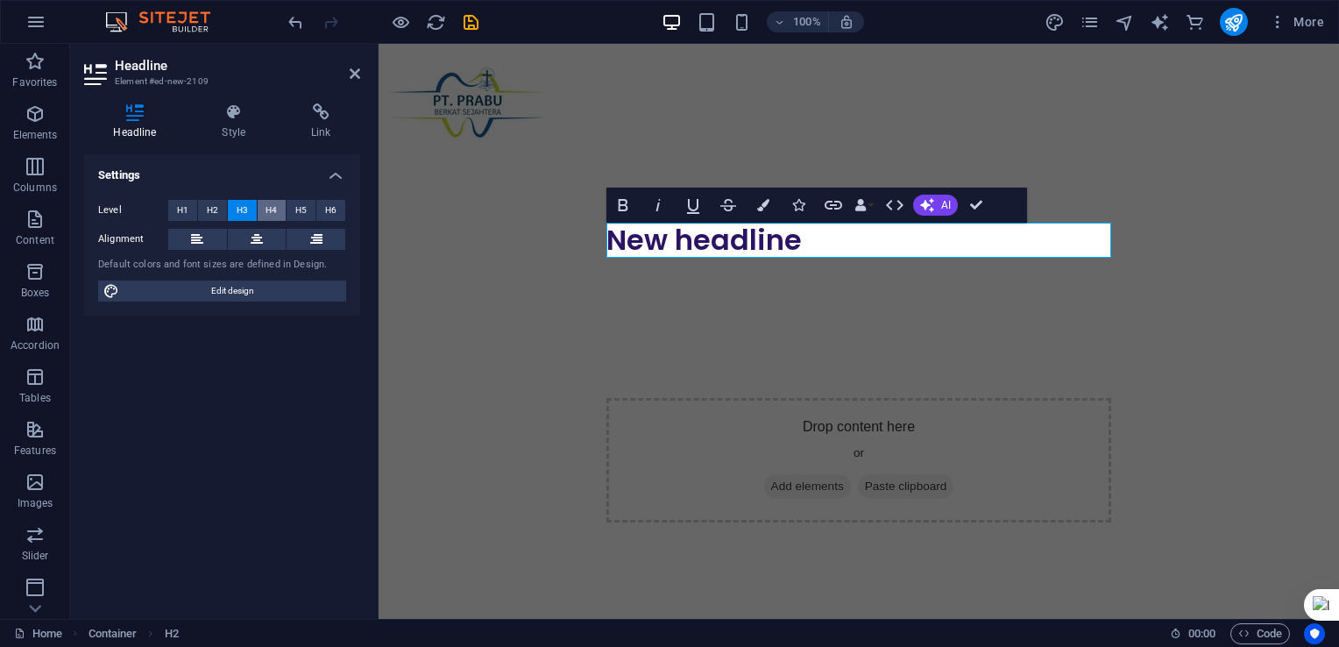
click at [266, 211] on span "H4" at bounding box center [271, 210] width 11 height 21
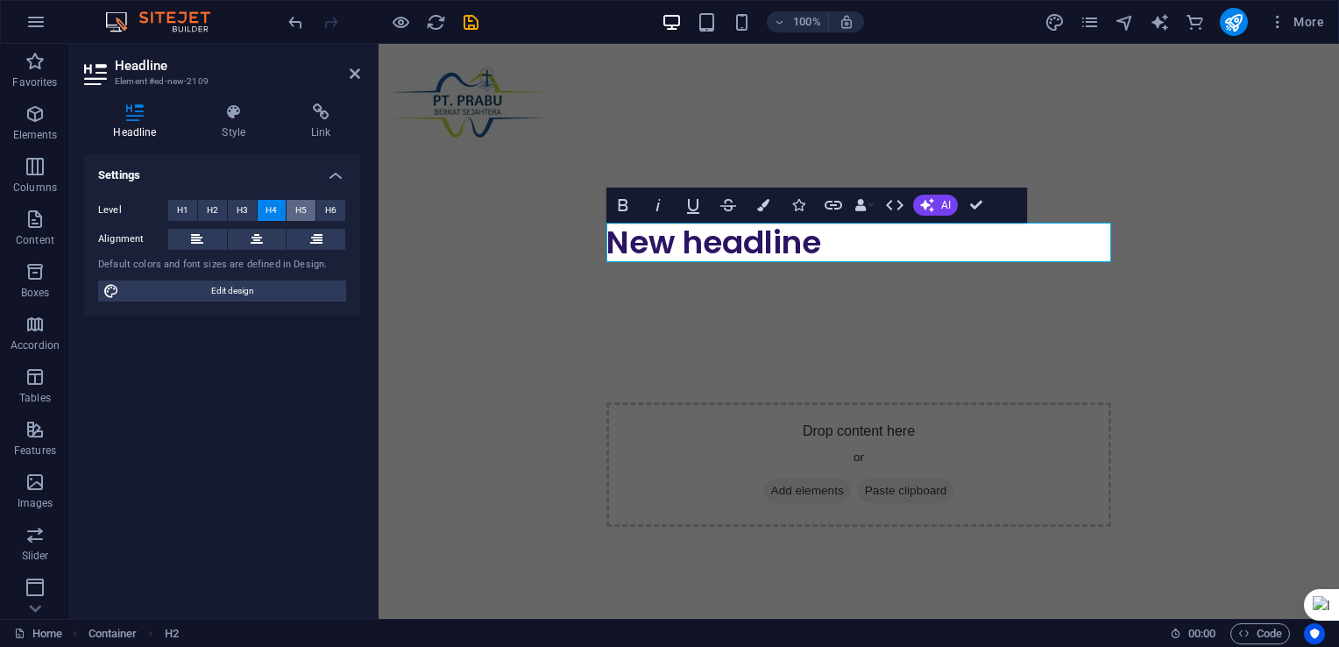
click at [301, 211] on span "H5" at bounding box center [300, 210] width 11 height 21
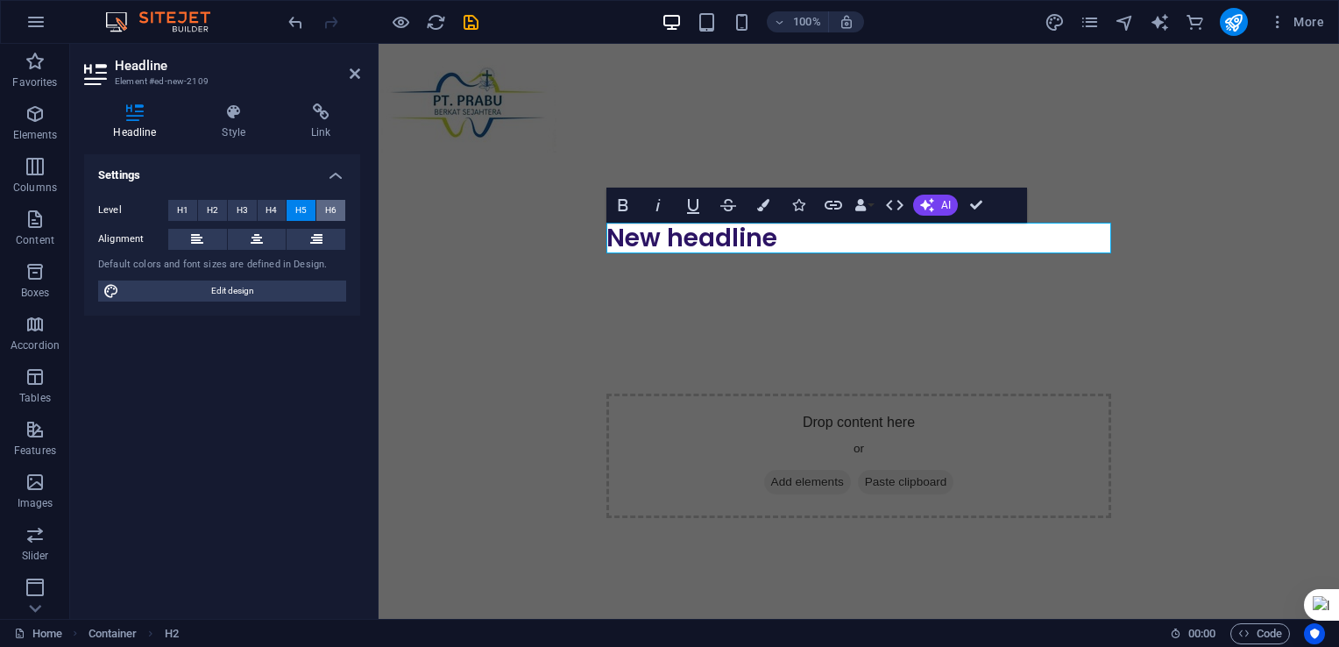
click at [332, 208] on span "H6" at bounding box center [330, 210] width 11 height 21
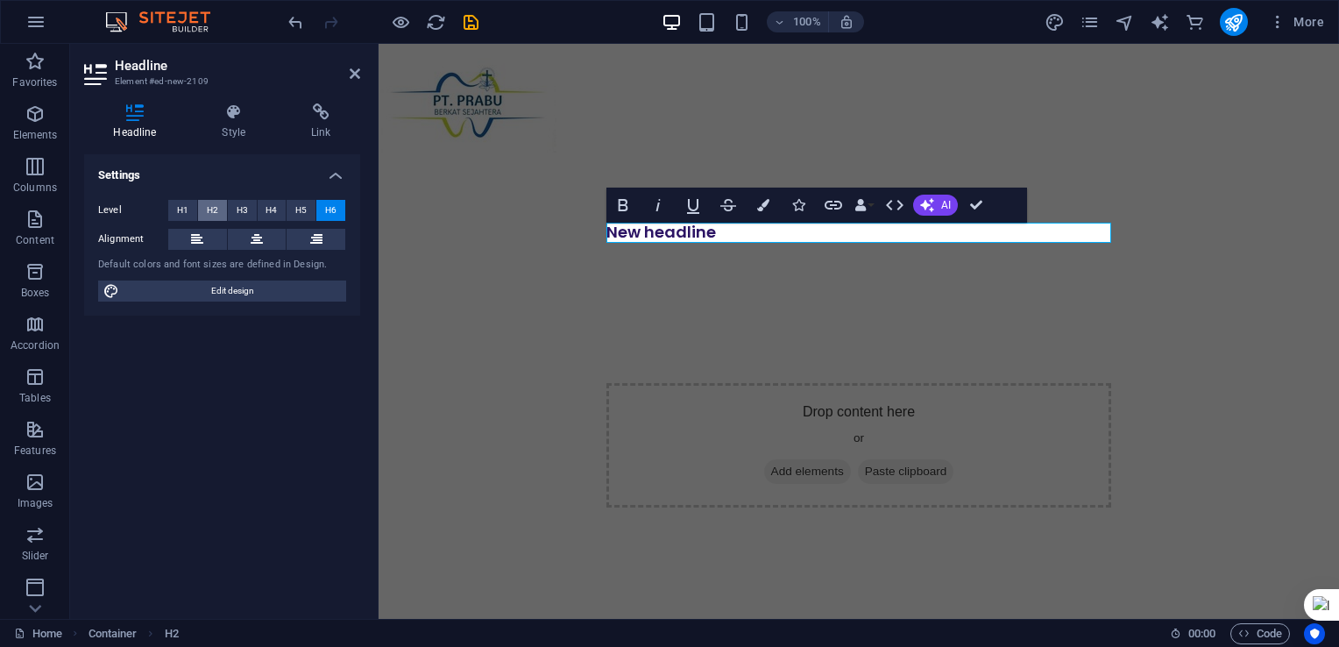
click at [215, 211] on span "H2" at bounding box center [212, 210] width 11 height 21
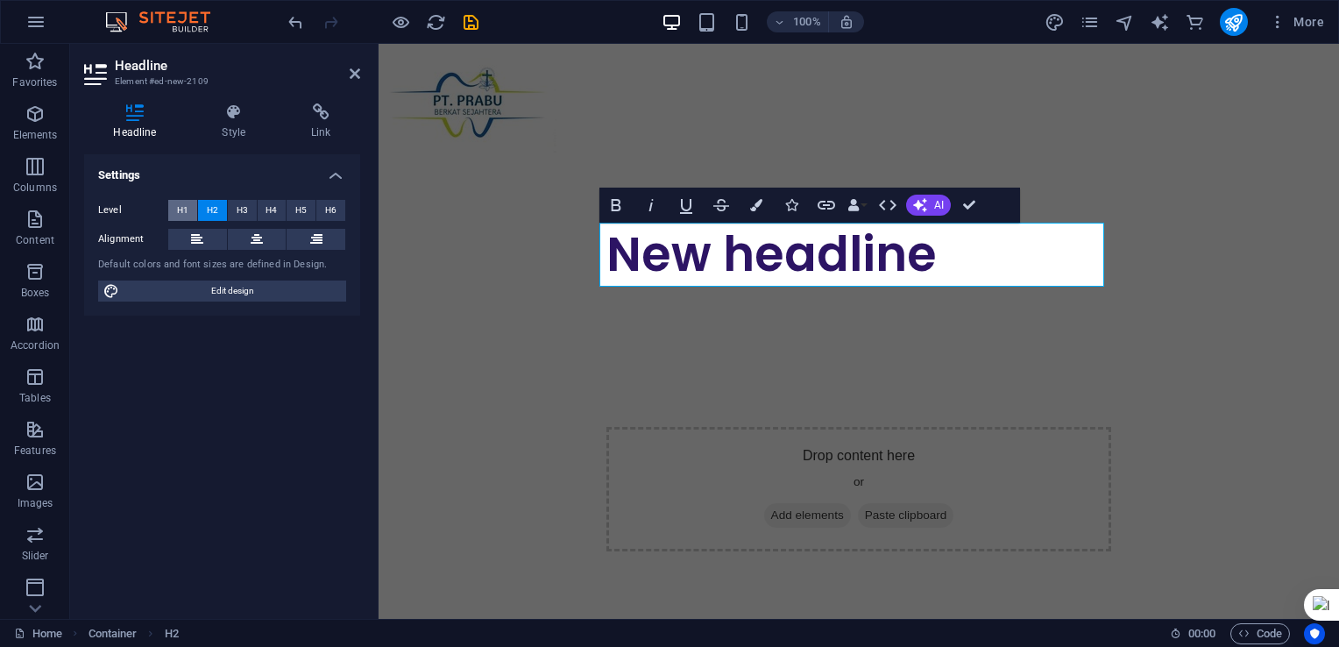
click at [182, 208] on span "H1" at bounding box center [182, 210] width 11 height 21
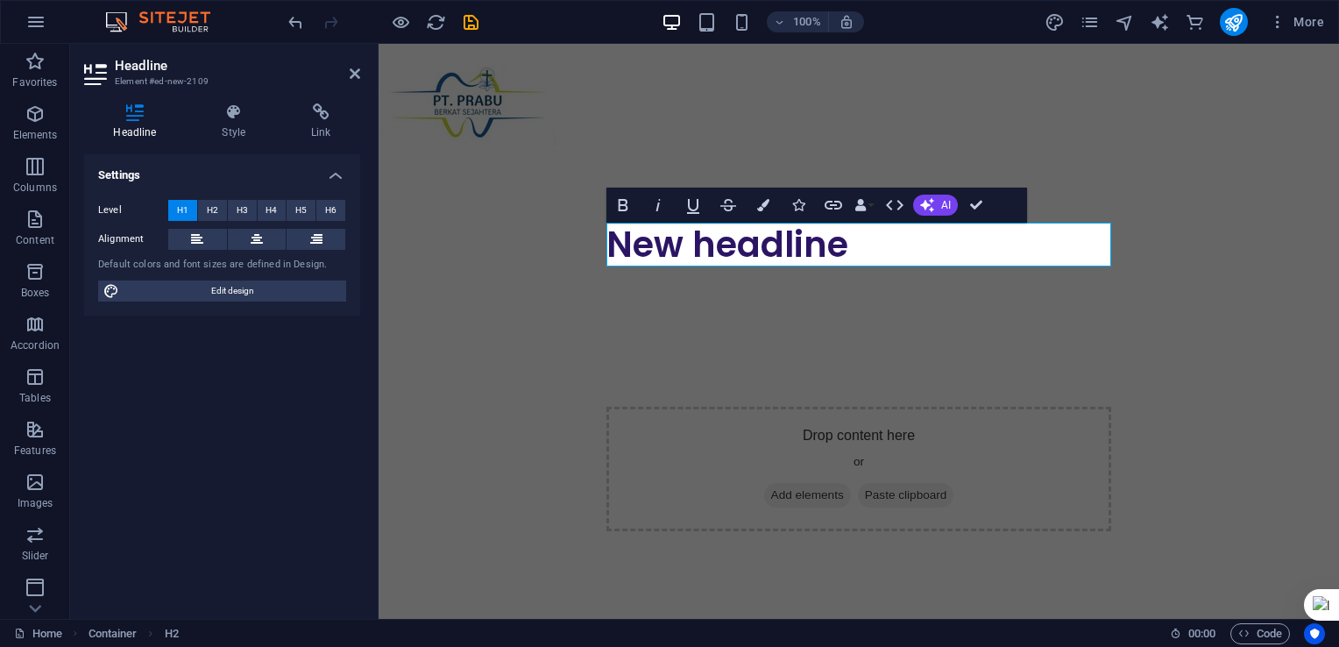
click at [183, 209] on span "H1" at bounding box center [182, 210] width 11 height 21
click at [850, 253] on h1 "New headline" at bounding box center [859, 245] width 505 height 44
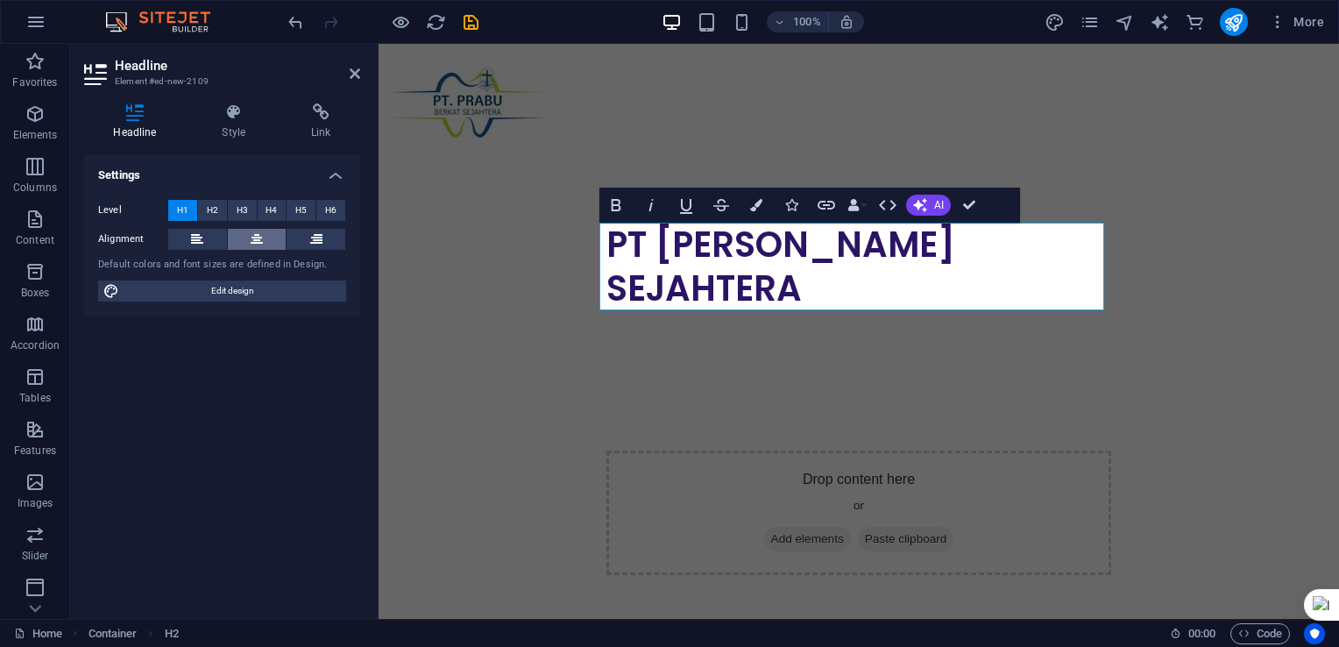
click at [259, 237] on icon at bounding box center [257, 239] width 12 height 21
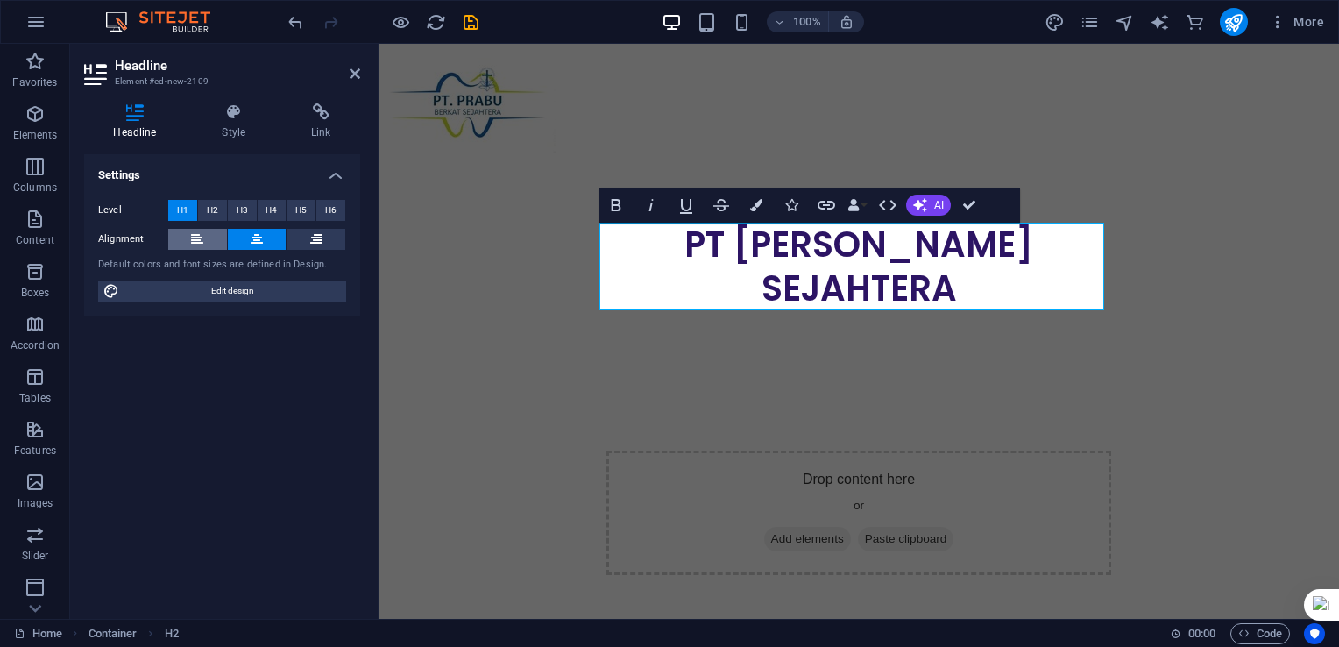
click at [202, 237] on icon at bounding box center [197, 239] width 12 height 21
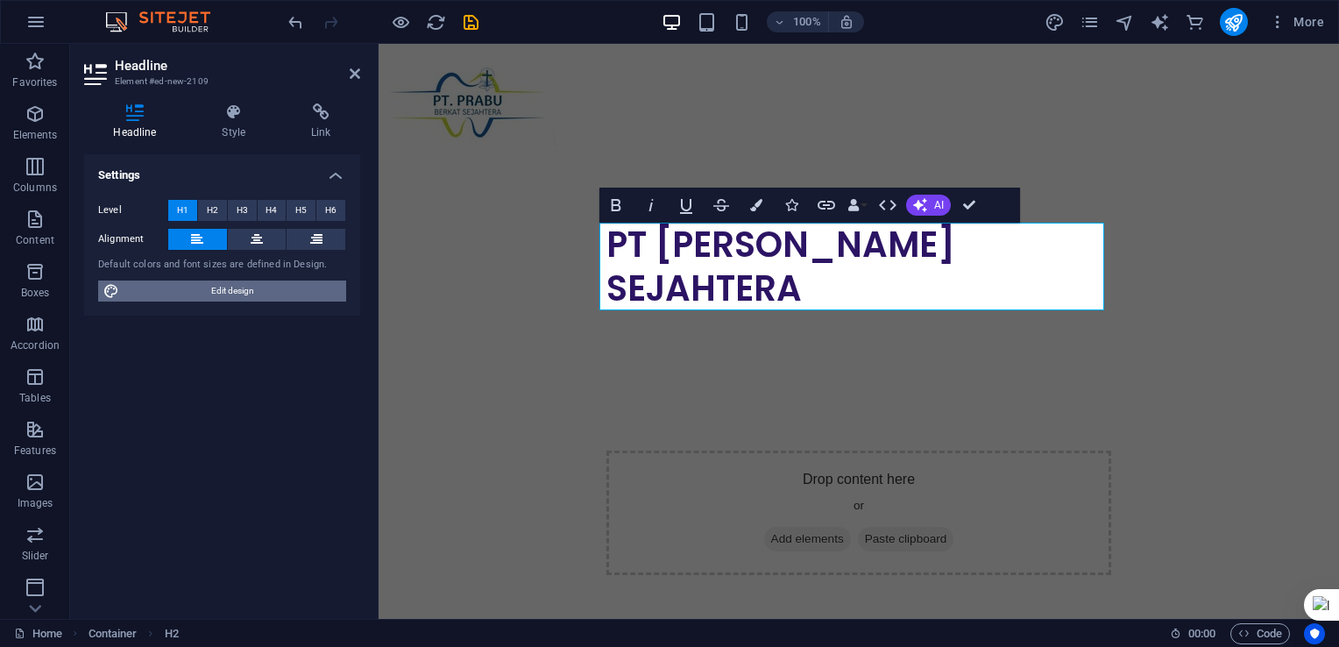
click at [293, 288] on span "Edit design" at bounding box center [232, 290] width 217 height 21
select select "px"
select select "400"
select select "px"
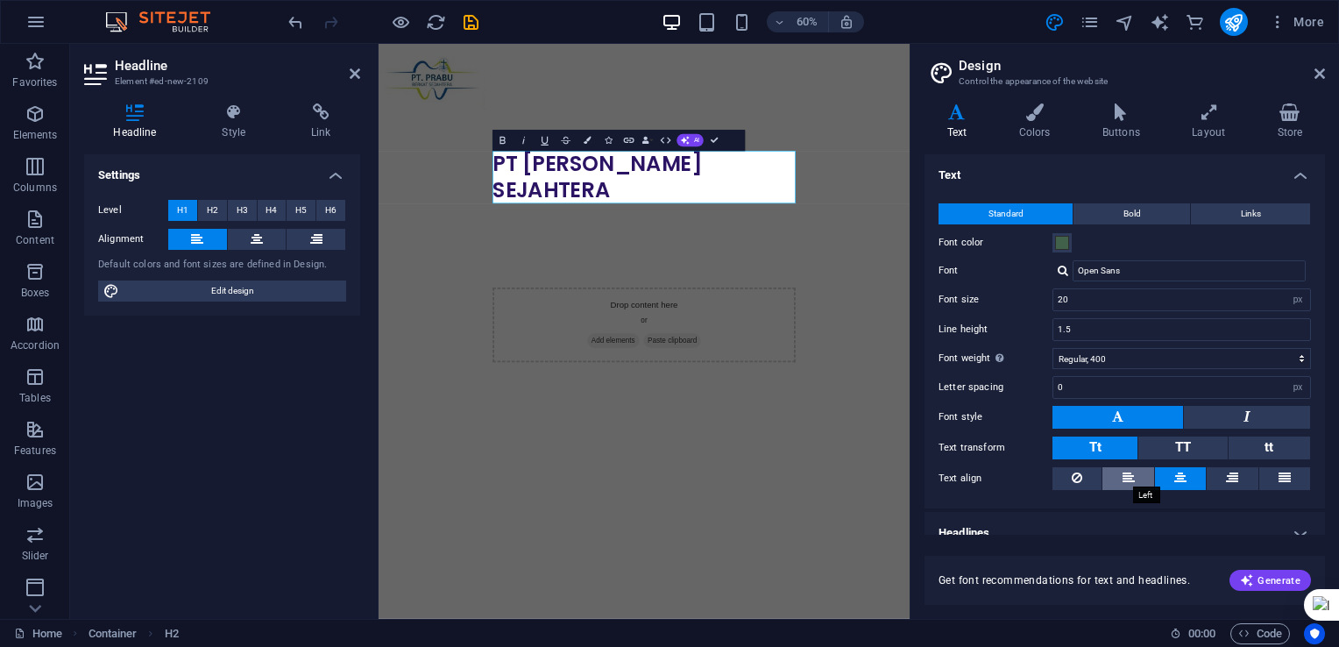
click at [1126, 480] on icon at bounding box center [1129, 477] width 12 height 21
click at [1137, 209] on span "Bold" at bounding box center [1133, 213] width 18 height 21
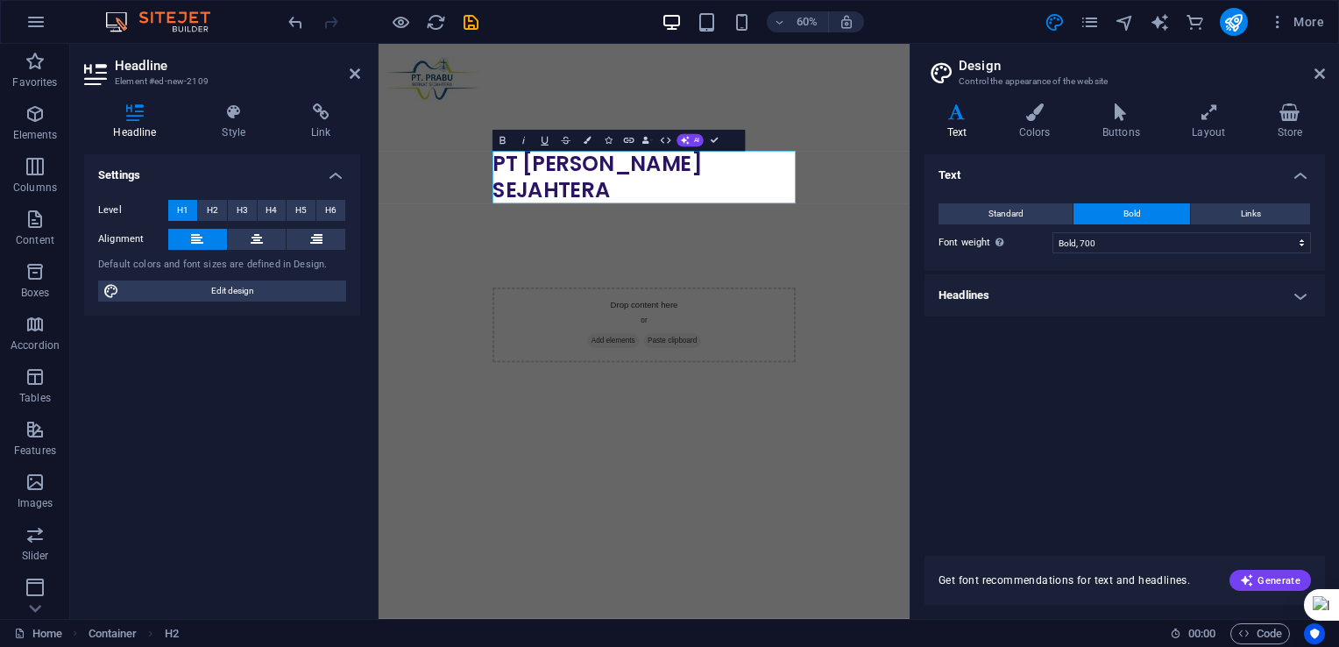
click at [1300, 289] on h4 "Headlines" at bounding box center [1125, 295] width 401 height 42
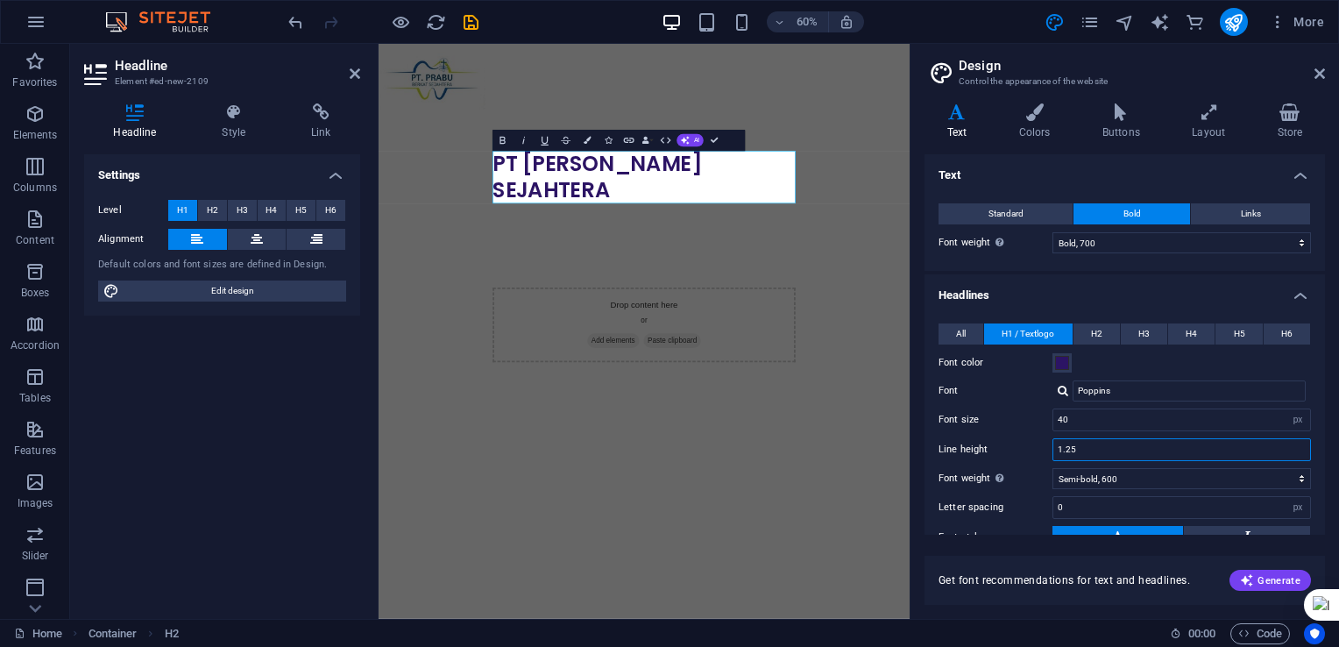
click at [1185, 454] on input "1.25" at bounding box center [1182, 449] width 257 height 21
type input "1"
type input "2"
click at [950, 645] on html "Skip to main content PT [PERSON_NAME] SEJAHTERA Drop content here or Add elemen…" at bounding box center [821, 344] width 885 height 601
click at [1322, 69] on icon at bounding box center [1320, 74] width 11 height 14
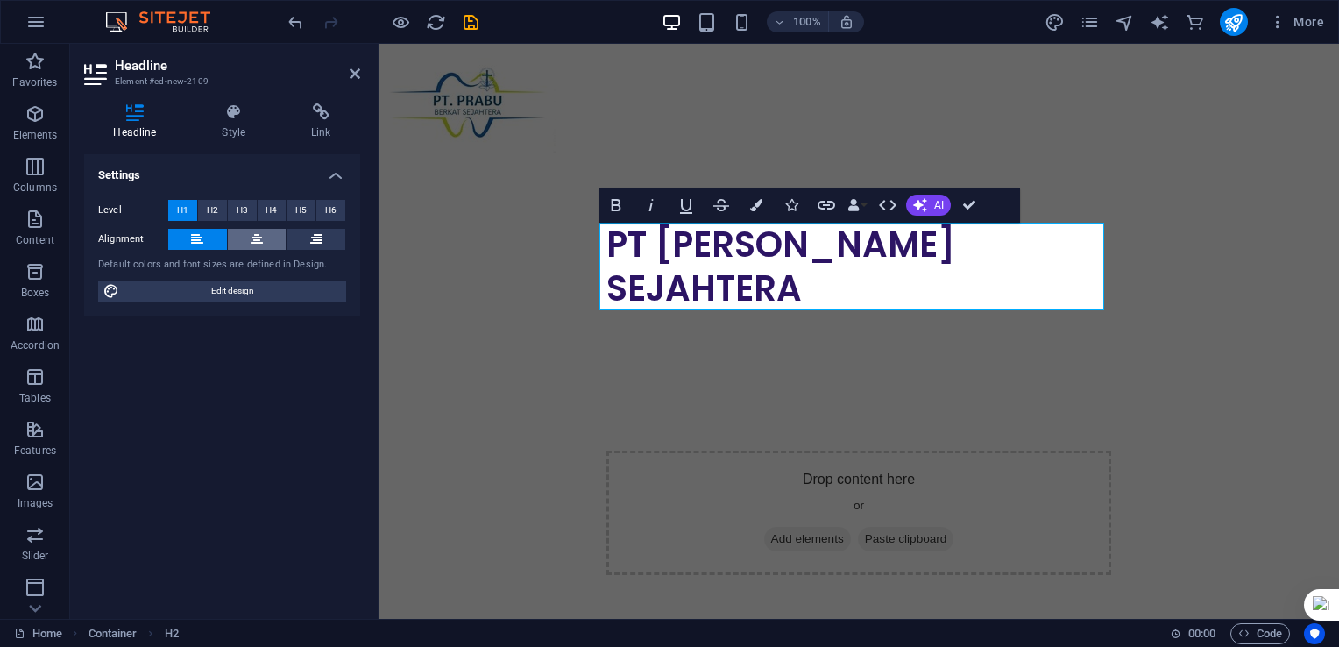
click at [255, 242] on icon at bounding box center [257, 239] width 12 height 21
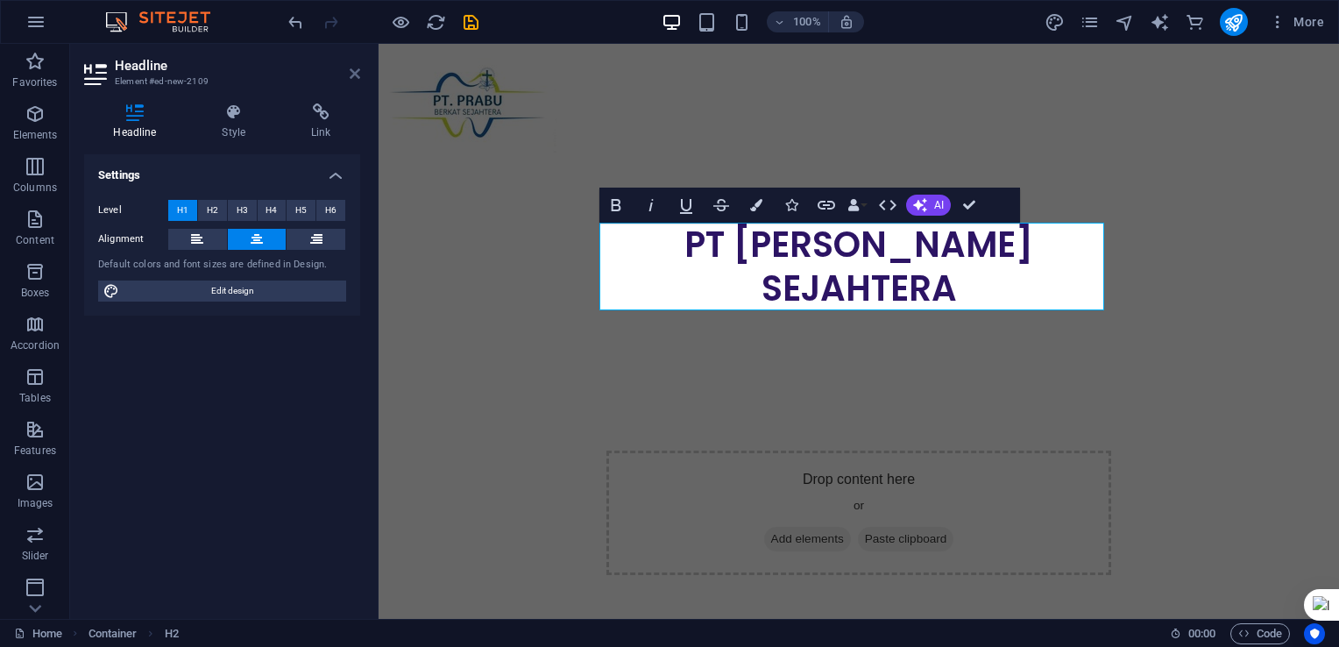
click at [356, 72] on icon at bounding box center [355, 74] width 11 height 14
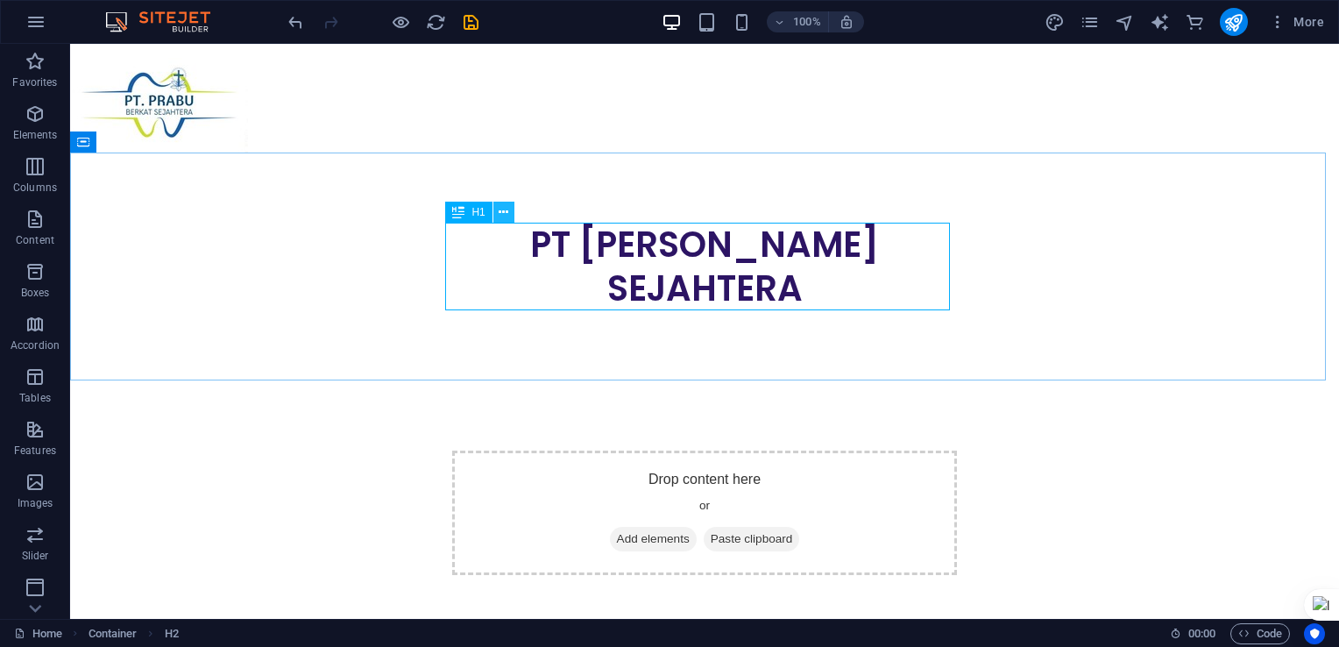
click at [505, 210] on icon at bounding box center [504, 212] width 10 height 18
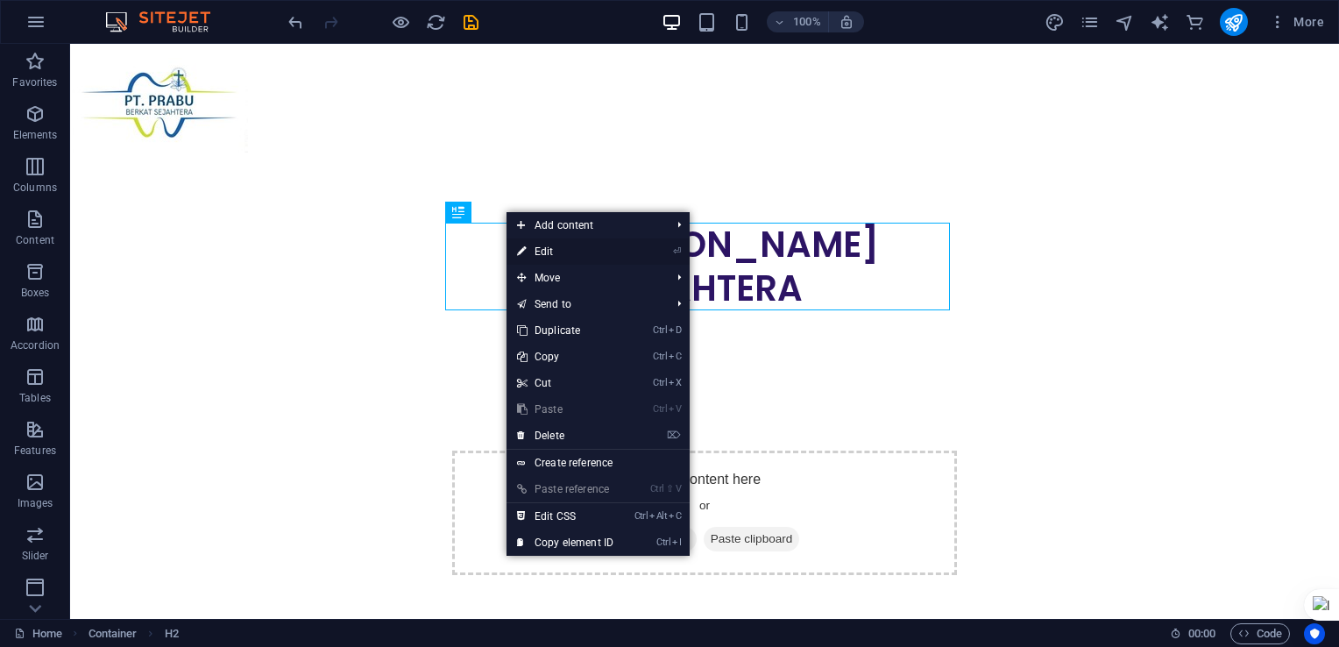
click at [614, 251] on link "⏎ Edit" at bounding box center [565, 251] width 117 height 26
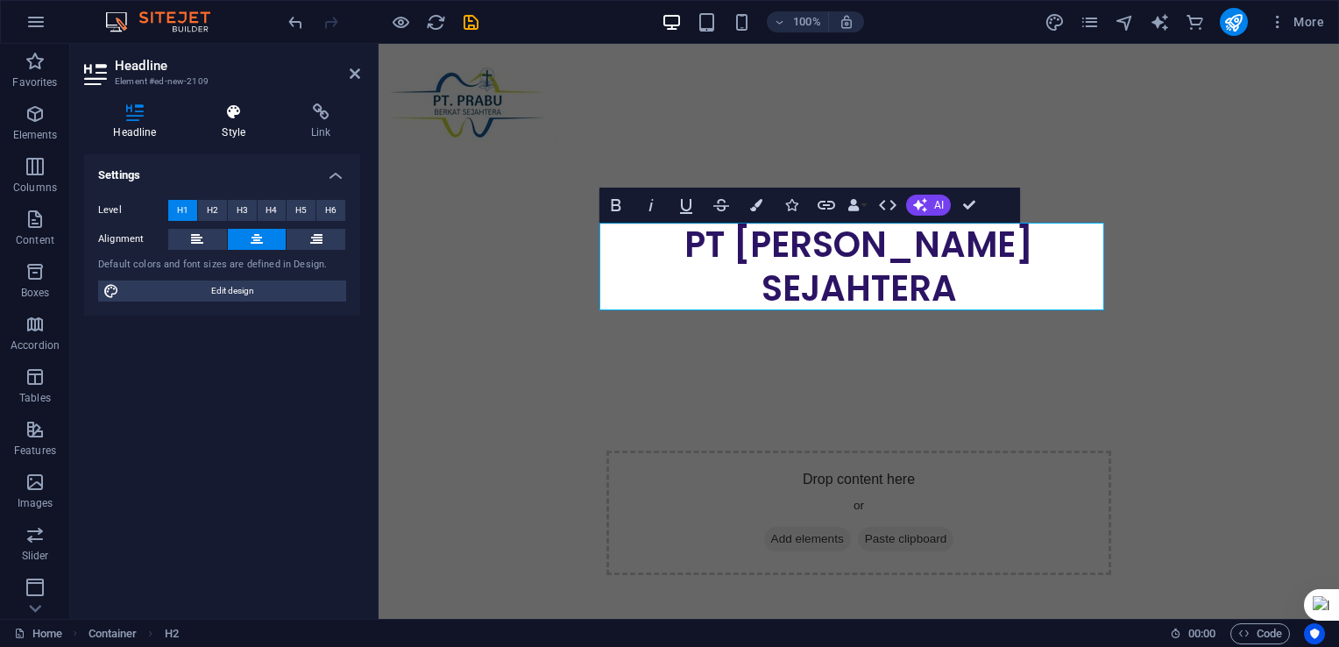
click at [230, 117] on icon at bounding box center [234, 112] width 82 height 18
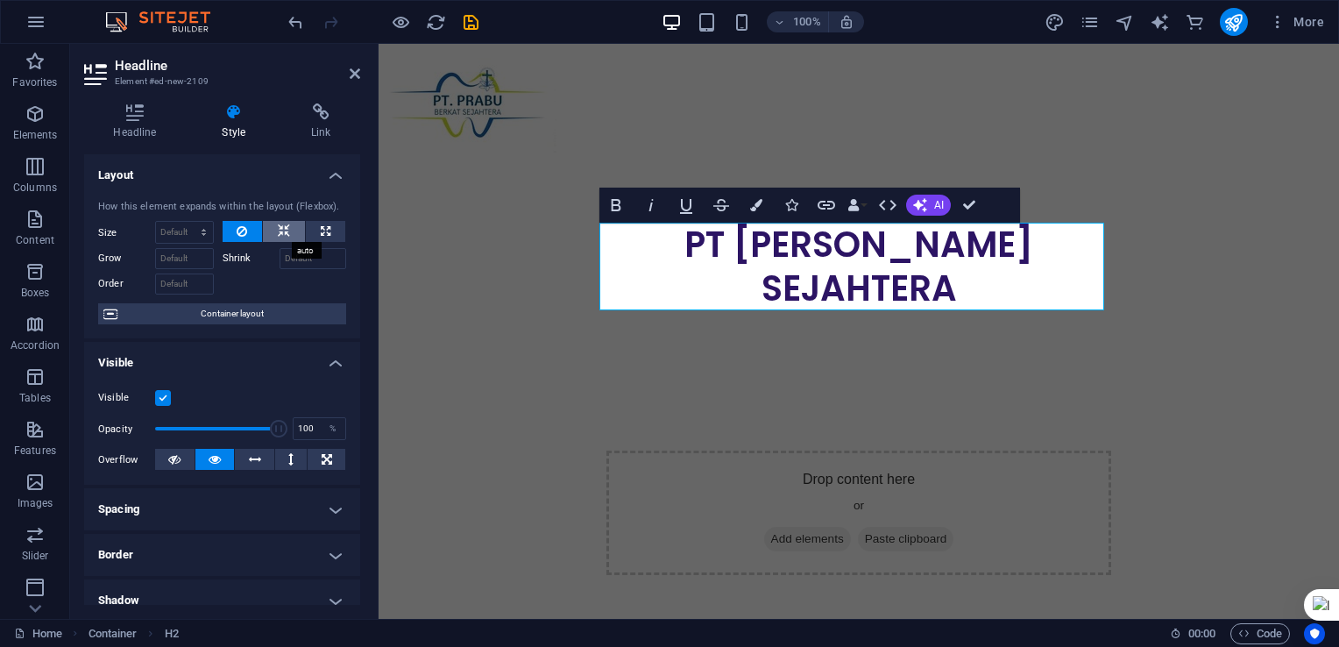
click at [284, 230] on icon at bounding box center [284, 231] width 12 height 21
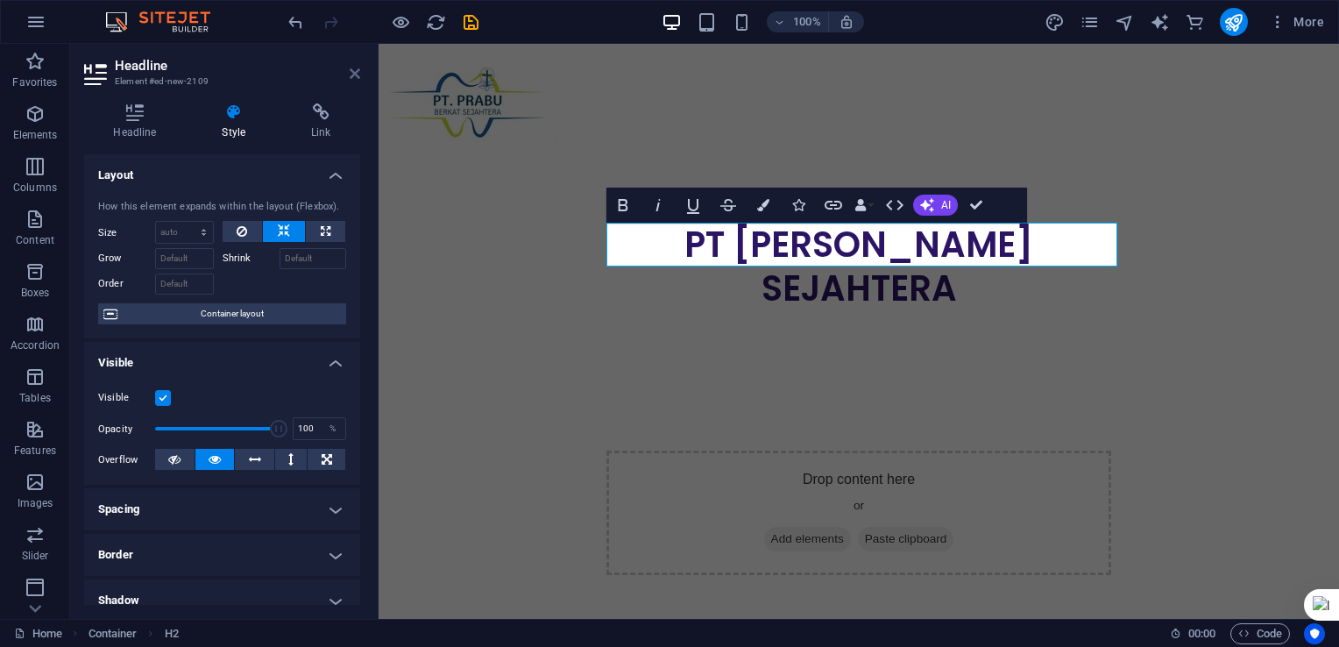
click at [356, 75] on icon at bounding box center [355, 74] width 11 height 14
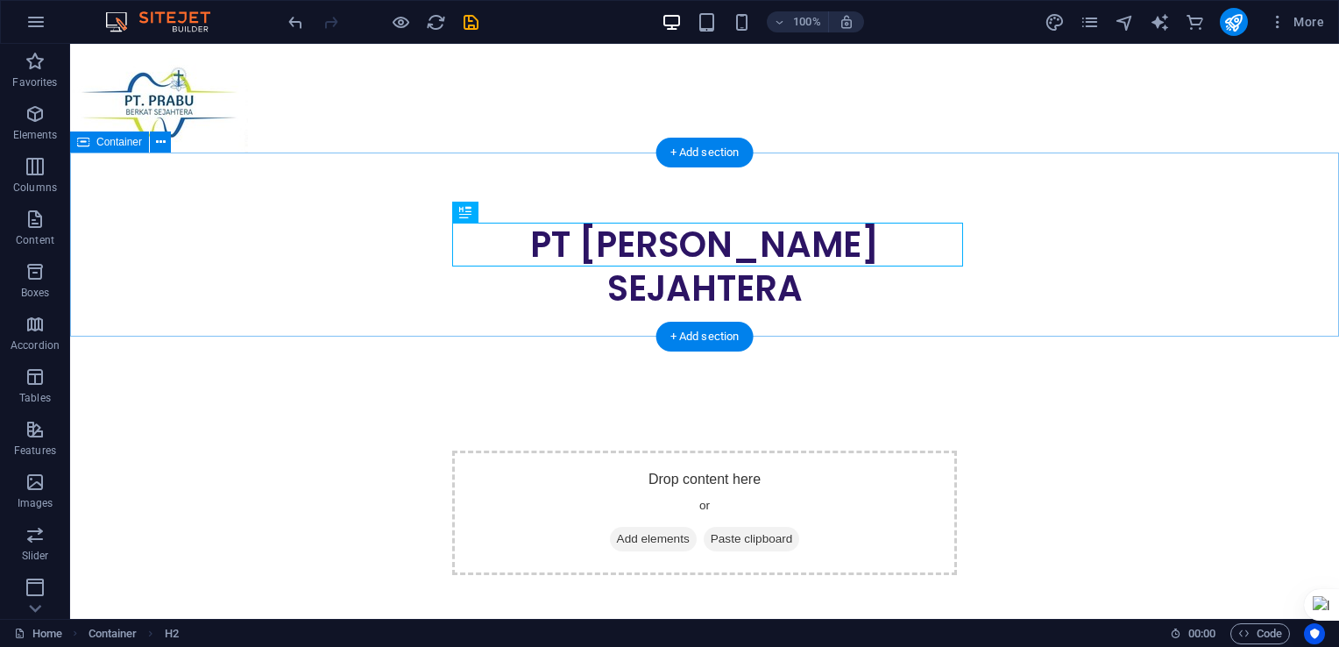
click at [321, 245] on div "PT [PERSON_NAME] SEJAHTERA" at bounding box center [704, 267] width 1269 height 228
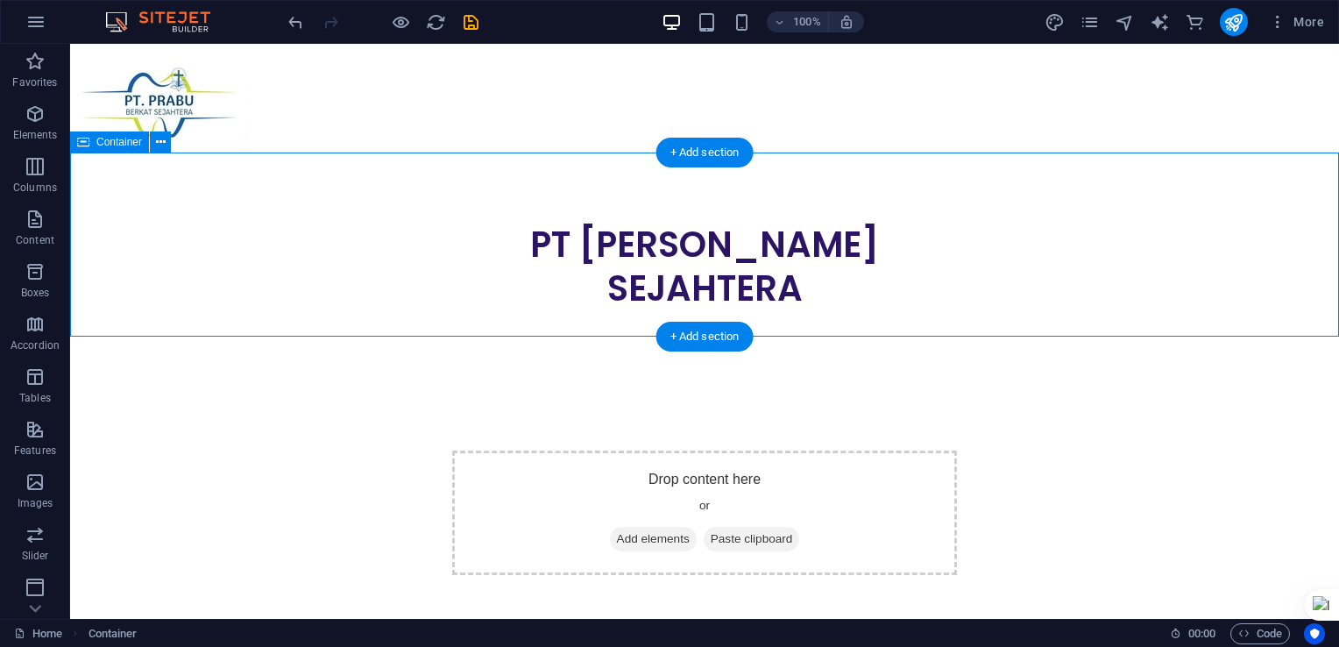
click at [1148, 239] on div "PT [PERSON_NAME] SEJAHTERA" at bounding box center [704, 267] width 1269 height 228
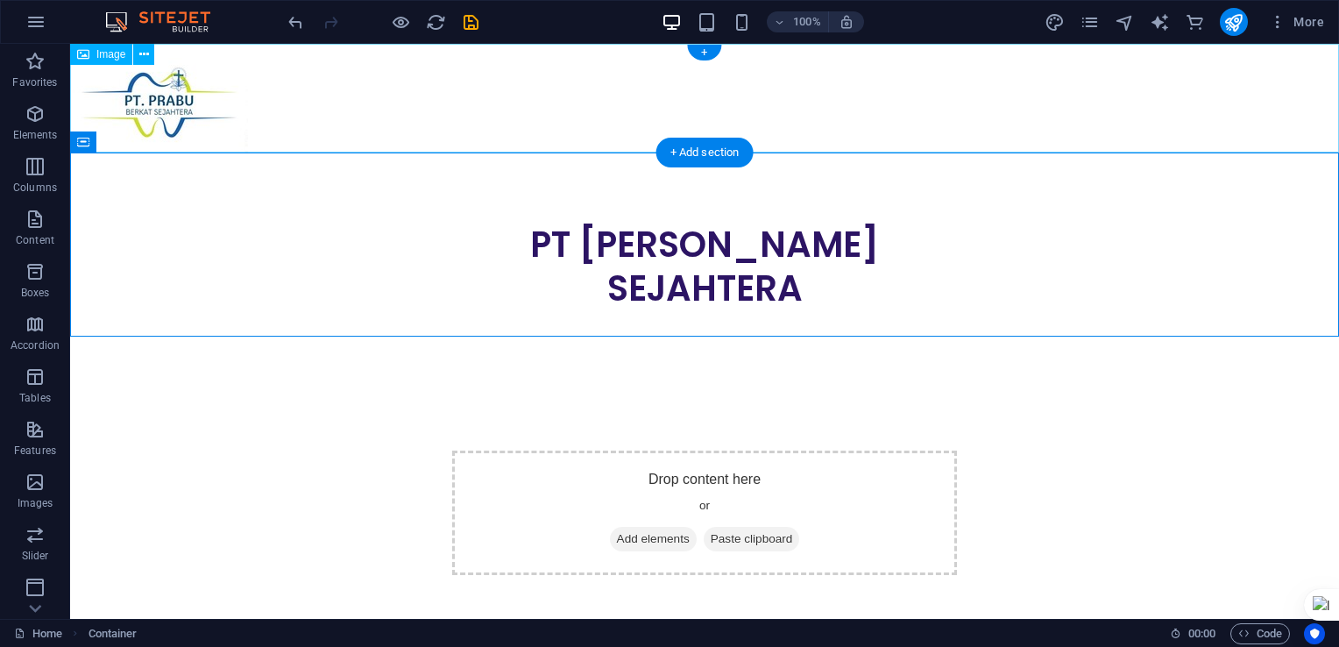
click at [427, 103] on figure at bounding box center [704, 98] width 1269 height 109
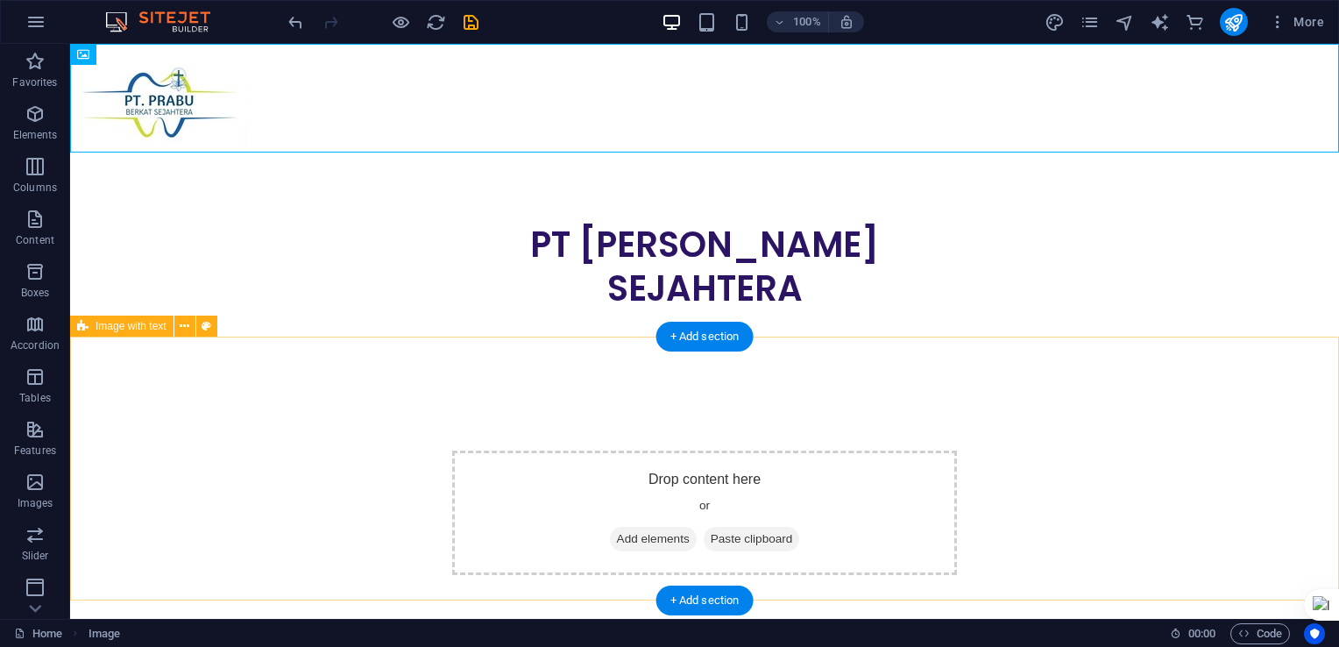
drag, startPoint x: 303, startPoint y: 374, endPoint x: 355, endPoint y: 374, distance: 51.7
click at [304, 380] on div "Drop content here or Add elements Paste clipboard" at bounding box center [704, 512] width 1269 height 265
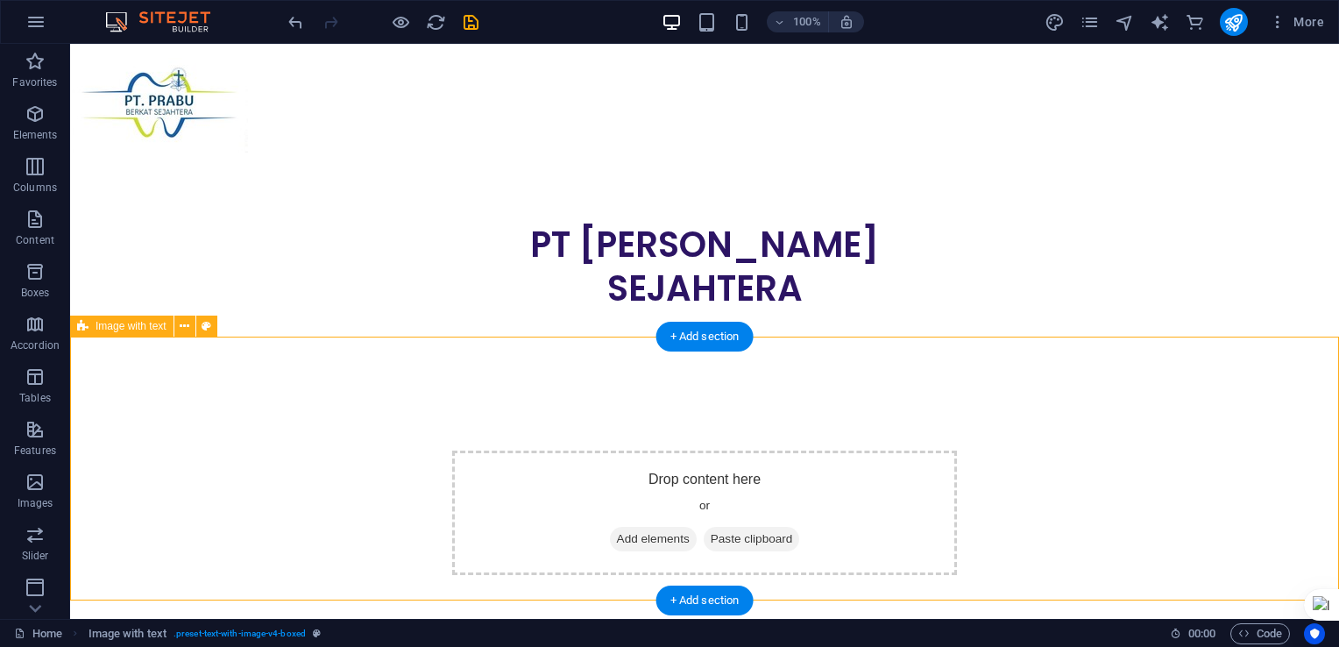
click at [652, 527] on span "Add elements" at bounding box center [653, 539] width 87 height 25
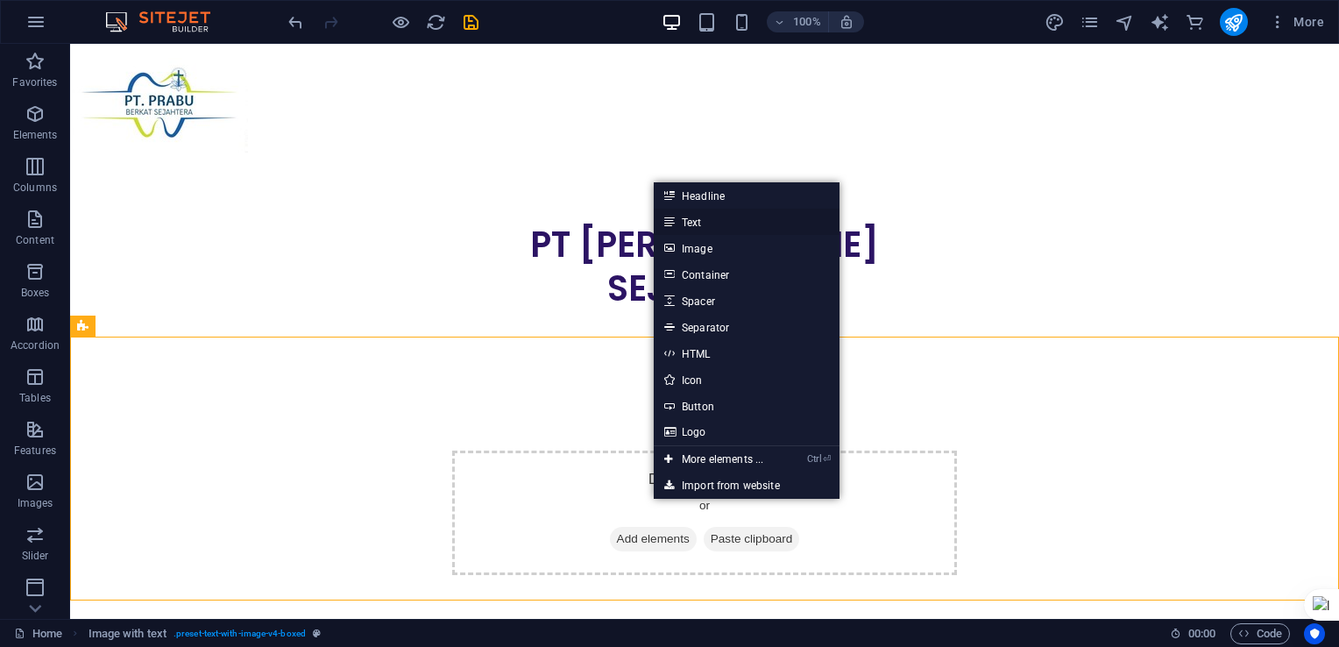
click at [694, 221] on link "Text" at bounding box center [747, 222] width 186 height 26
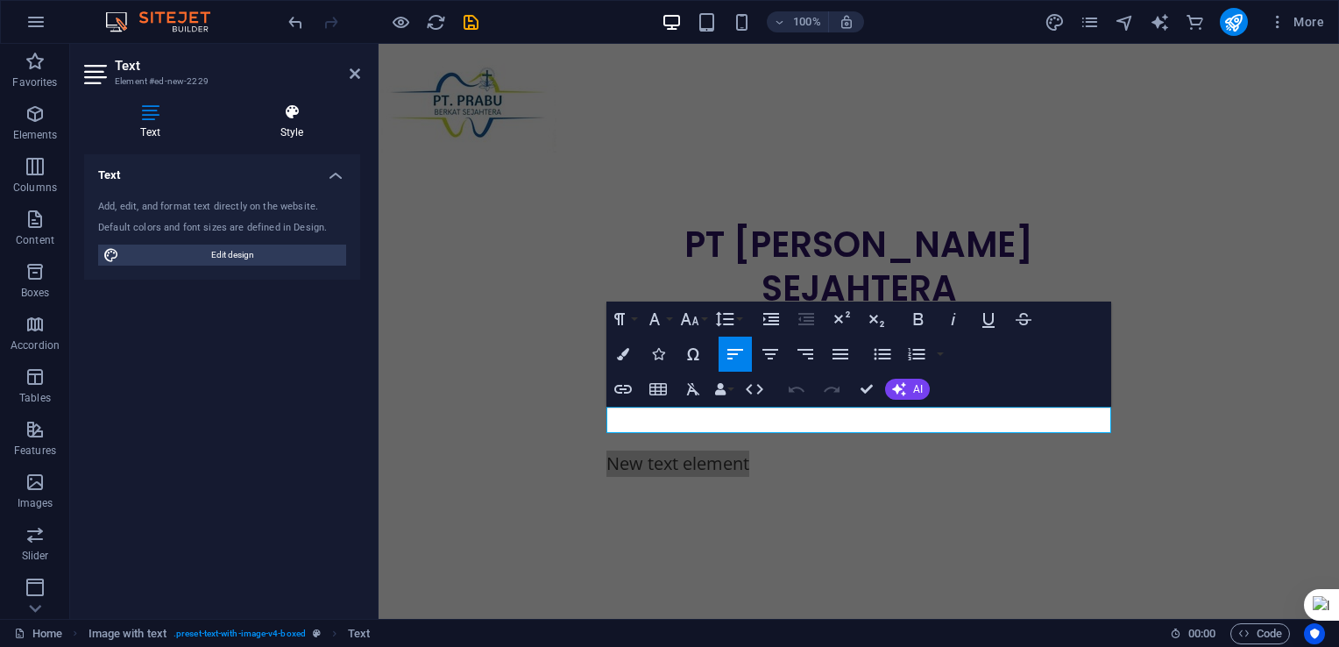
click at [293, 123] on h4 "Style" at bounding box center [292, 121] width 137 height 37
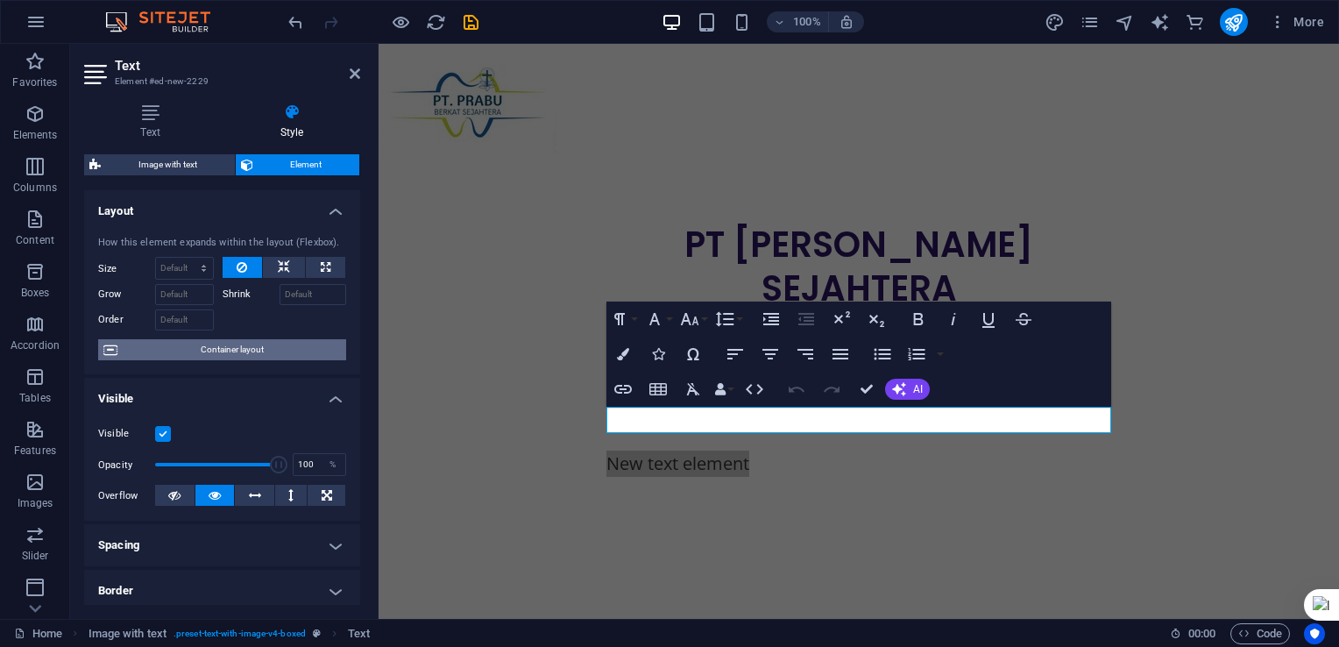
click at [266, 345] on span "Container layout" at bounding box center [232, 349] width 218 height 21
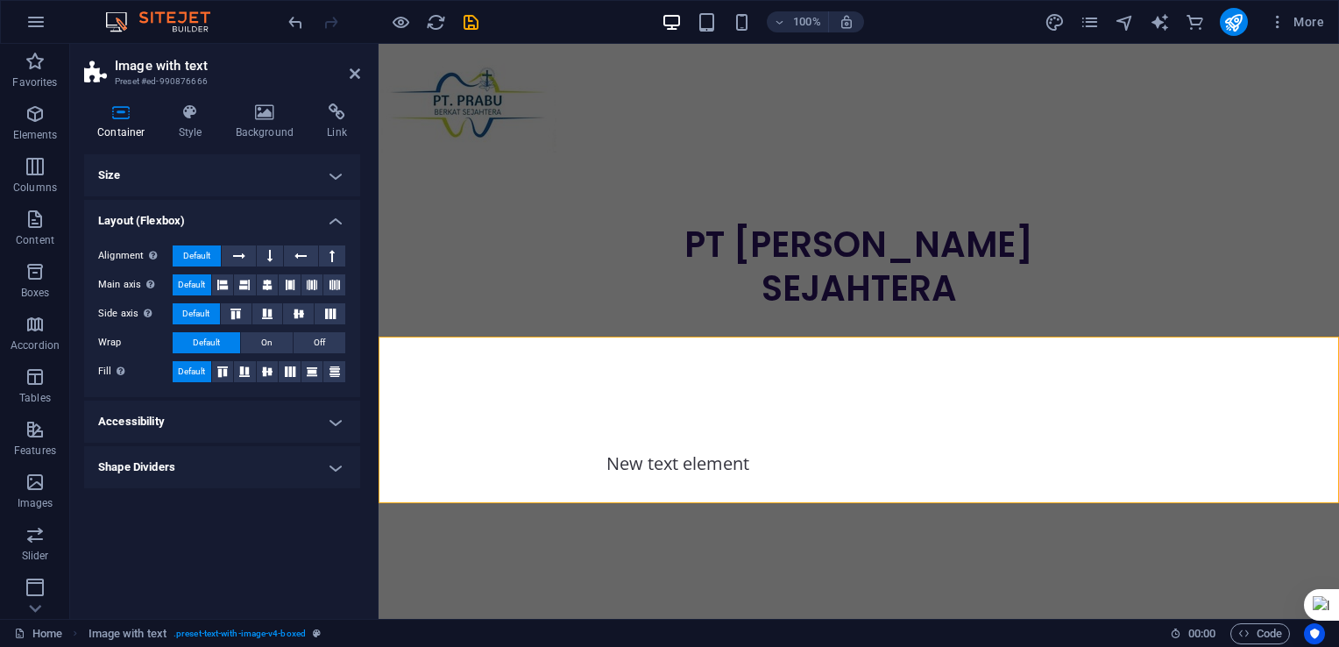
click at [334, 221] on h4 "Layout (Flexbox)" at bounding box center [222, 216] width 276 height 32
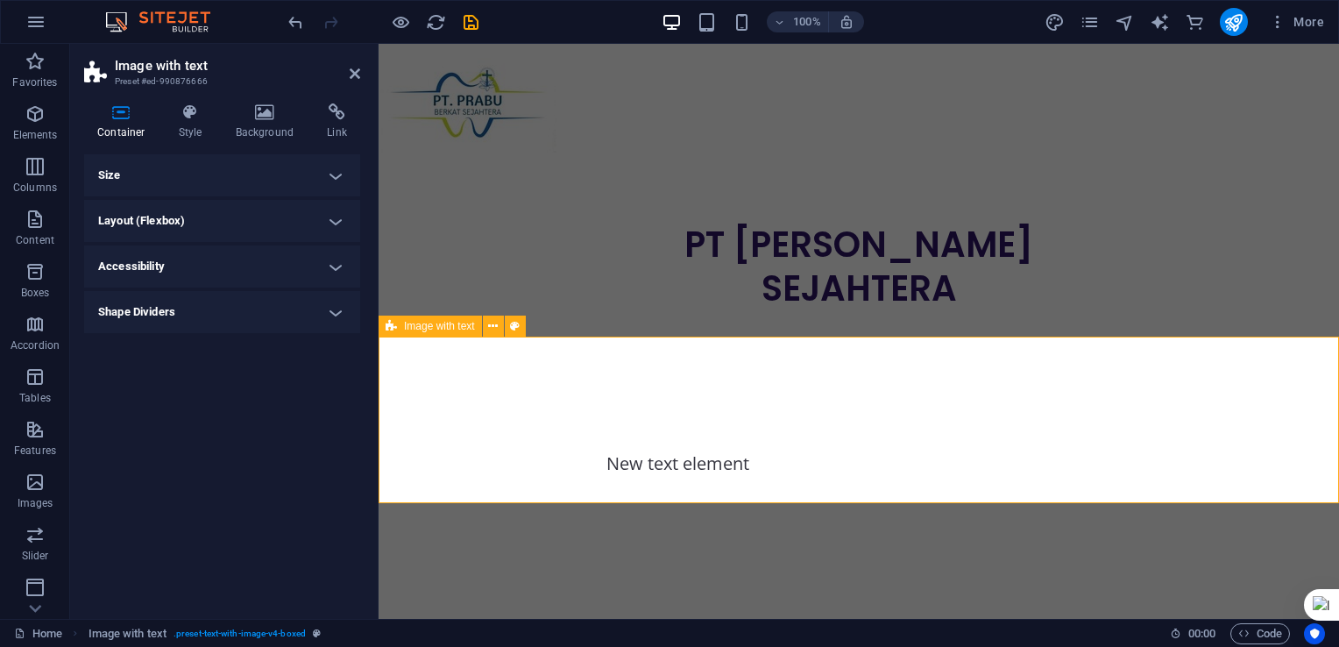
click at [549, 391] on div "New text element" at bounding box center [859, 463] width 961 height 167
click at [424, 380] on div "New text element" at bounding box center [859, 463] width 961 height 167
click at [268, 118] on icon at bounding box center [265, 112] width 85 height 18
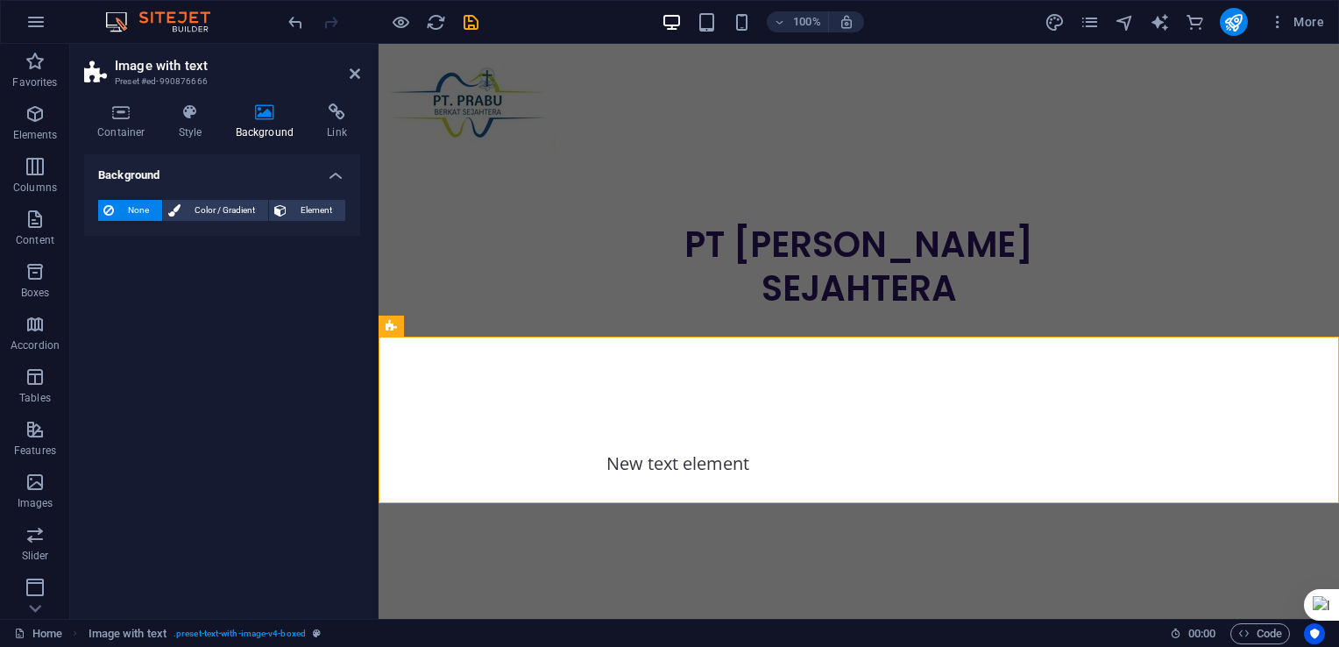
click at [146, 212] on span "None" at bounding box center [138, 210] width 38 height 21
click at [306, 211] on span "Element" at bounding box center [316, 210] width 48 height 21
